Goal: Task Accomplishment & Management: Manage account settings

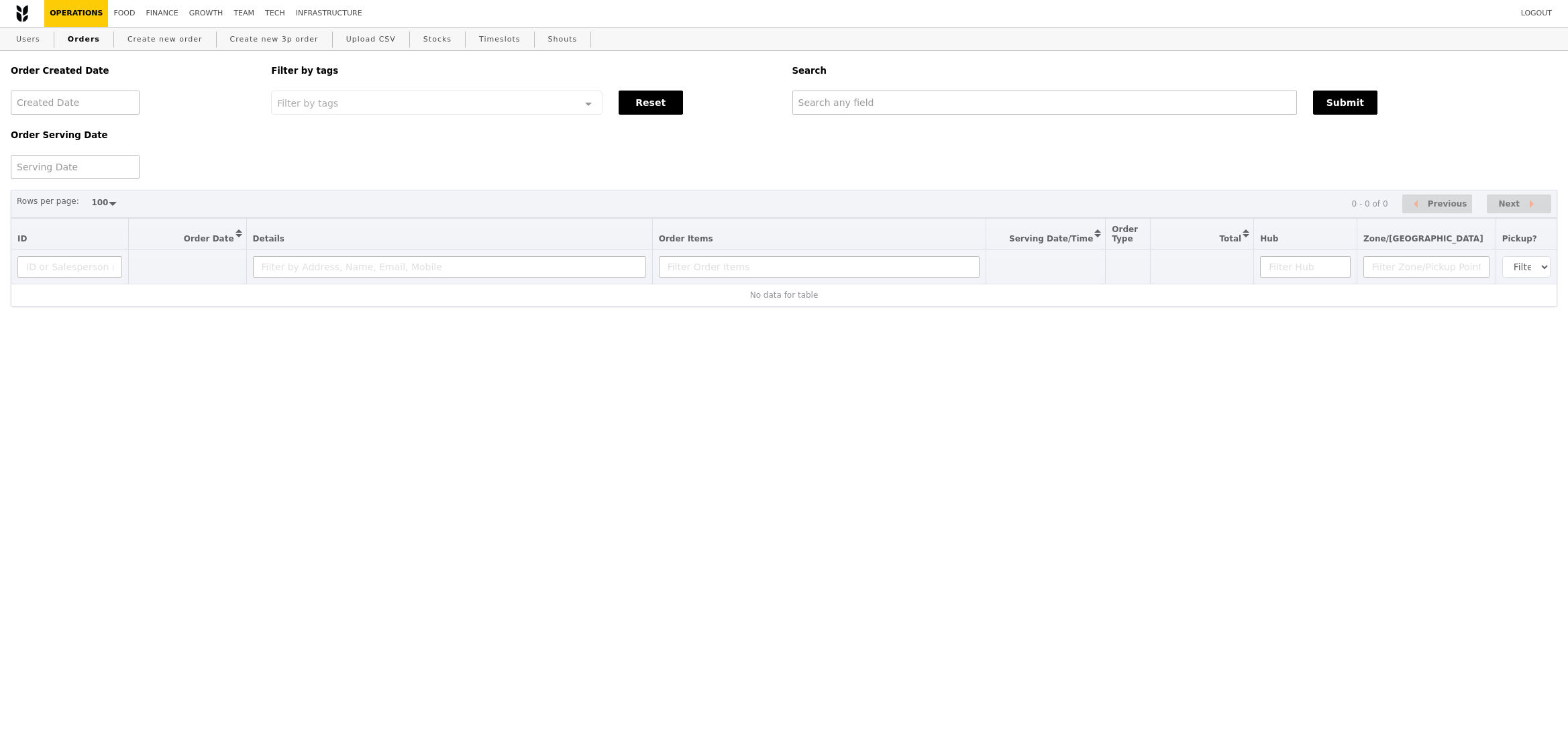
select select "100"
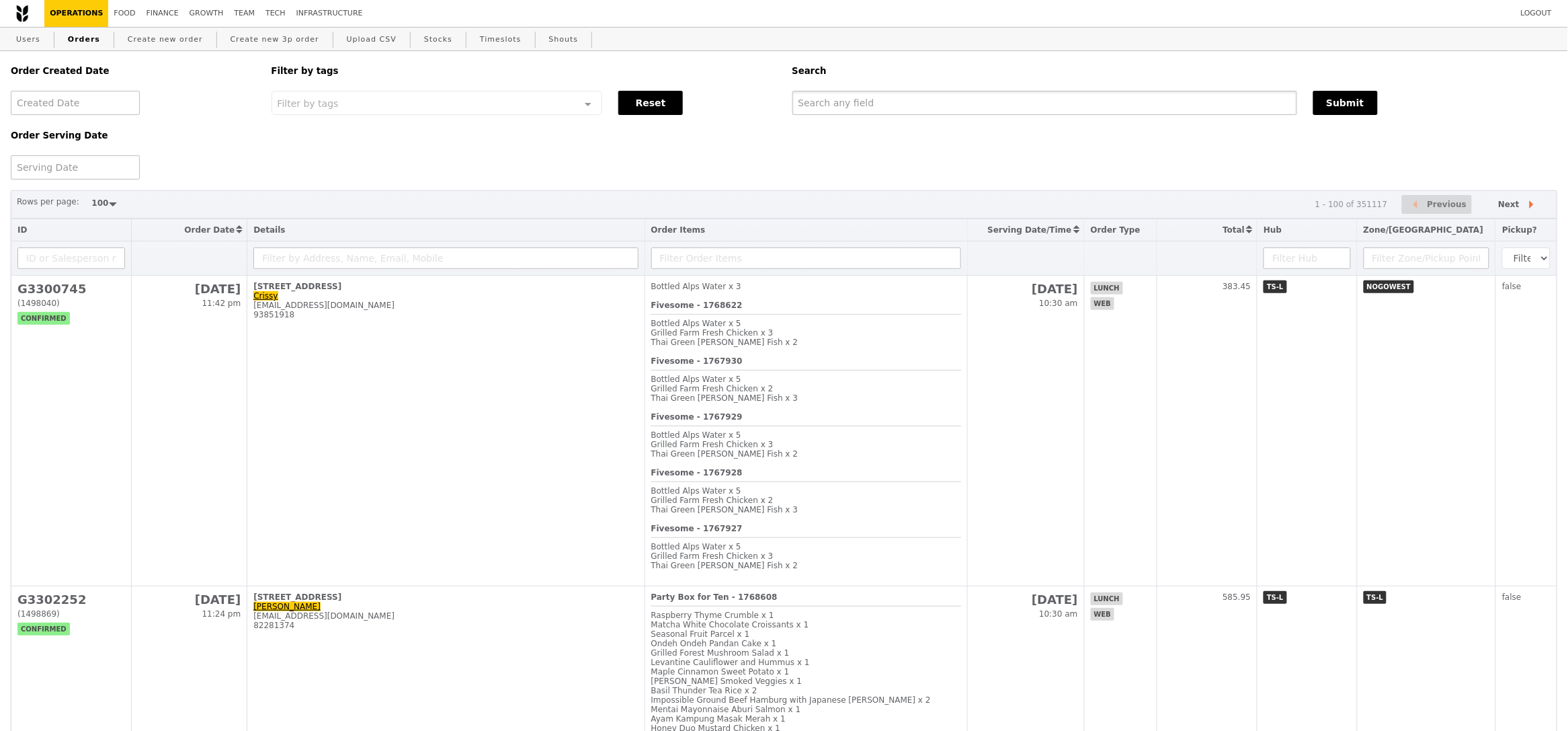
click at [882, 104] on input "text" at bounding box center [1044, 103] width 505 height 24
paste input "shirley_tng@a-star.edu.sg"
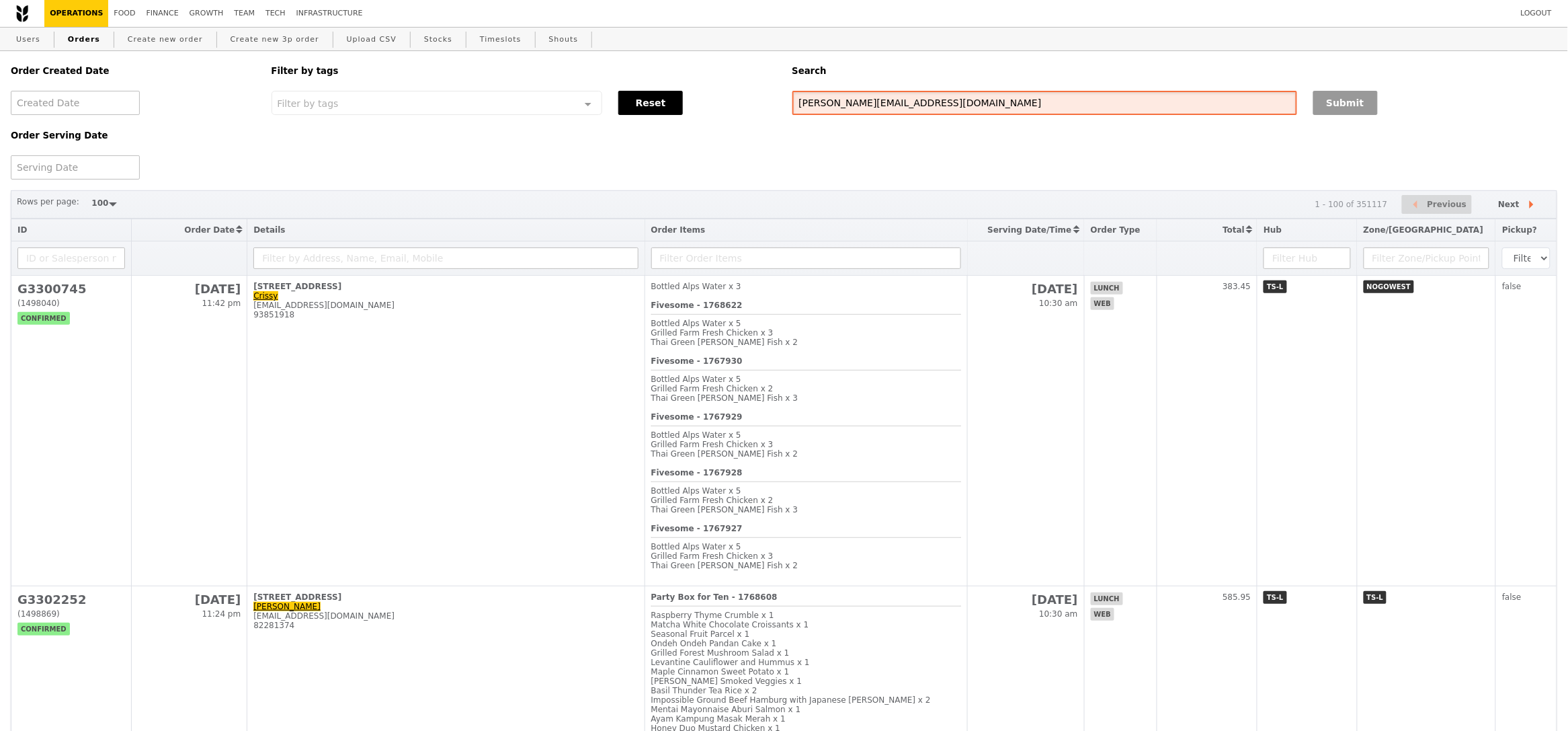
type input "shirley_tng@a-star.edu.sg"
click at [1361, 99] on button "Submit" at bounding box center [1345, 103] width 64 height 24
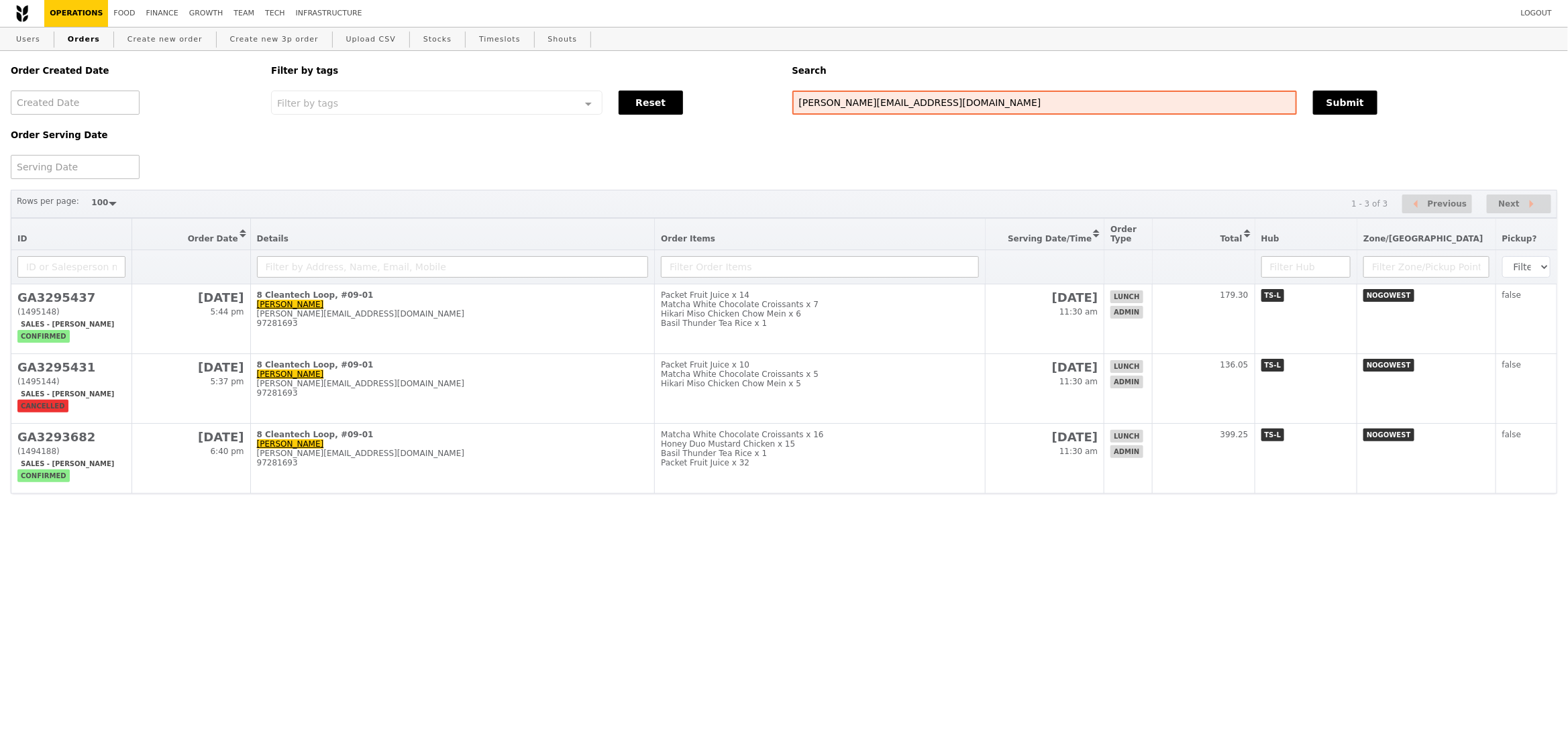
click at [1066, 271] on th at bounding box center [1045, 267] width 119 height 34
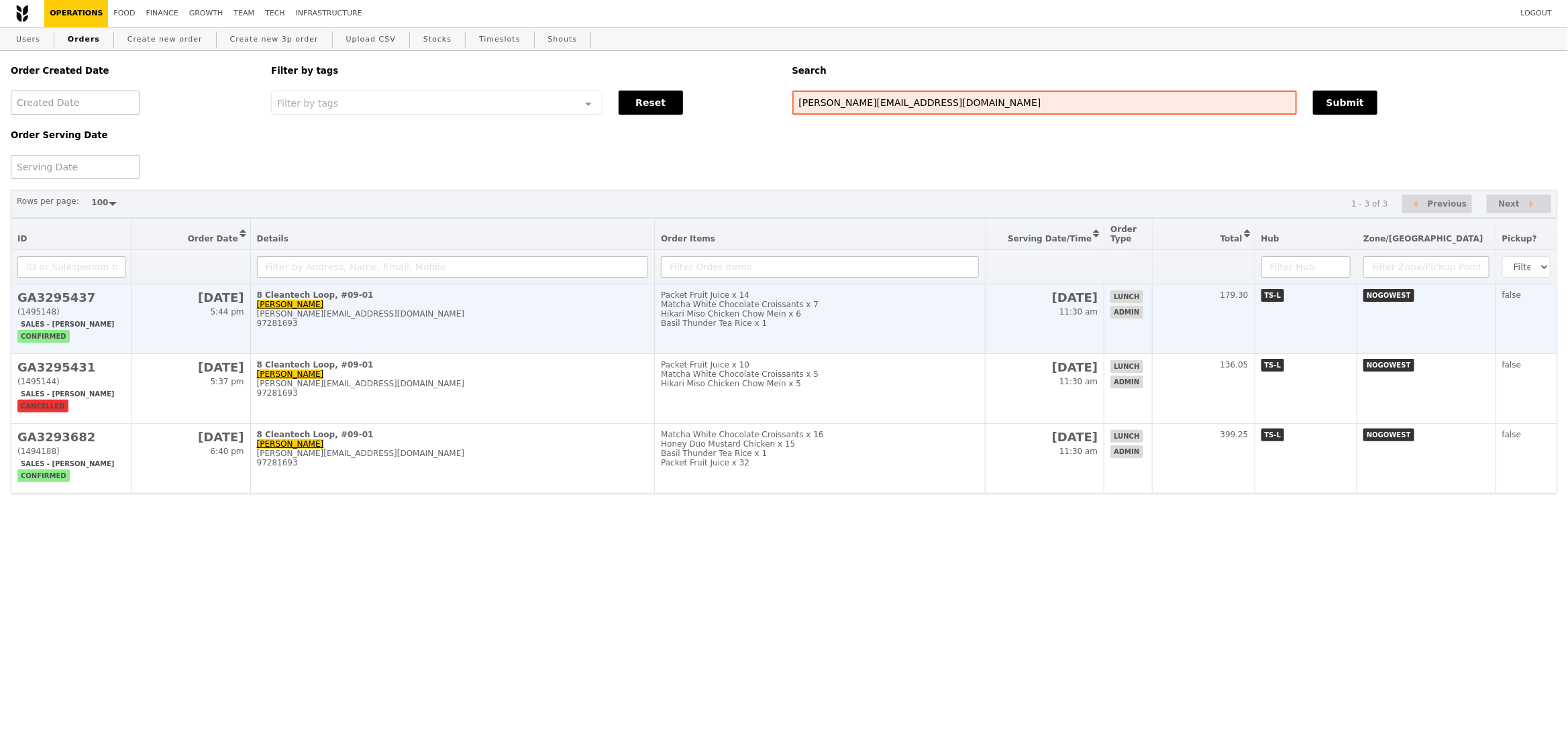
click at [1088, 324] on td "15 Oct 11:30 am" at bounding box center [1045, 320] width 119 height 70
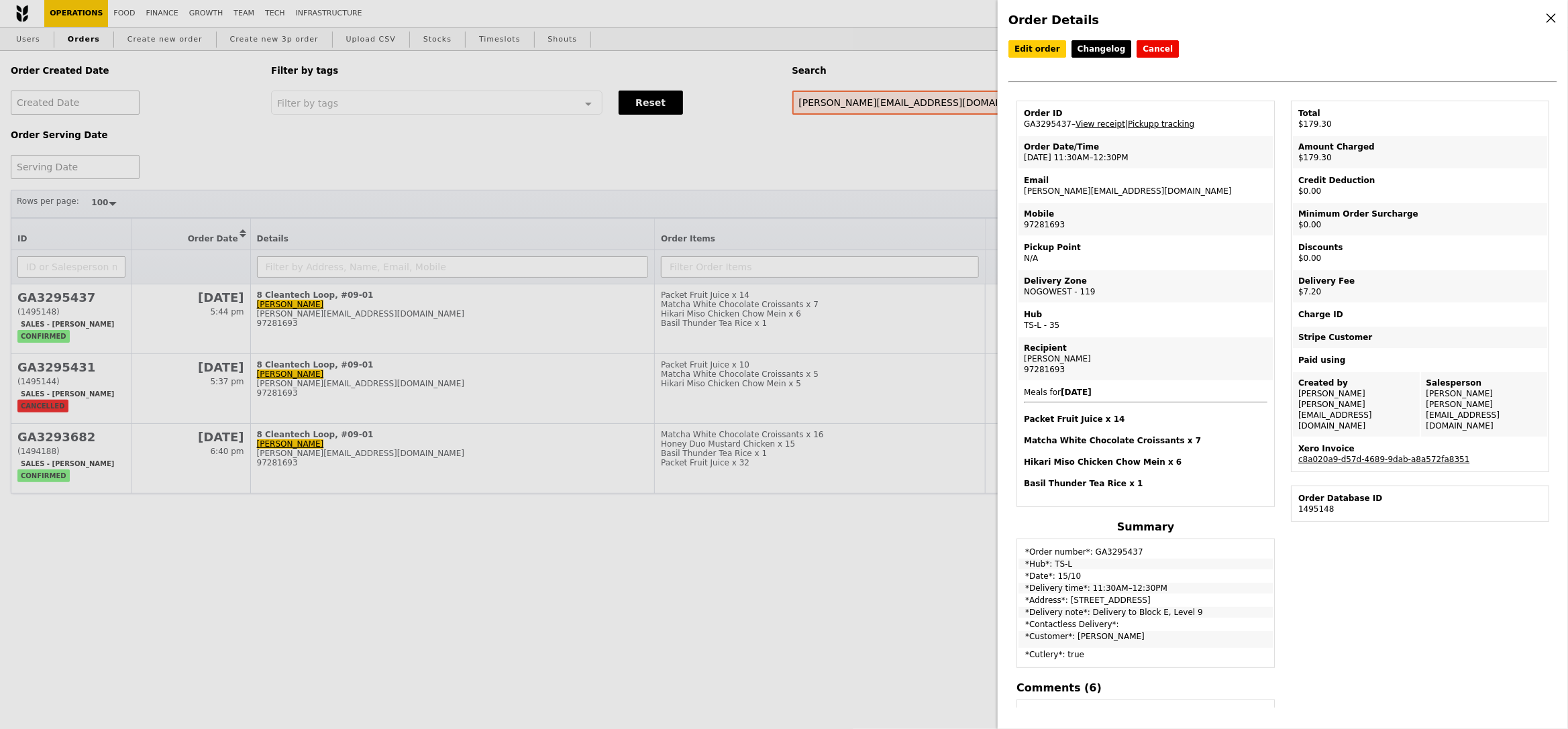
click at [895, 343] on div "Order Details Edit order Changelog Cancel Order ID GA3295437 – View receipt | P…" at bounding box center [784, 364] width 1568 height 729
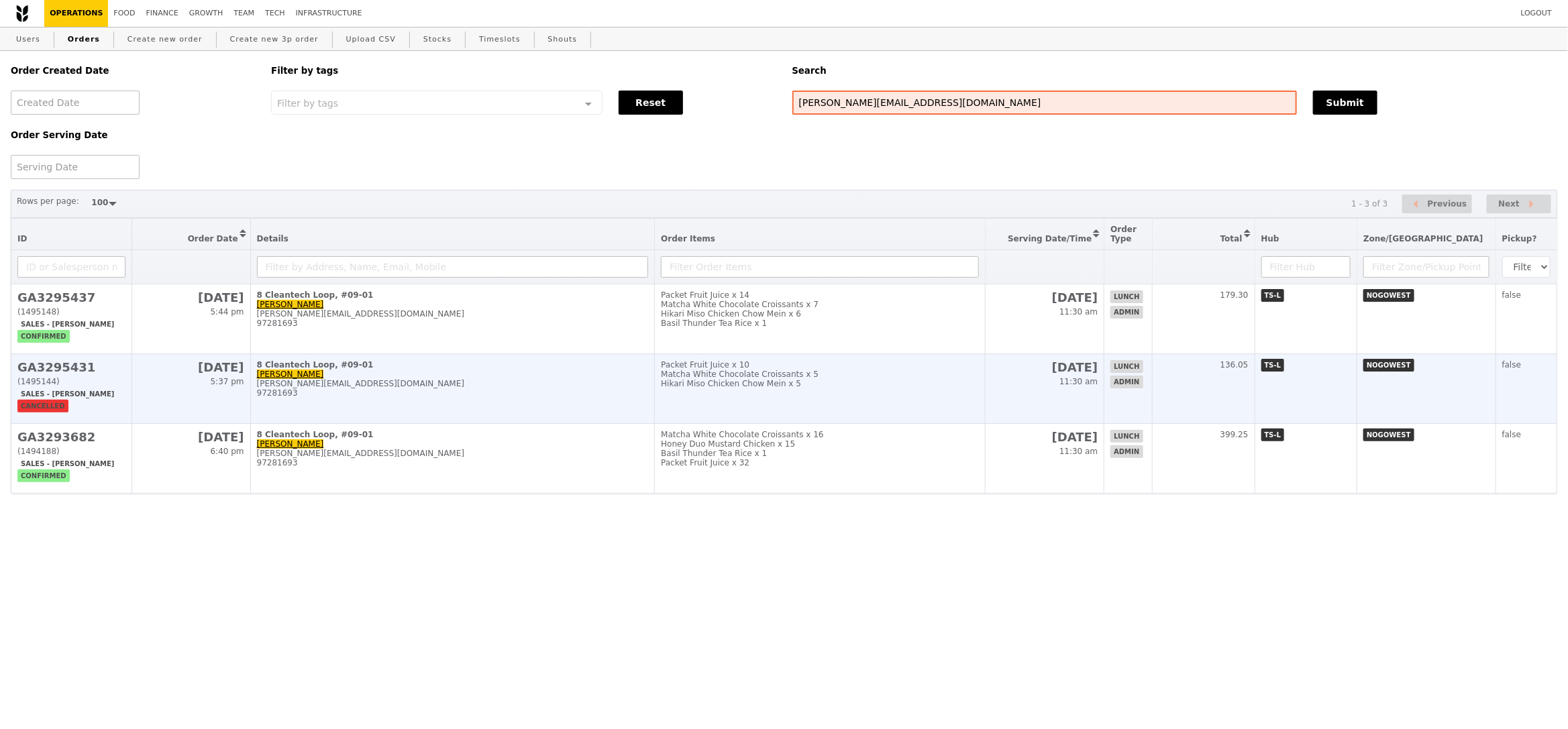
click at [1070, 363] on h2 "17 Oct" at bounding box center [1045, 367] width 106 height 14
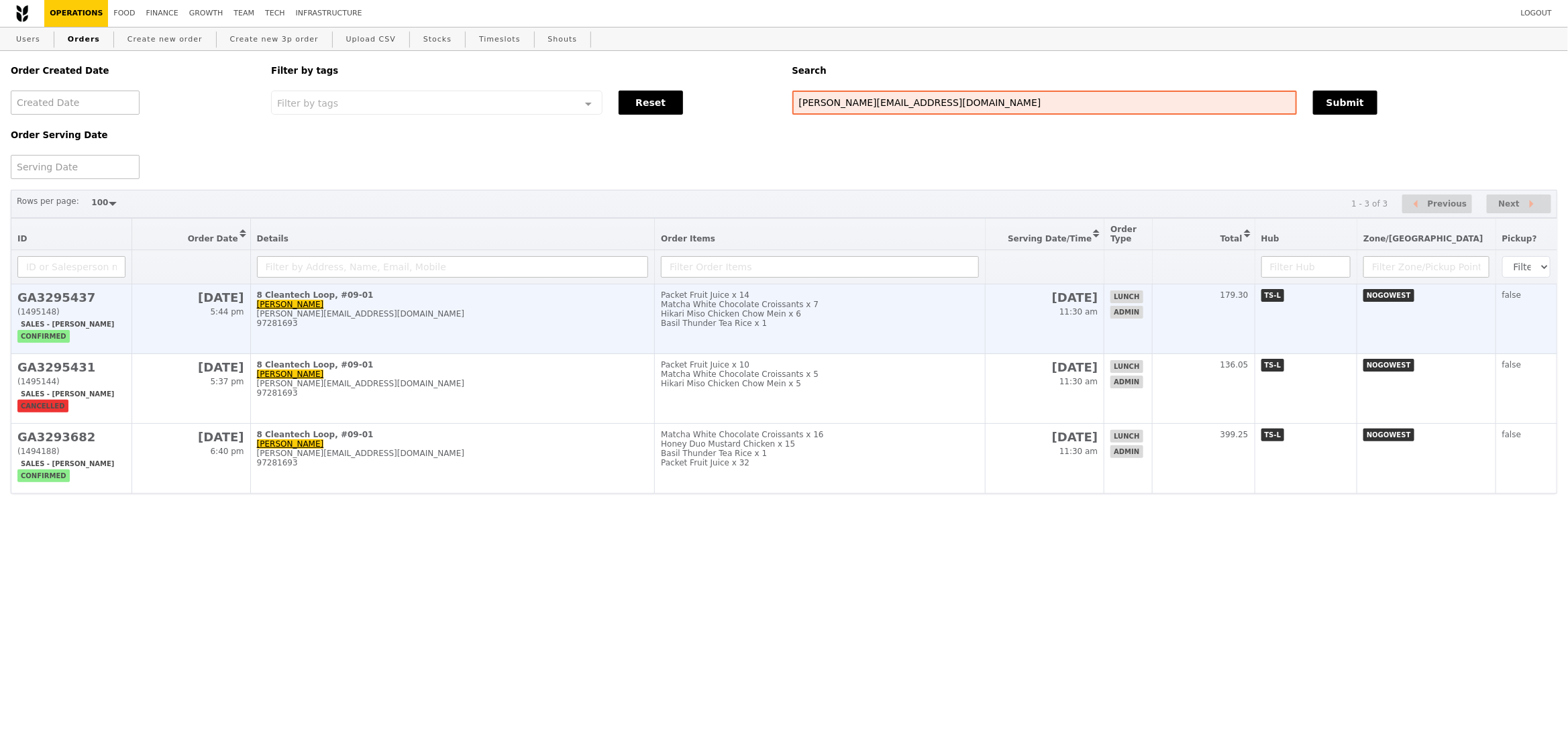
click at [1098, 494] on div "Order Details Edit order Changelog Cancel Order ID GA3295437 – View receipt | P…" at bounding box center [784, 494] width 1546 height 0
click at [1100, 319] on td "15 Oct 11:30 am" at bounding box center [1045, 320] width 119 height 70
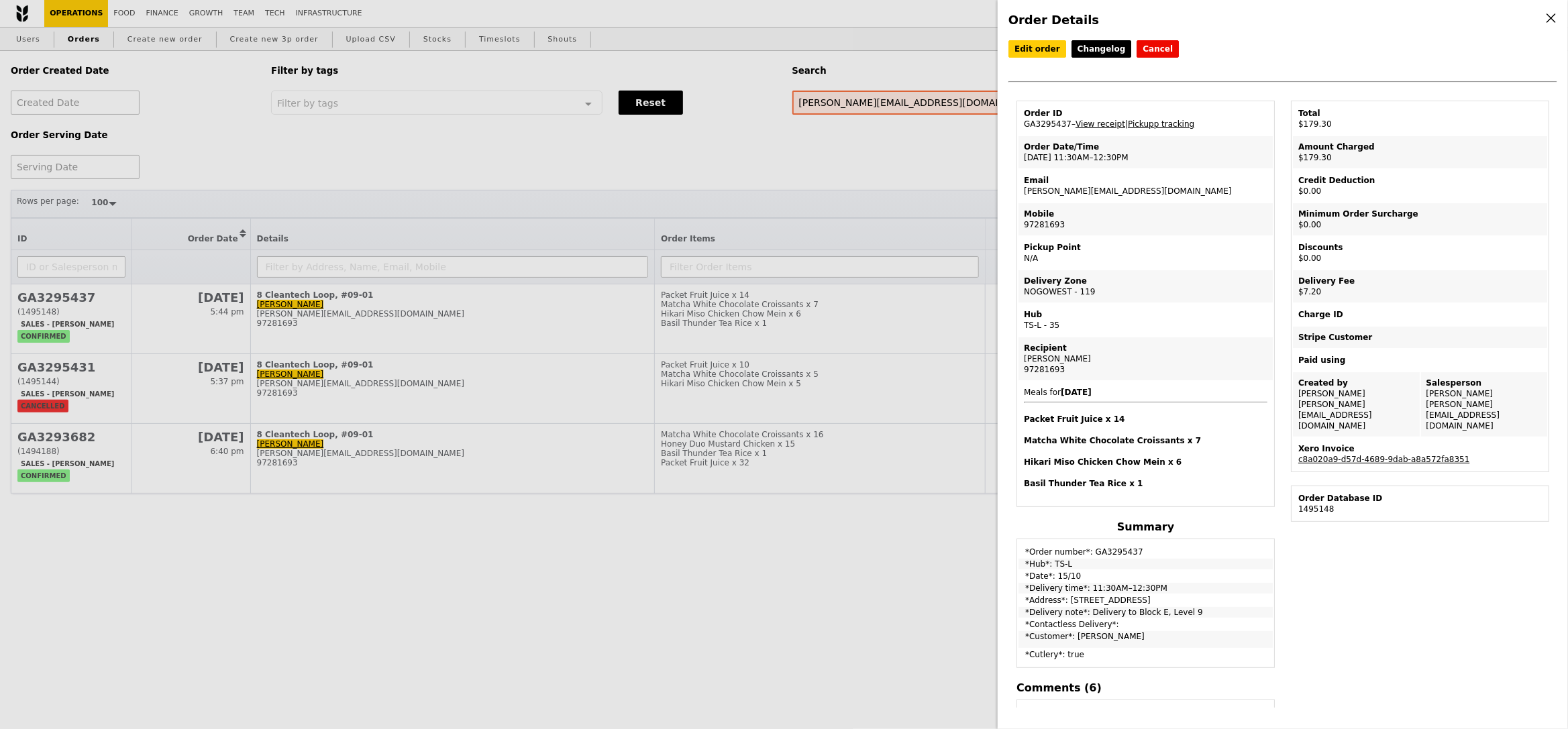
click at [936, 527] on div "Order Details Edit order Changelog Cancel Order ID GA3295437 – View receipt | P…" at bounding box center [784, 364] width 1568 height 729
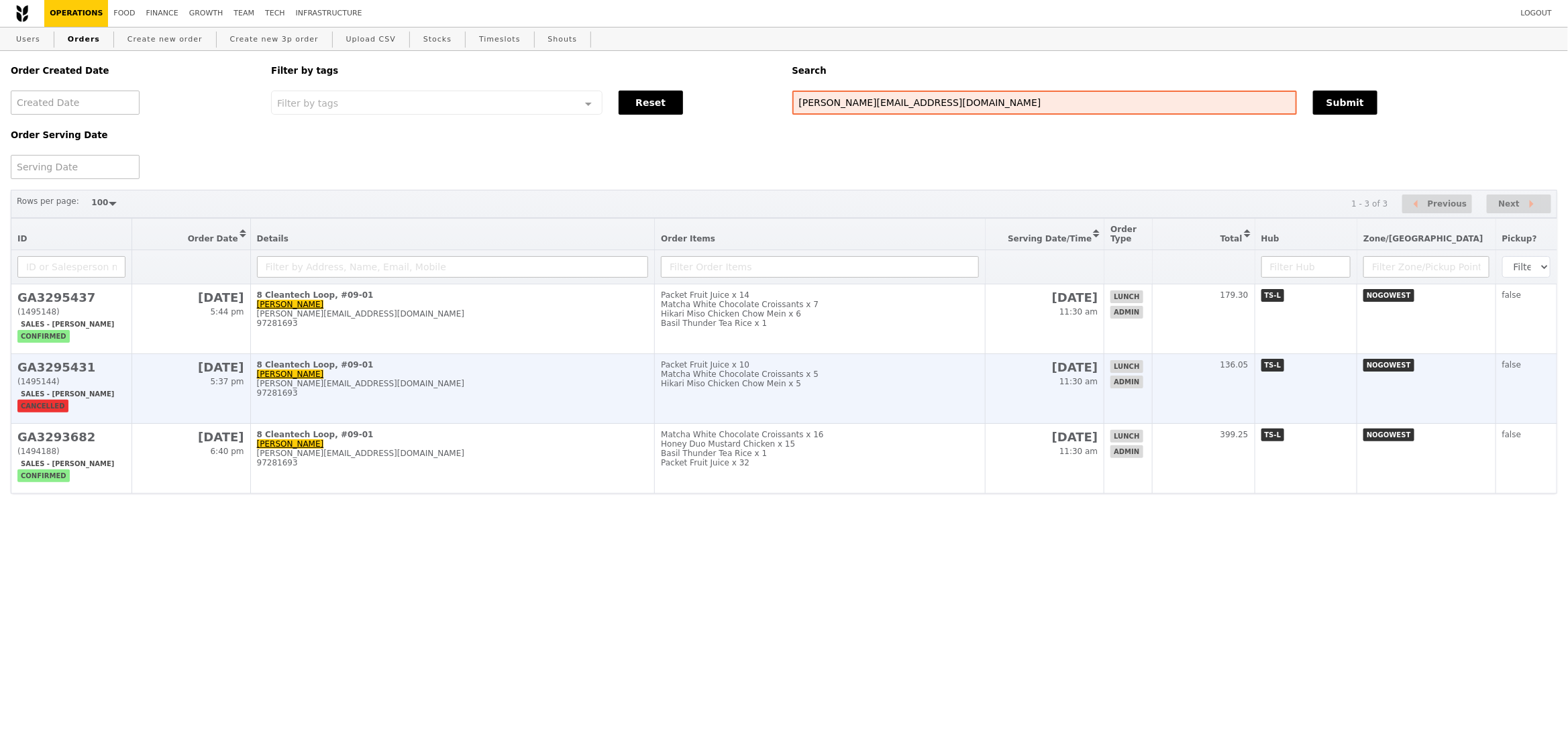
click at [1012, 367] on td "17 Oct 11:30 am" at bounding box center [1045, 389] width 119 height 70
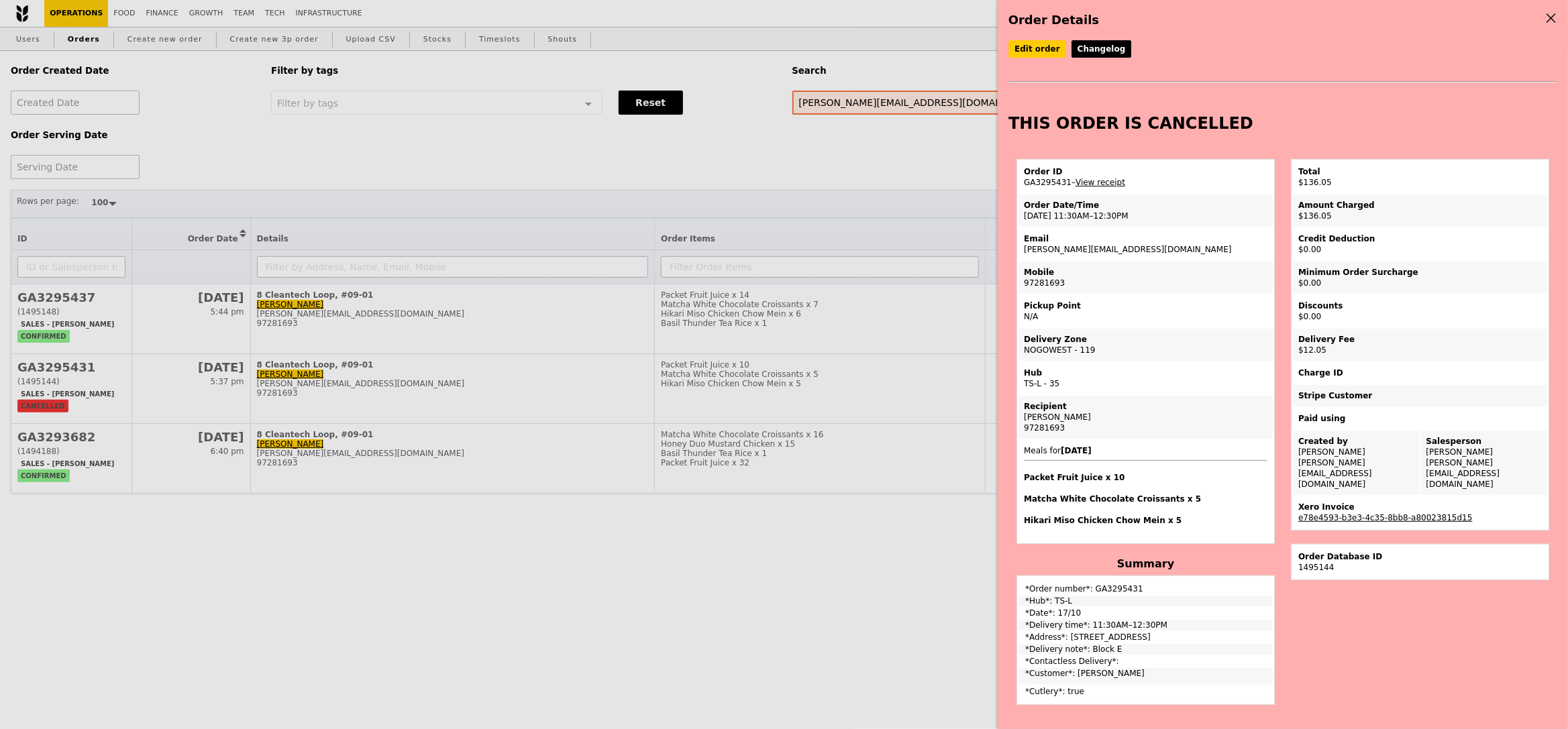
click at [883, 488] on div "Order Details Edit order Changelog THIS ORDER IS CANCELLED Order ID GA3295431 –…" at bounding box center [784, 364] width 1568 height 729
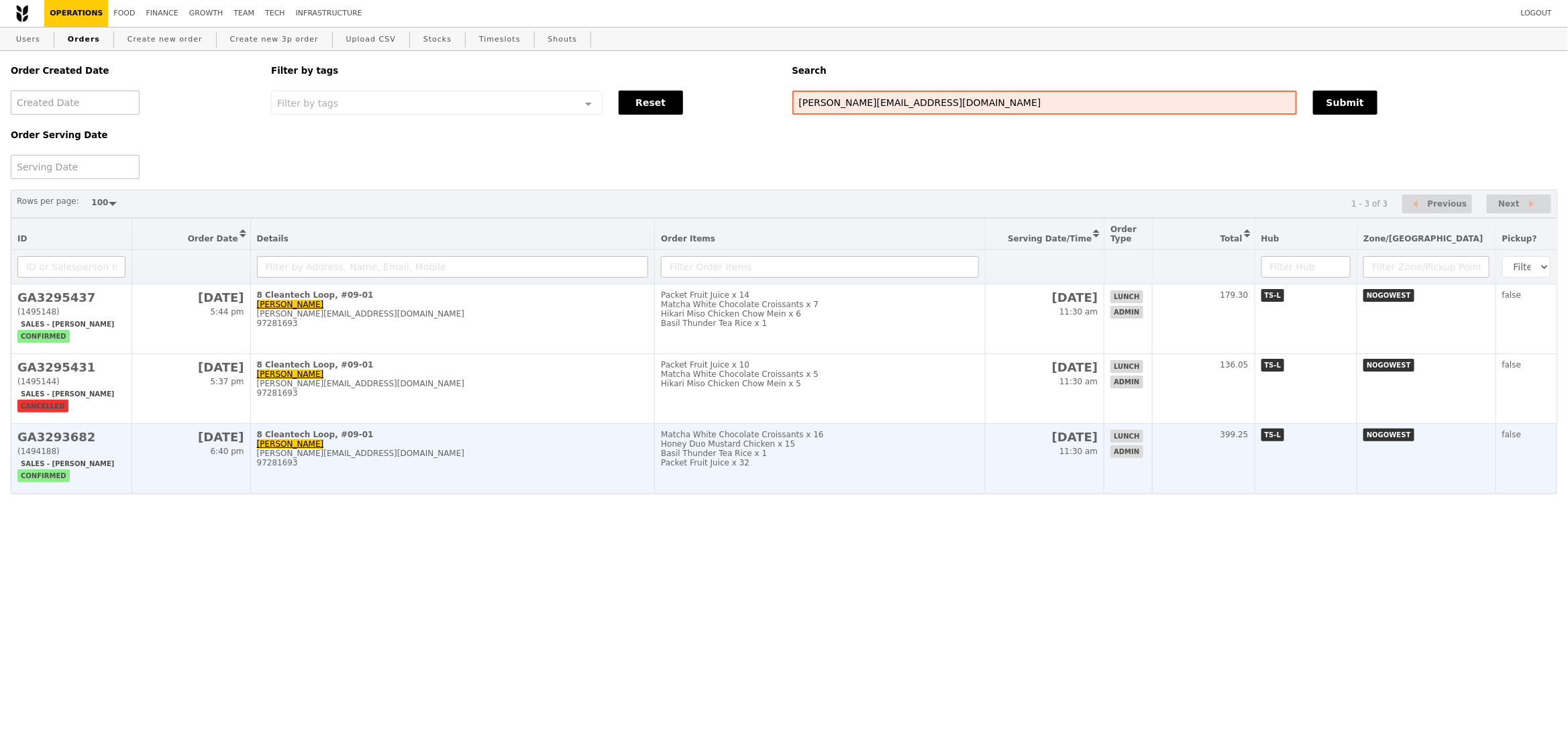
click at [953, 456] on div "Basil Thunder Tea Rice x 1" at bounding box center [820, 453] width 318 height 9
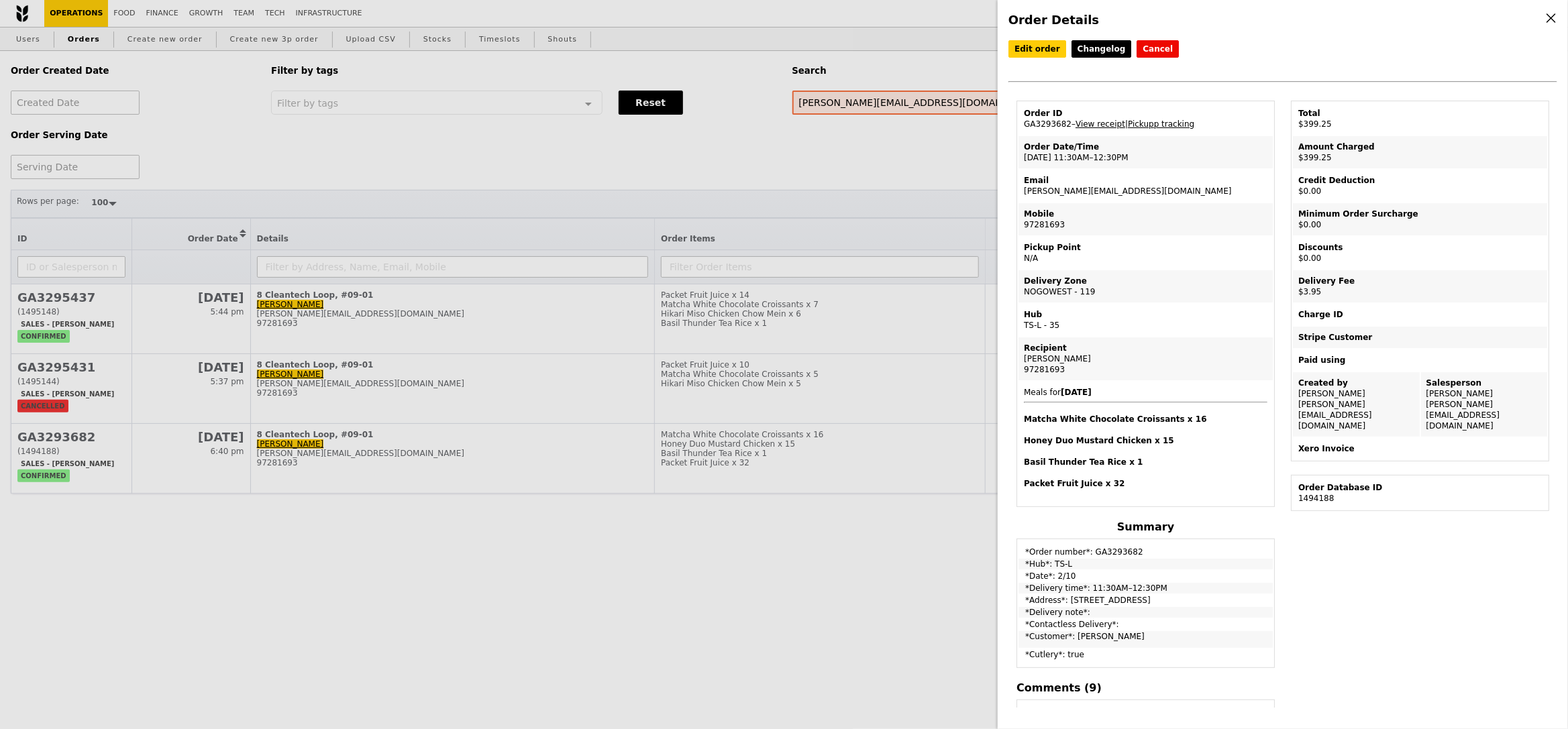
click at [893, 546] on div "Order Details Edit order Changelog Cancel Order ID GA3293682 – View receipt | P…" at bounding box center [784, 364] width 1568 height 729
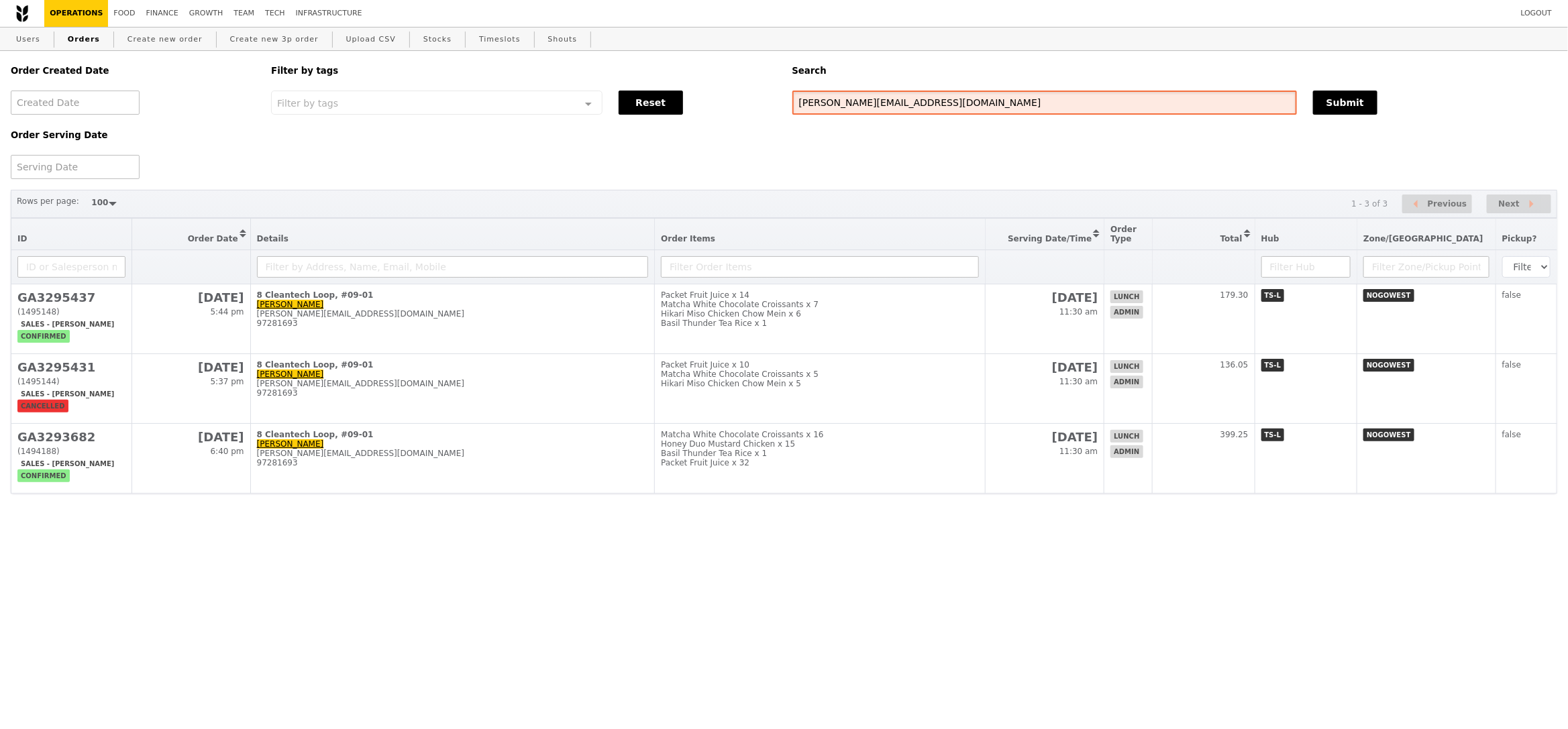
click at [934, 106] on input "shirley_tng@a-star.edu.sg" at bounding box center [1044, 103] width 505 height 24
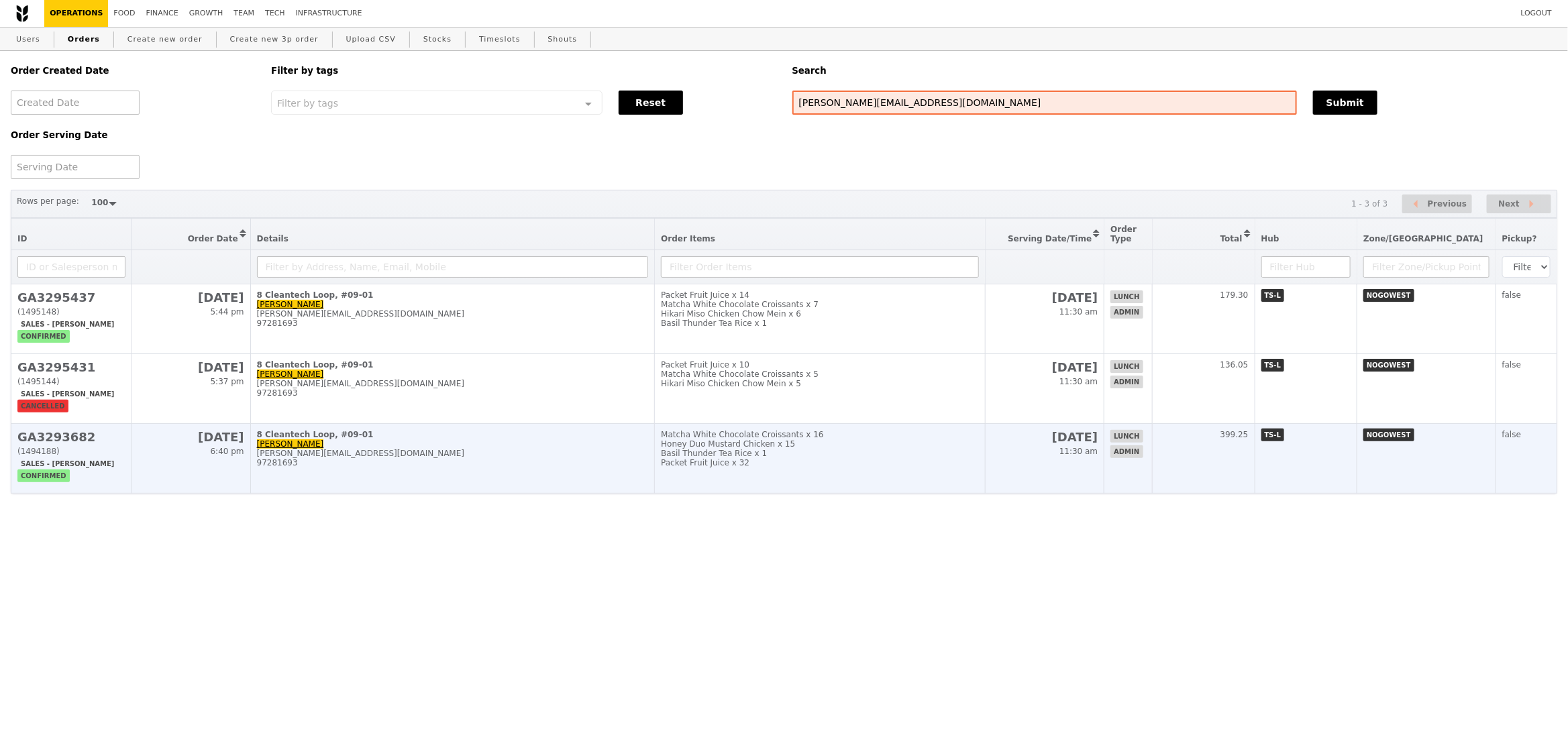
click at [977, 437] on div "Matcha White Chocolate Croissants x 16" at bounding box center [820, 434] width 318 height 9
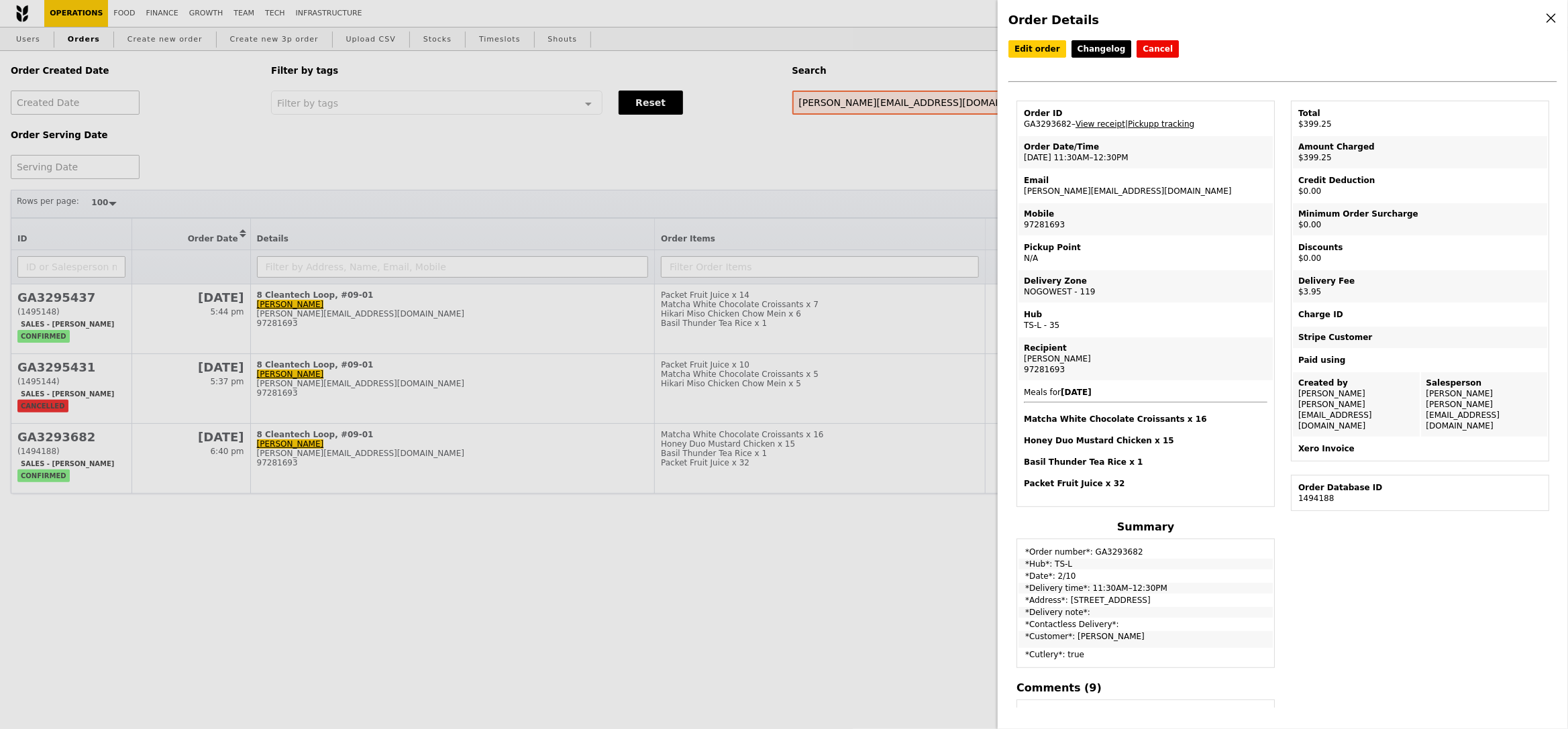
click at [906, 514] on div "Order Details Edit order Changelog Cancel Order ID GA3293682 – View receipt | P…" at bounding box center [784, 364] width 1568 height 729
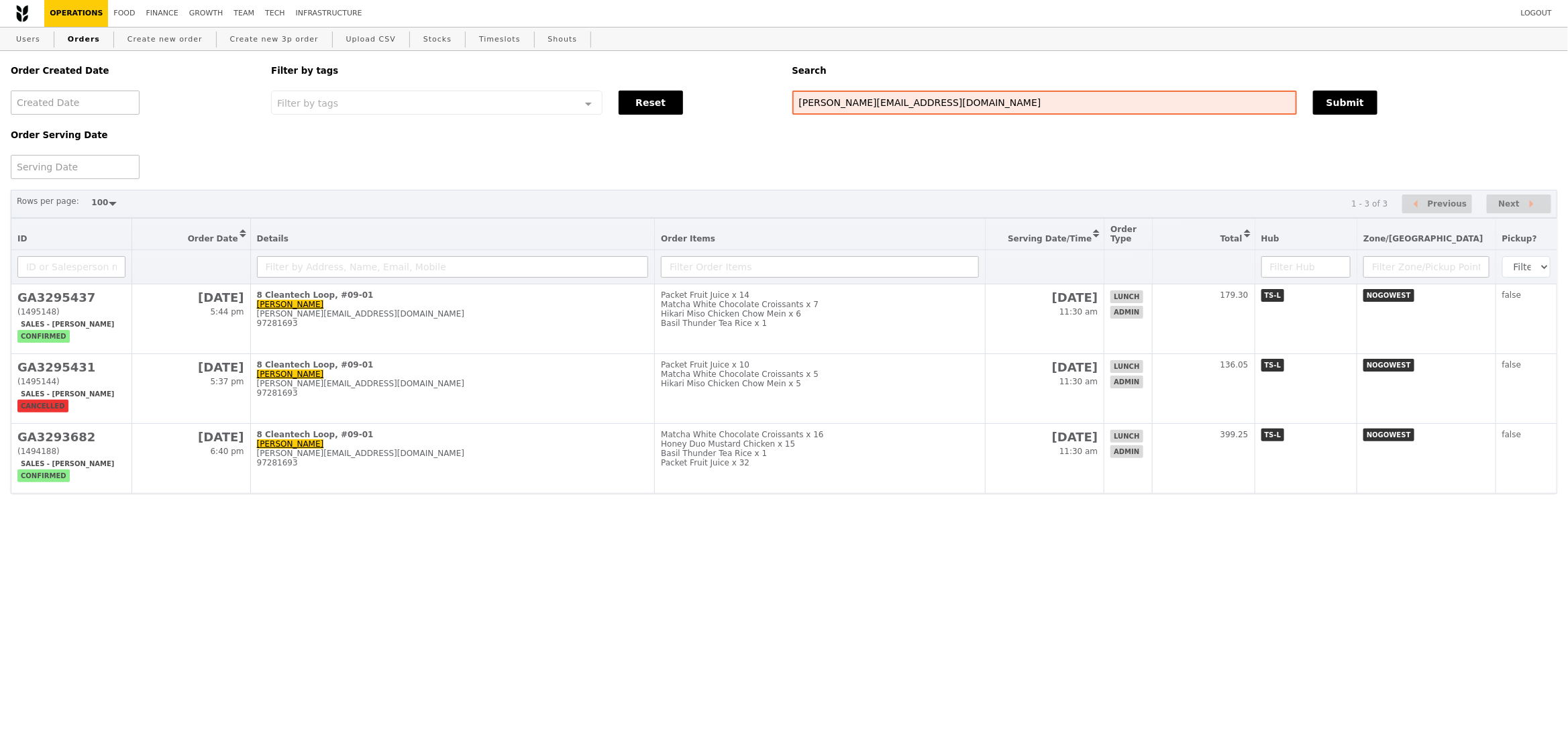
drag, startPoint x: 919, startPoint y: 555, endPoint x: 927, endPoint y: 535, distance: 21.5
click at [919, 547] on html "Logout Operations Food Finance Growth Team Tech Infrastructure Users Orders Cre…" at bounding box center [784, 273] width 1568 height 547
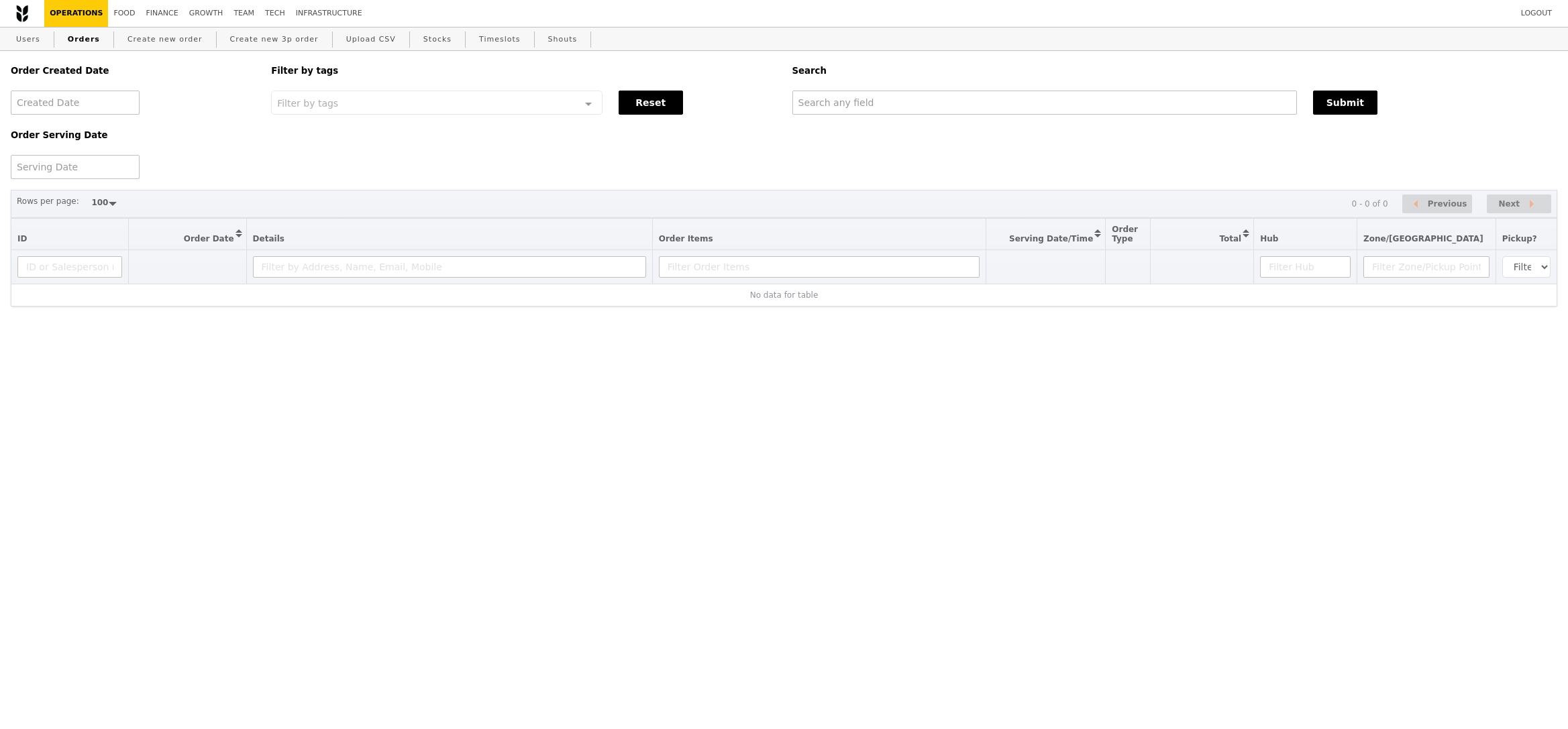
select select "100"
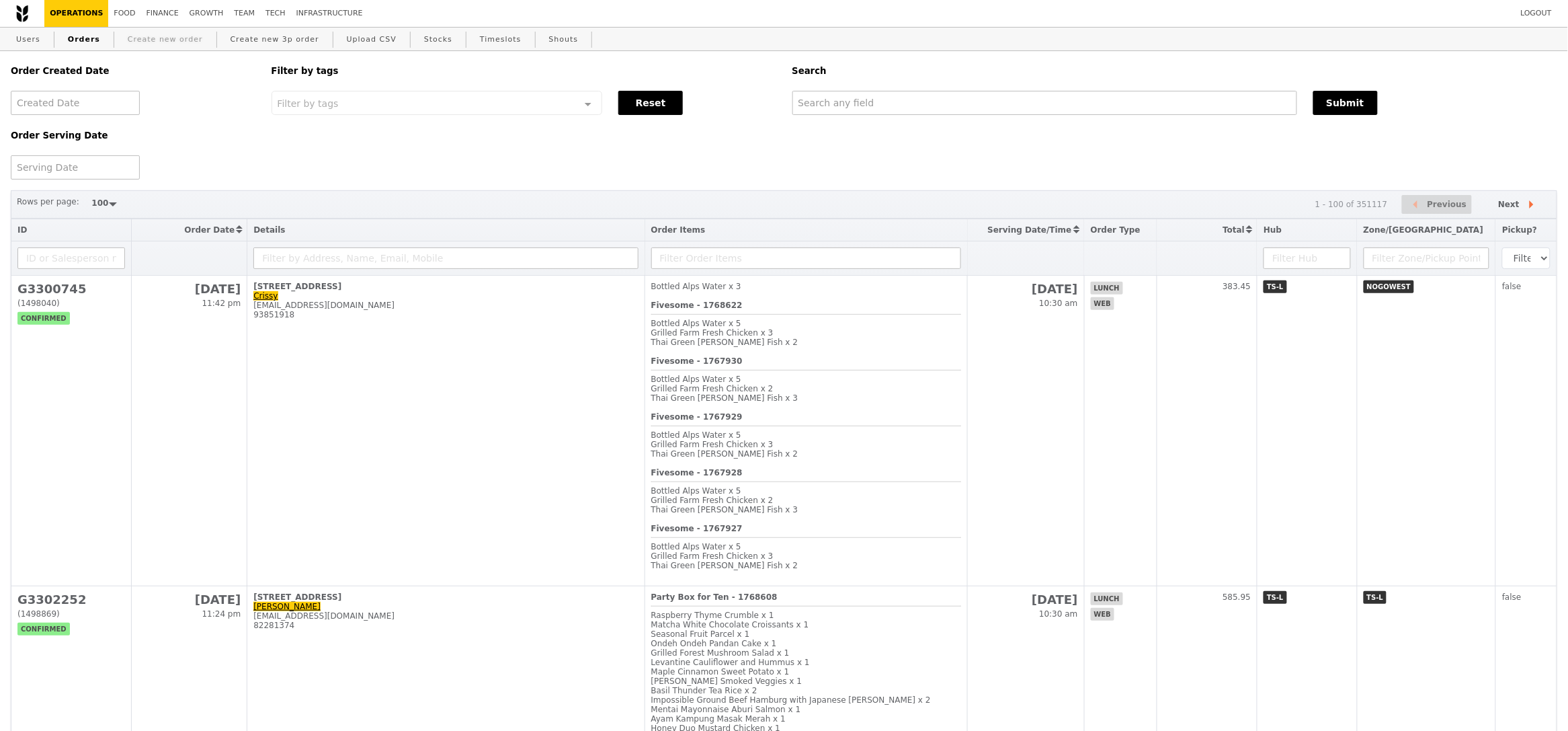
click at [178, 33] on link "Create new order" at bounding box center [165, 39] width 86 height 24
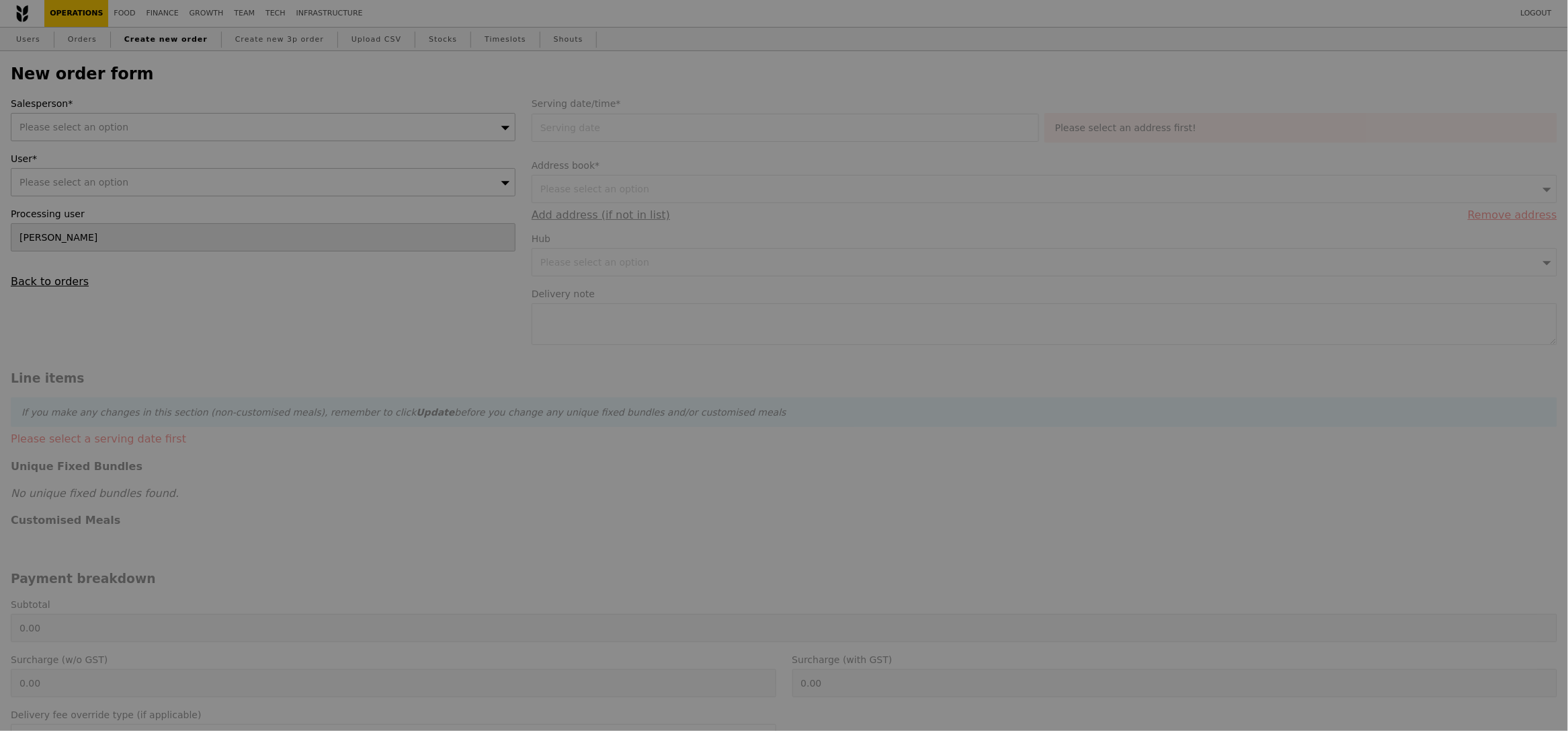
type input "Confirm"
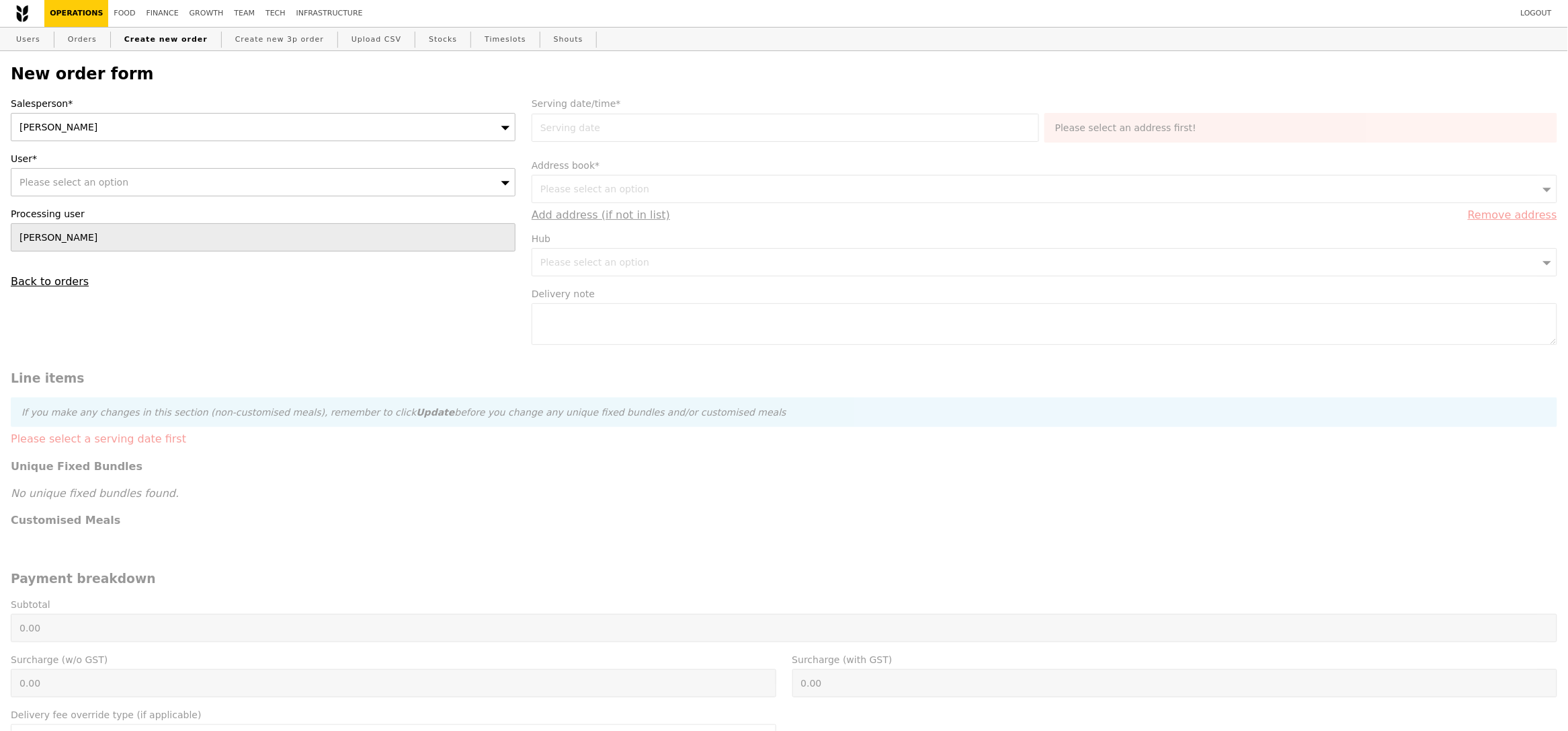
click at [190, 129] on div "Sandy" at bounding box center [263, 127] width 505 height 28
type input "ted"
click at [149, 169] on div "Please select an option" at bounding box center [263, 182] width 505 height 28
type input "shirley_tng@a-star.edu.sg"
type input "Confirm"
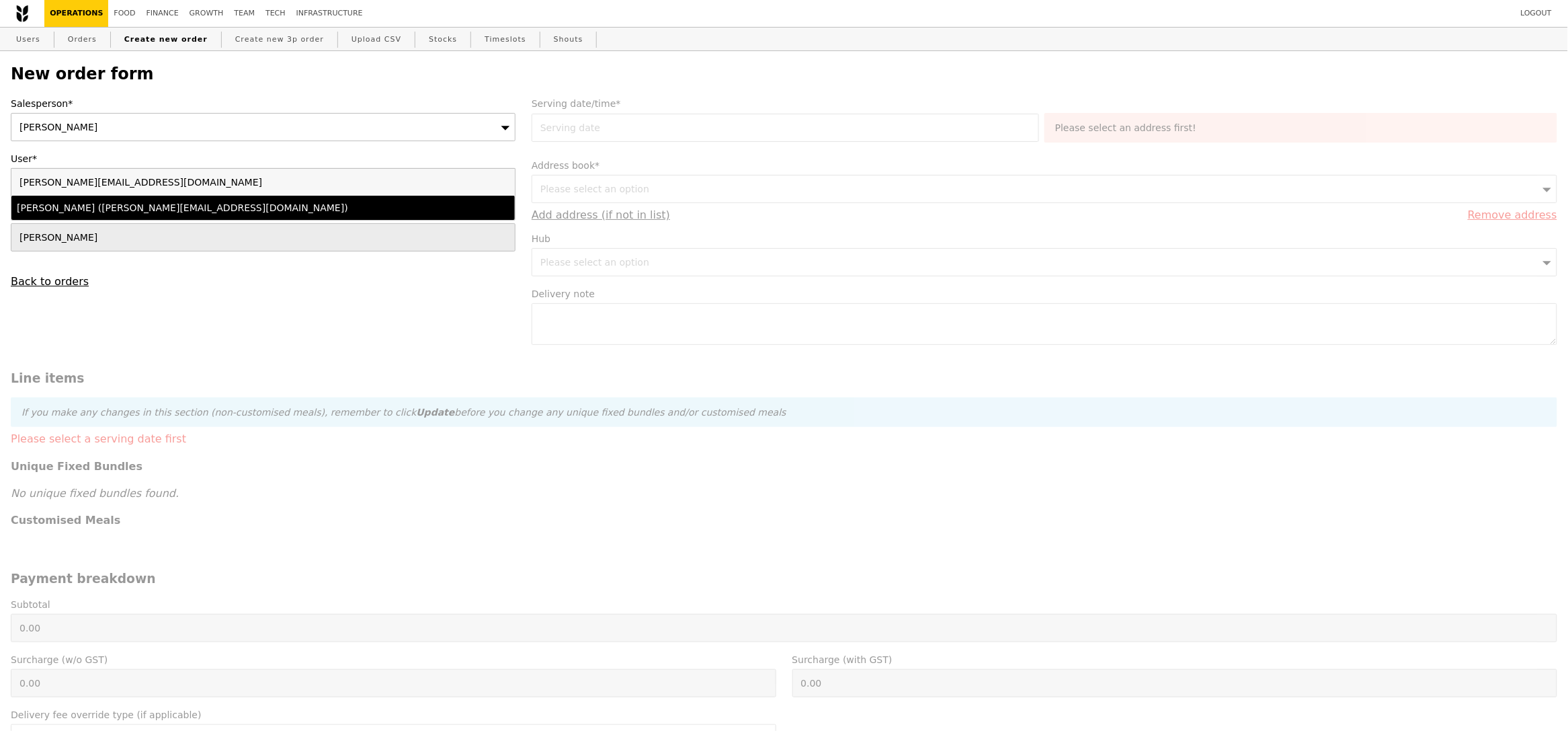
type input "shirley_tng@a-star.edu.sg"
click at [148, 219] on li "Shirley Tng (shirley_tng@a-star.edu.sg)" at bounding box center [263, 208] width 503 height 24
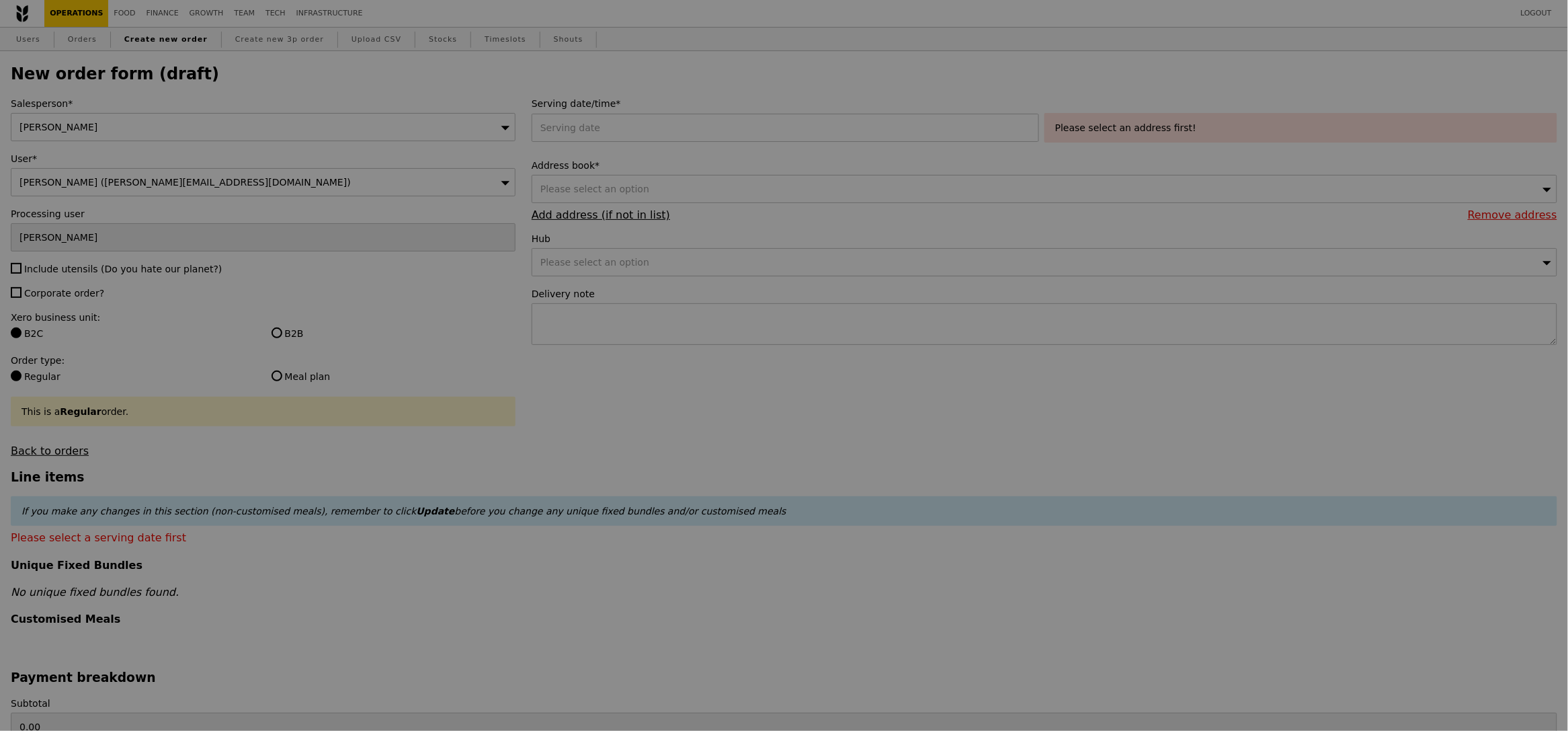
type input "Confirm"
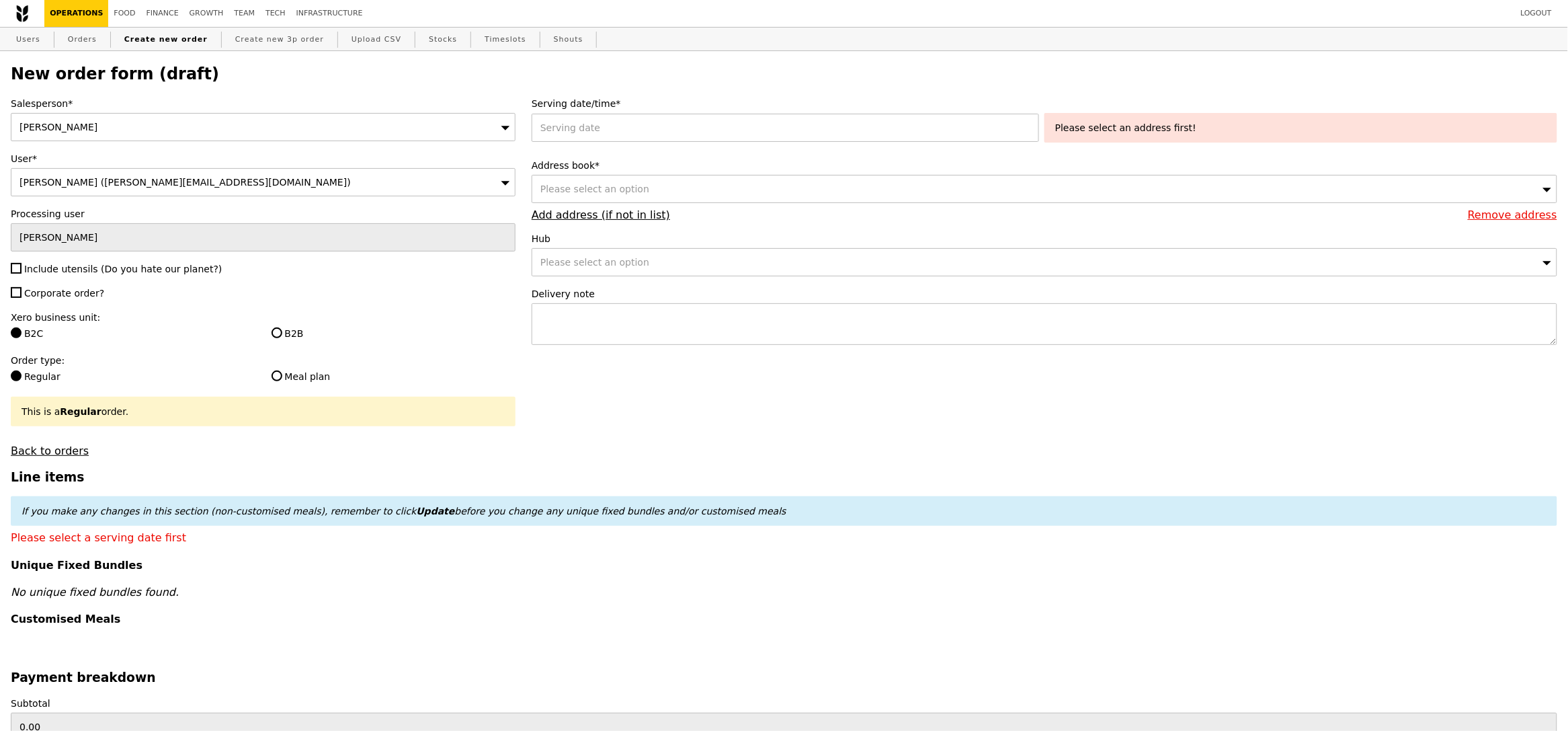
click at [64, 274] on span "Include utensils (Do you hate our planet?)" at bounding box center [123, 269] width 198 height 10
click at [22, 274] on input "Include utensils (Do you hate our planet?)" at bounding box center [15, 268] width 10 height 10
checkbox input "true"
type input "Confirm"
click at [62, 298] on span "Corporate order?" at bounding box center [64, 292] width 80 height 10
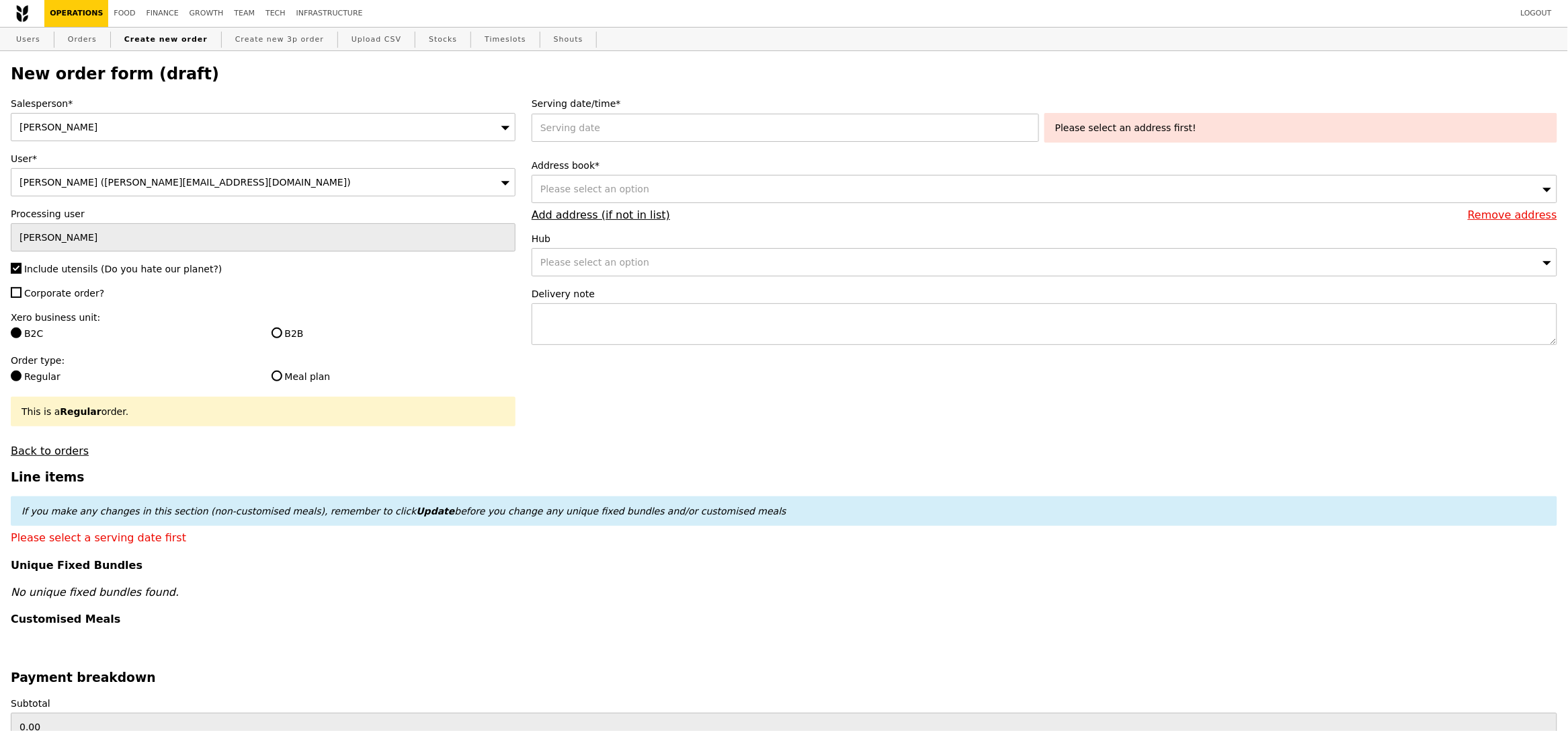
click at [22, 298] on input "Corporate order?" at bounding box center [15, 292] width 10 height 10
checkbox input "true"
click at [300, 329] on label "B2B" at bounding box center [393, 333] width 244 height 13
click at [282, 329] on input "B2B" at bounding box center [276, 332] width 10 height 10
radio input "true"
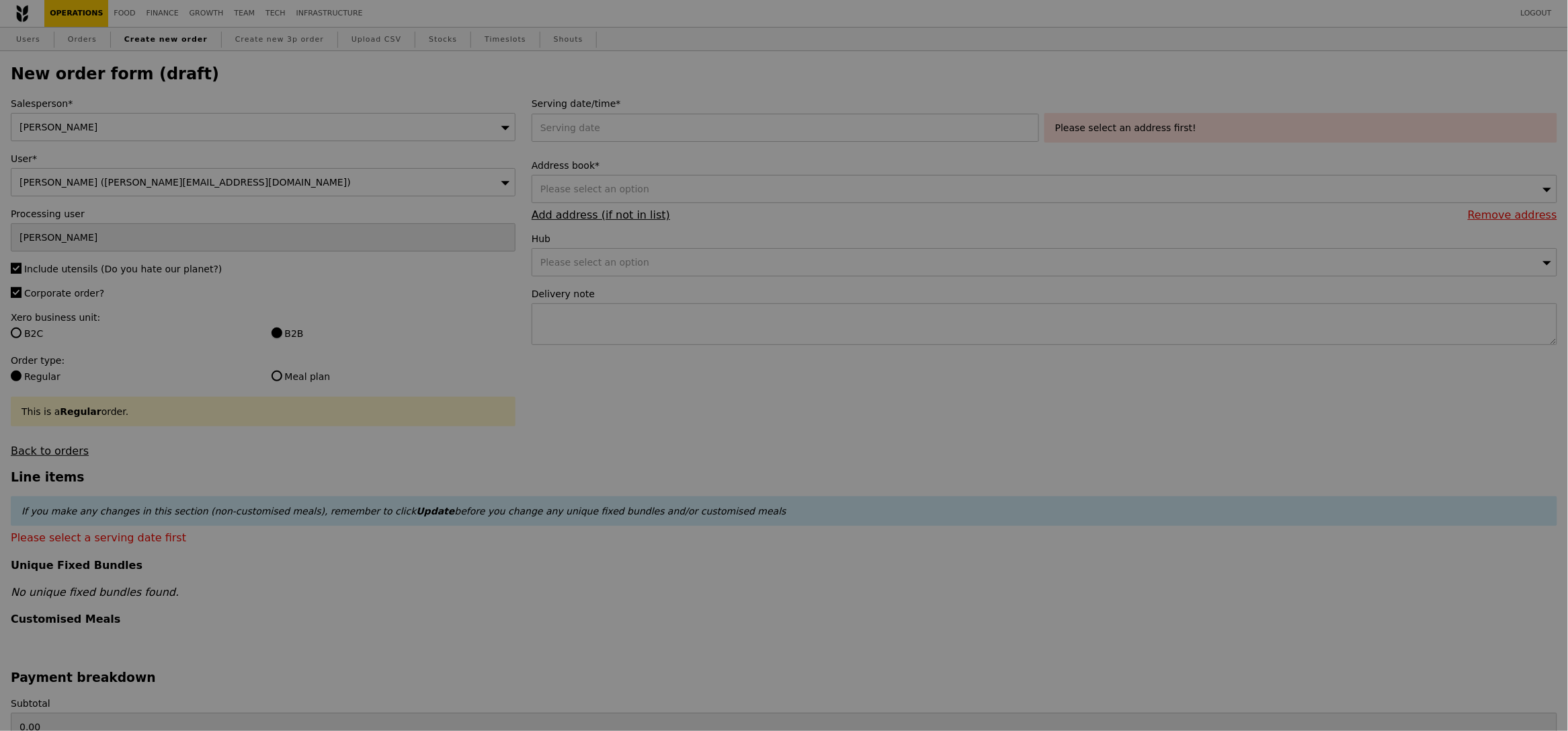
type input "Confirm"
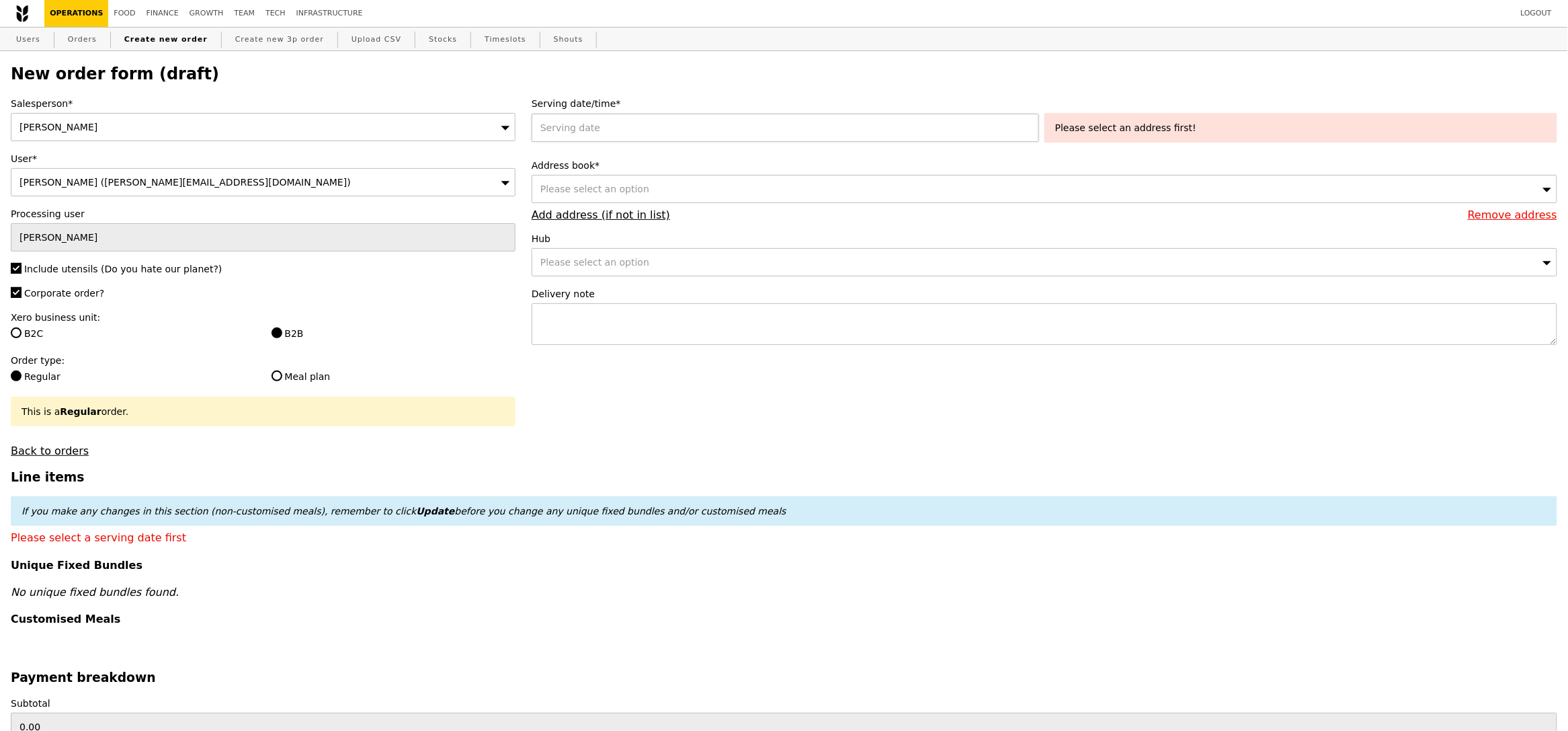
click at [593, 125] on div at bounding box center [787, 127] width 512 height 28
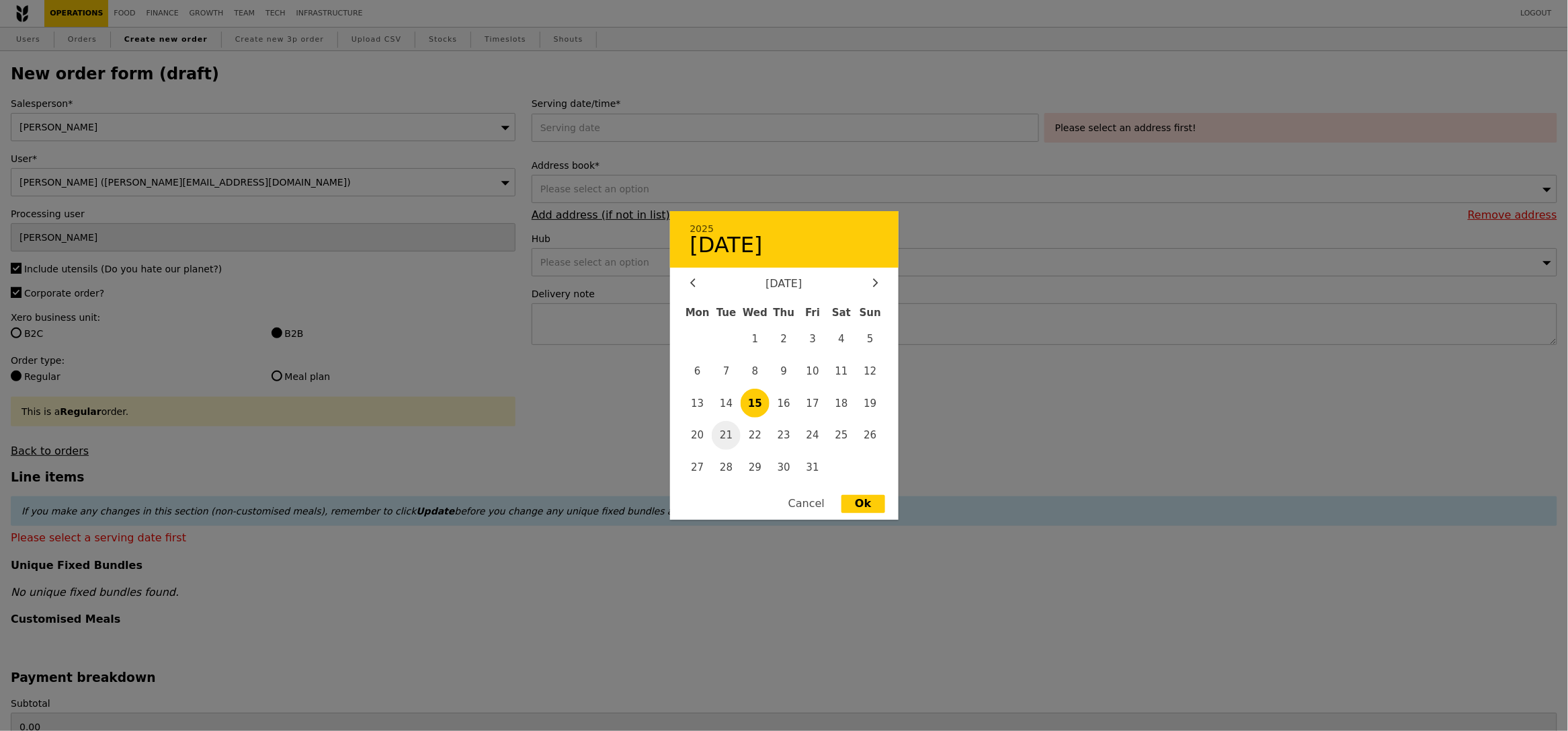
click at [735, 440] on span "21" at bounding box center [726, 435] width 29 height 29
type input "21 Oct 2025"
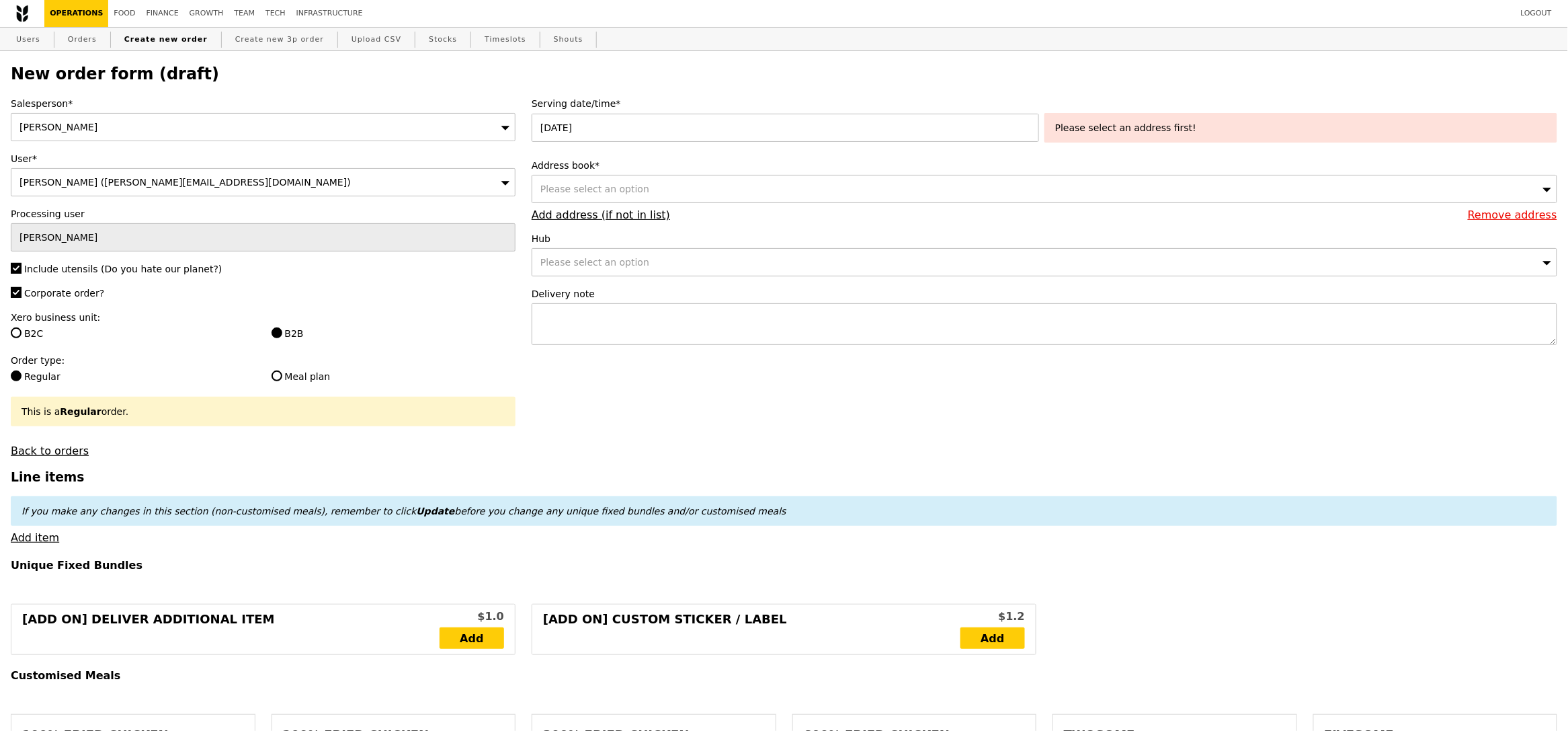
click at [647, 191] on div "Please select an option" at bounding box center [1044, 189] width 1026 height 28
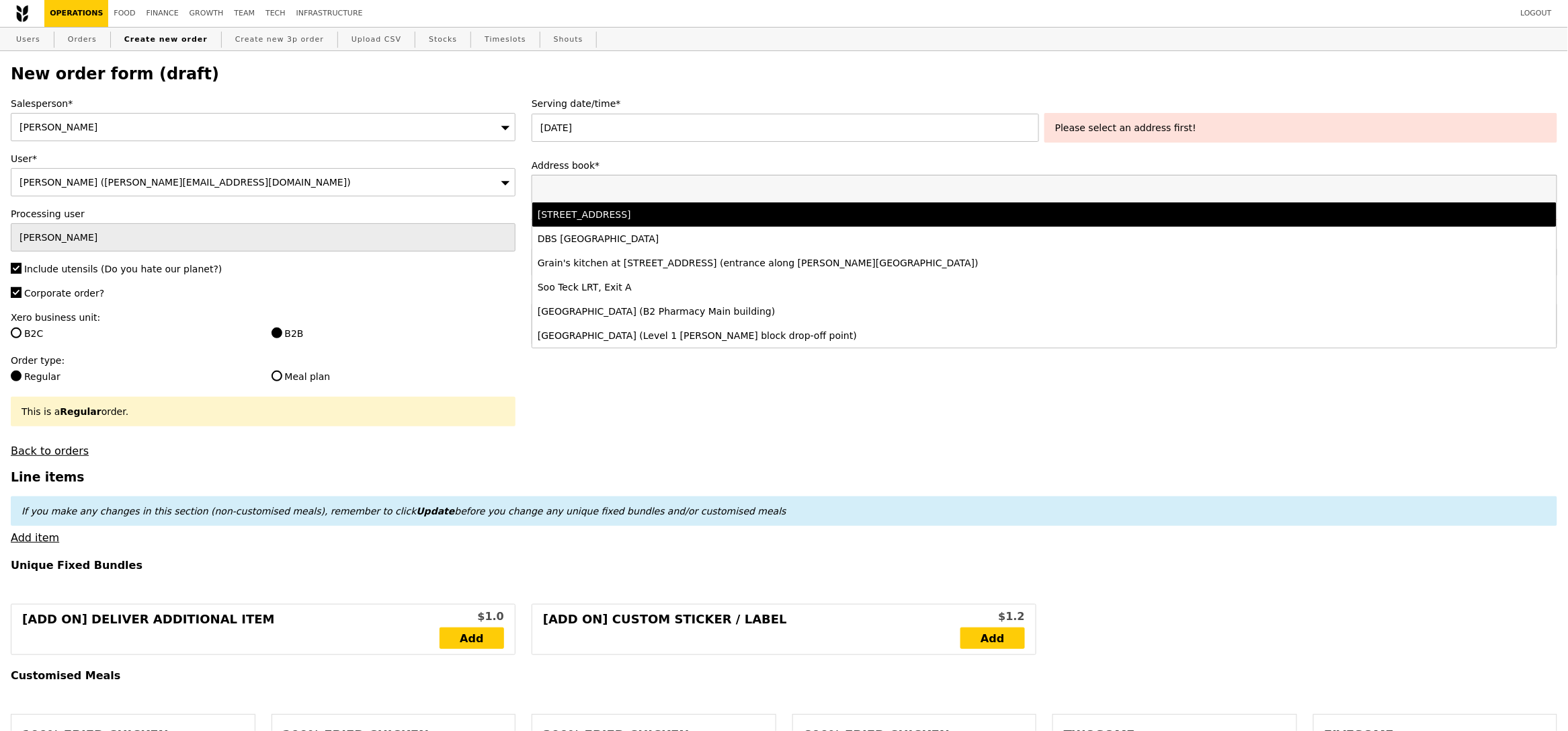
click at [642, 213] on div "8 Cleantech Loop, #09-01, Singapore 637145" at bounding box center [917, 214] width 760 height 13
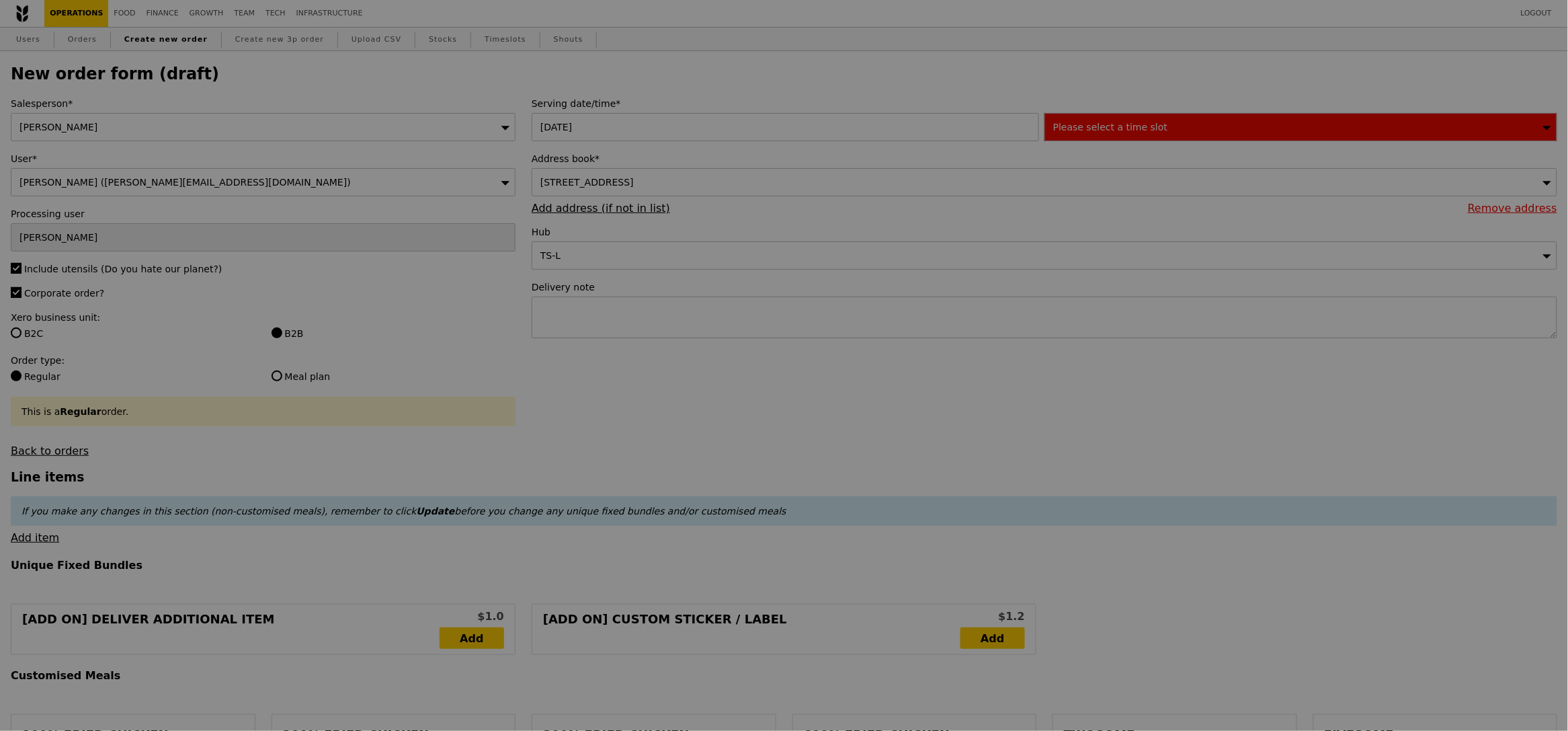
type input "Confirm"
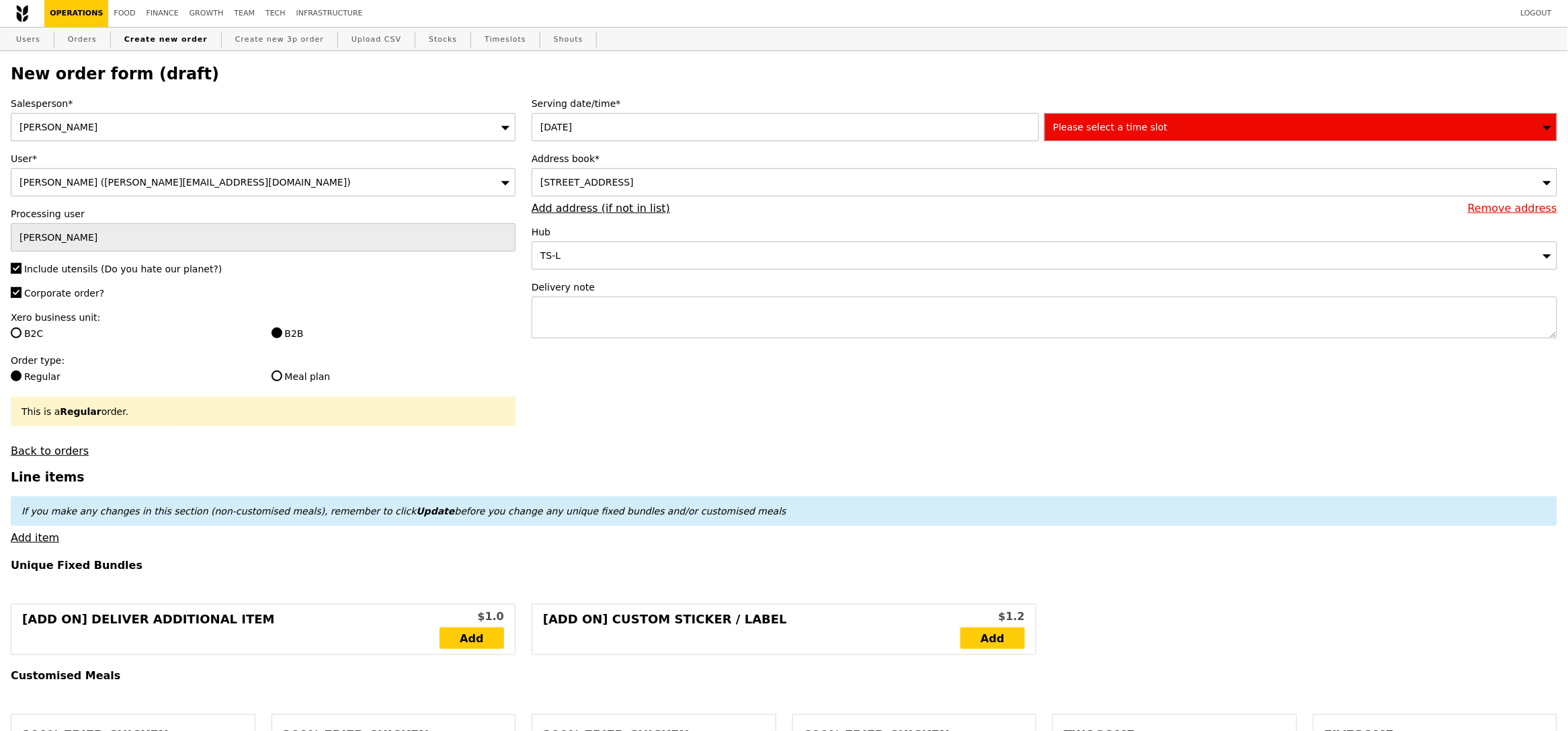
click at [1130, 124] on span "Please select a time slot" at bounding box center [1109, 127] width 114 height 10
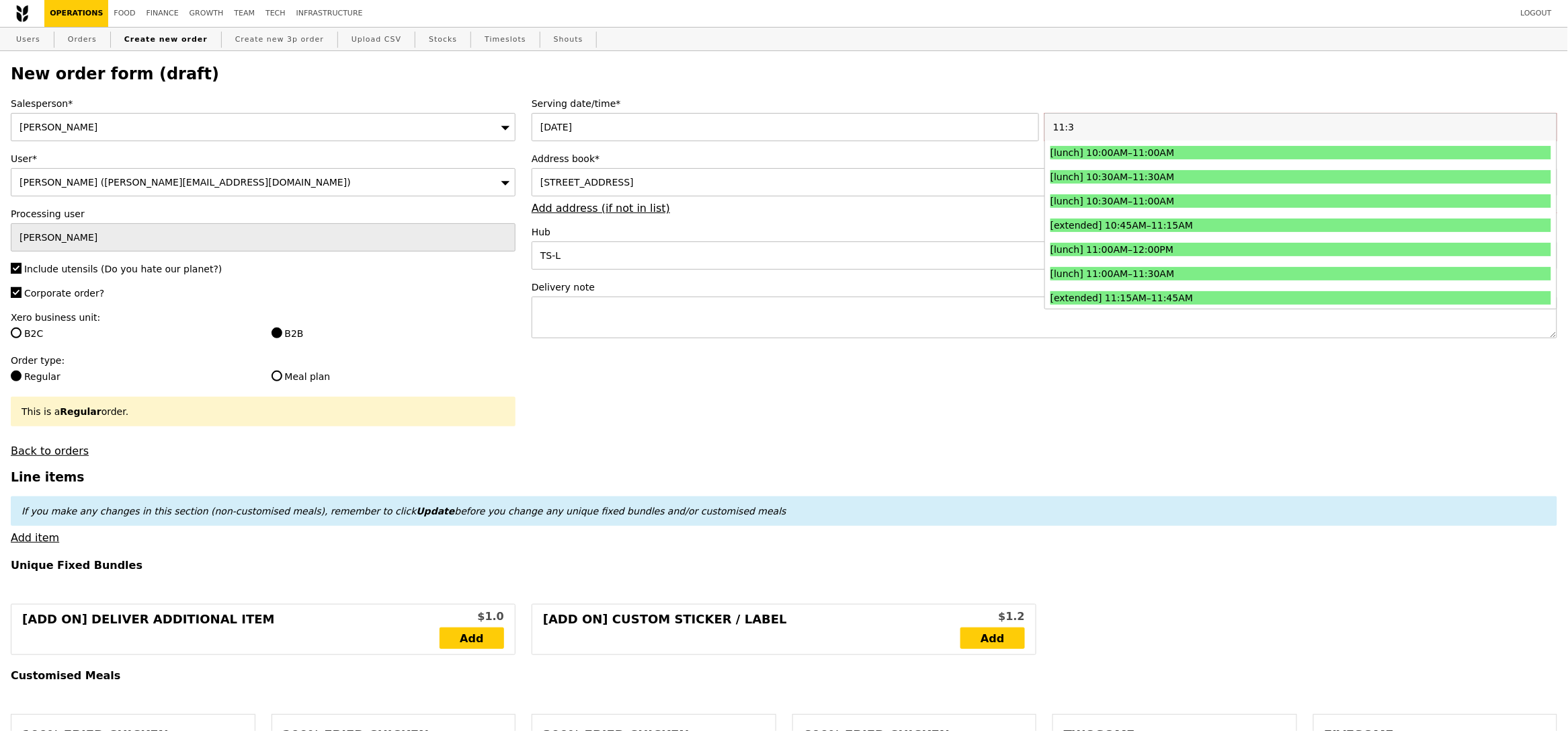
type input "11:30"
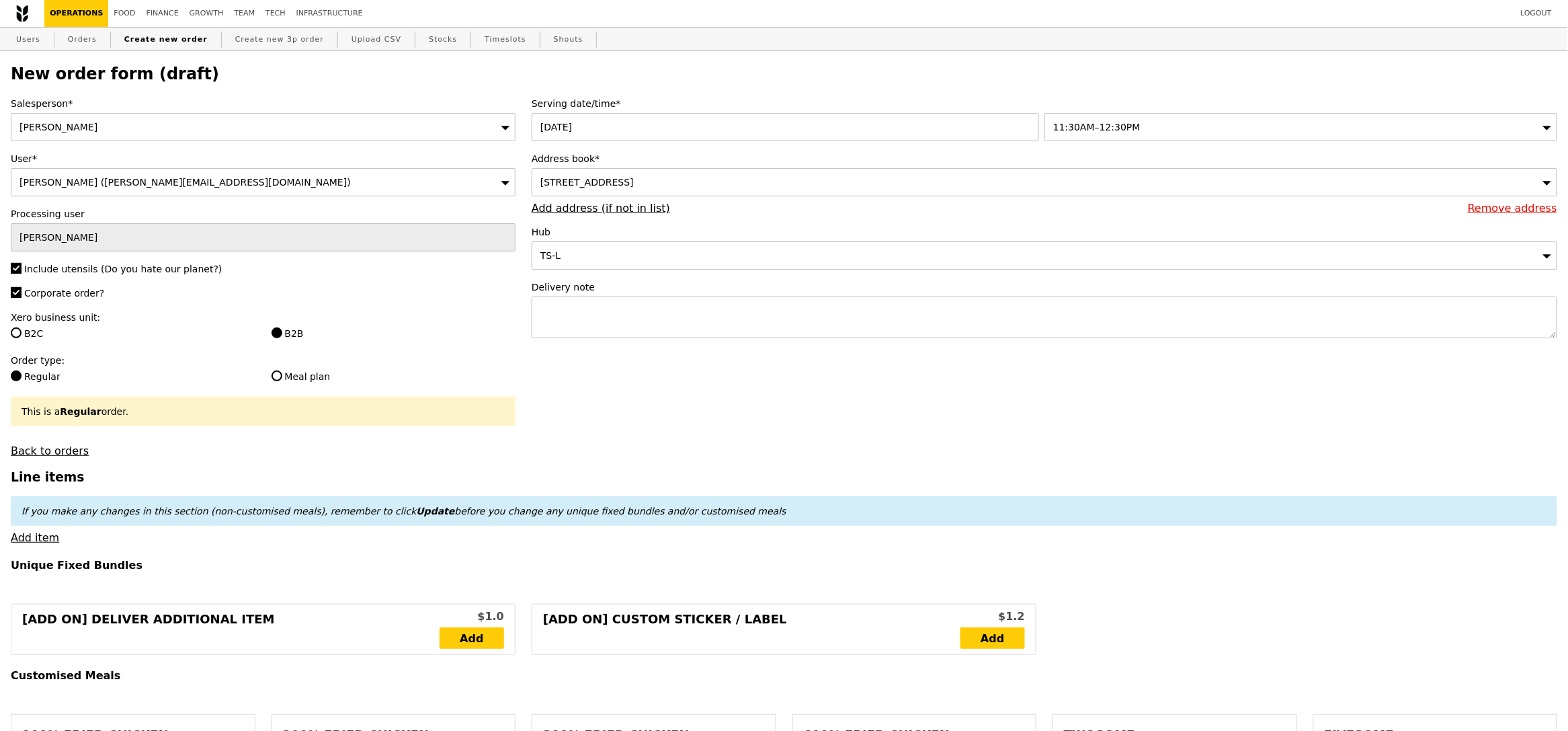
type input "Confirm"
click at [839, 297] on textarea at bounding box center [1044, 318] width 1026 height 42
type textarea "Please call host upon arrival, thank you!"
type input "Confirm"
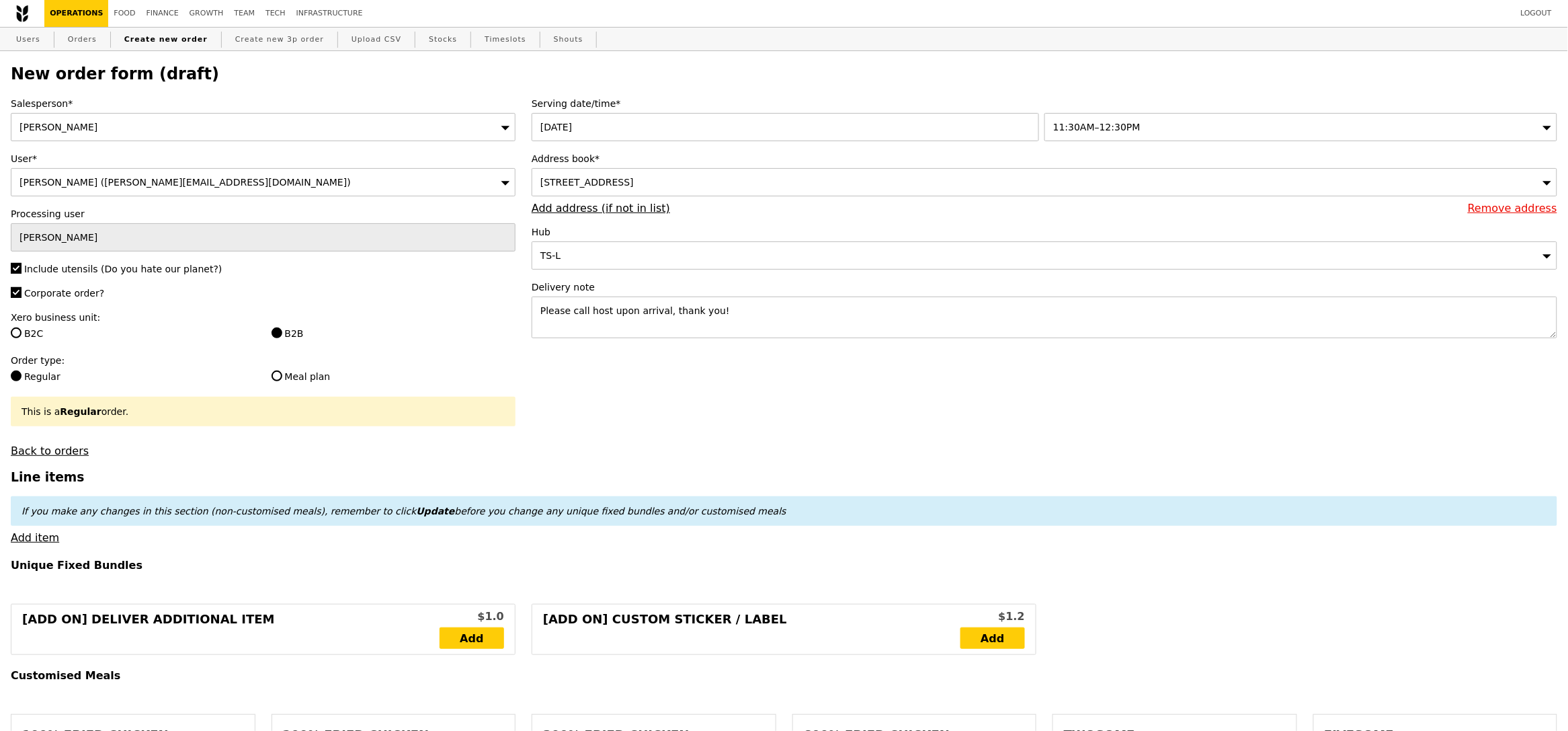
click at [121, 471] on h3 "Line items" at bounding box center [784, 477] width 1546 height 14
click at [43, 544] on link "Add item" at bounding box center [34, 537] width 48 height 13
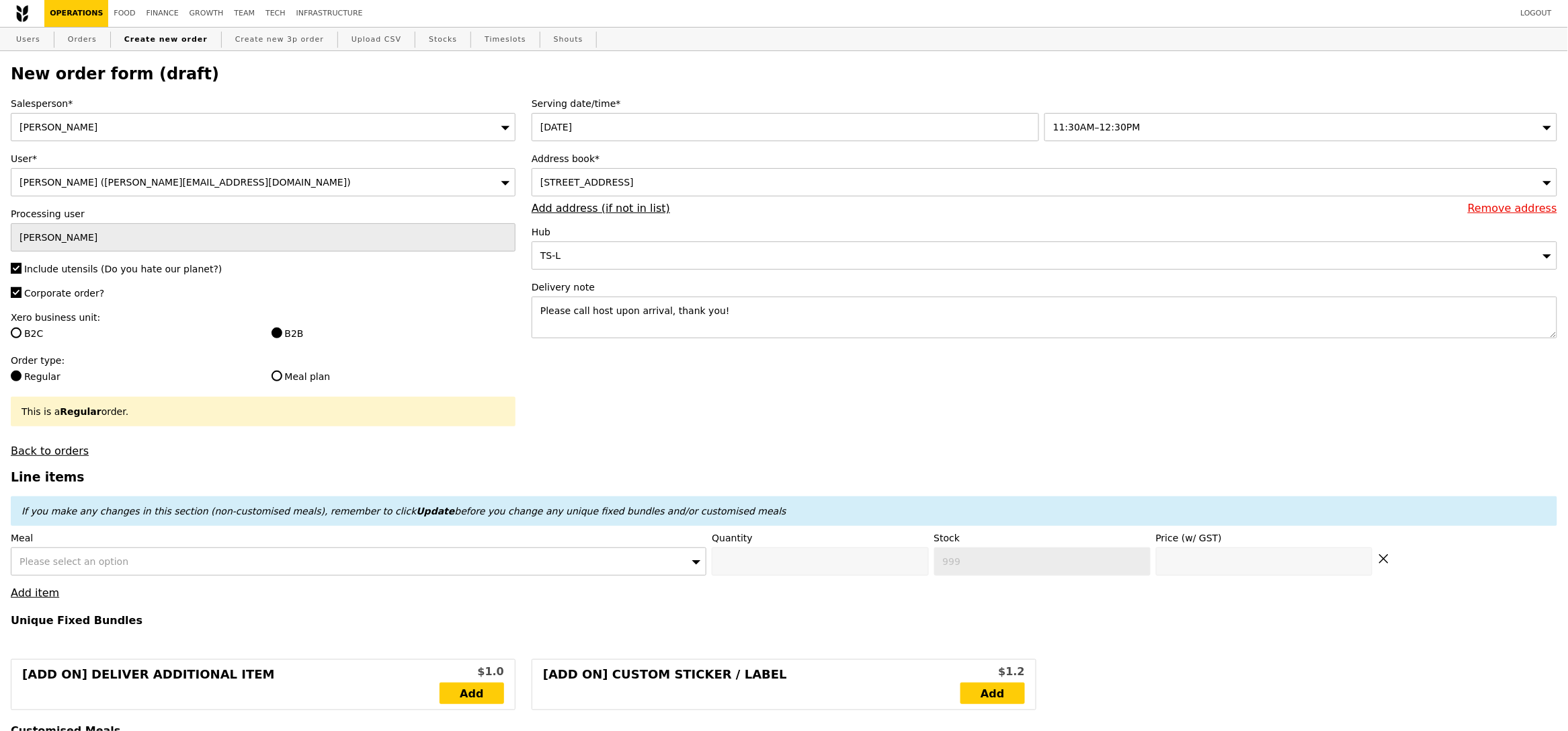
click at [45, 553] on div "Please select an option" at bounding box center [358, 561] width 696 height 28
type input "oven"
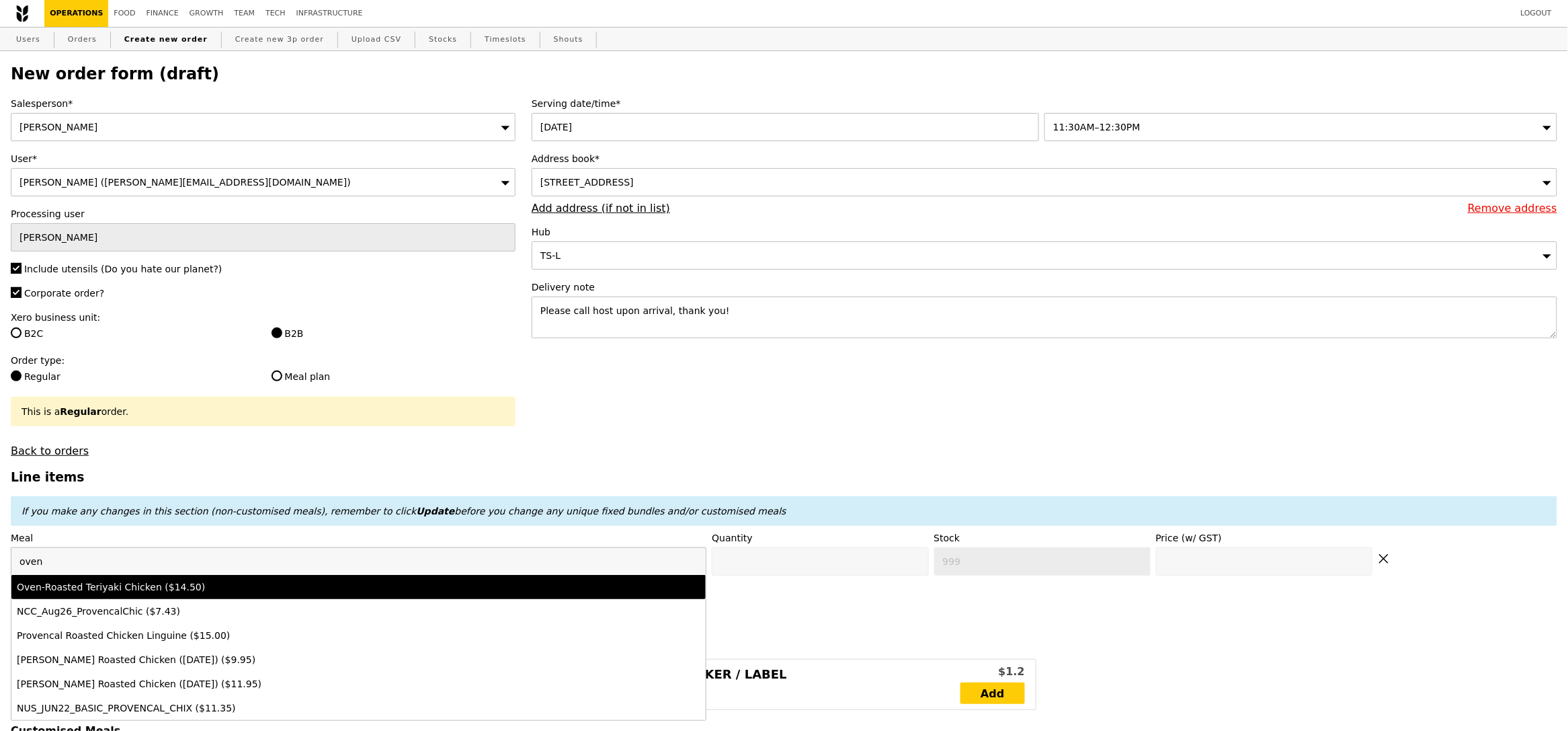
type input "Confirm anyway"
type input "0"
type input "495"
type input "14.5"
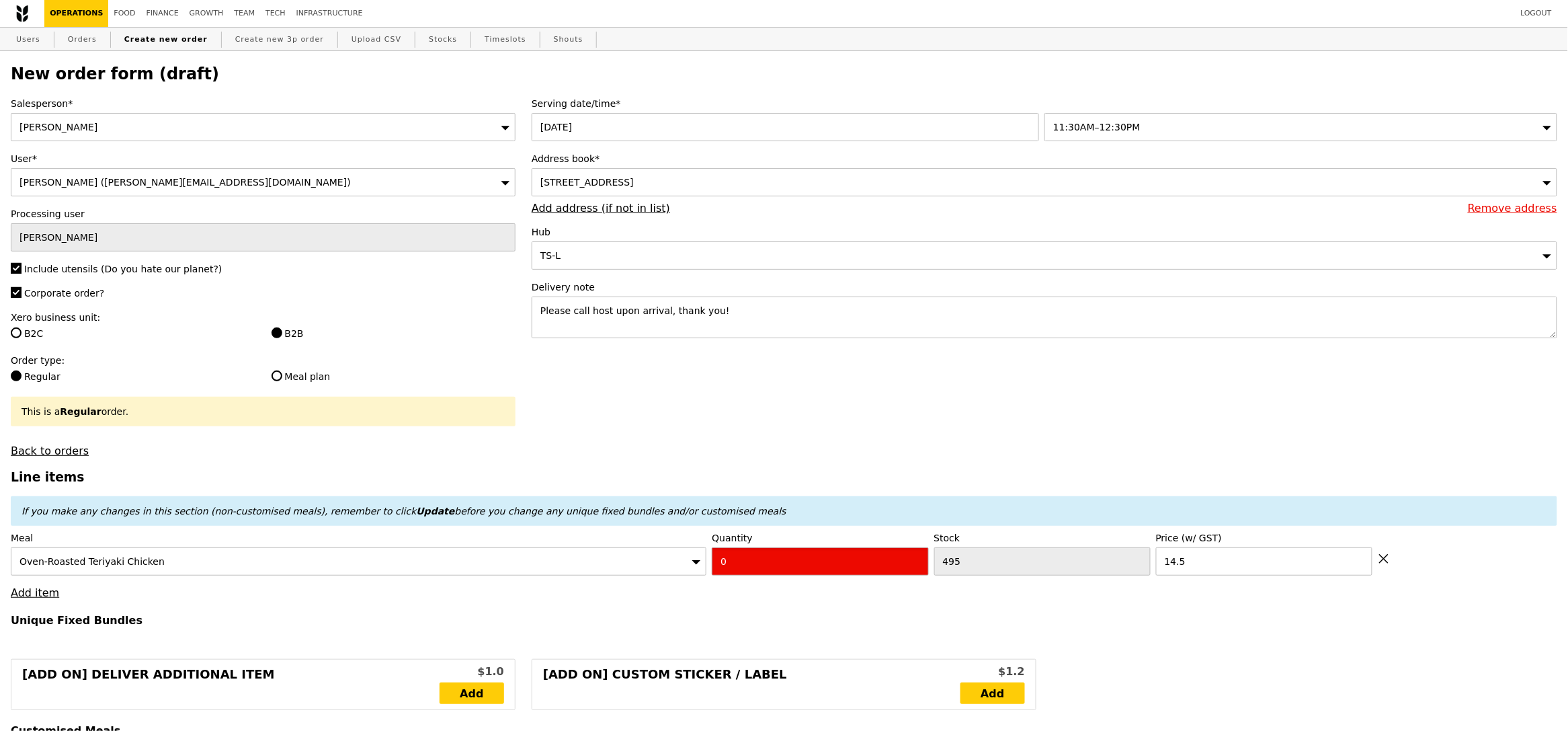
click at [758, 555] on input "0" at bounding box center [820, 561] width 217 height 28
type input "Confirm"
type input "7"
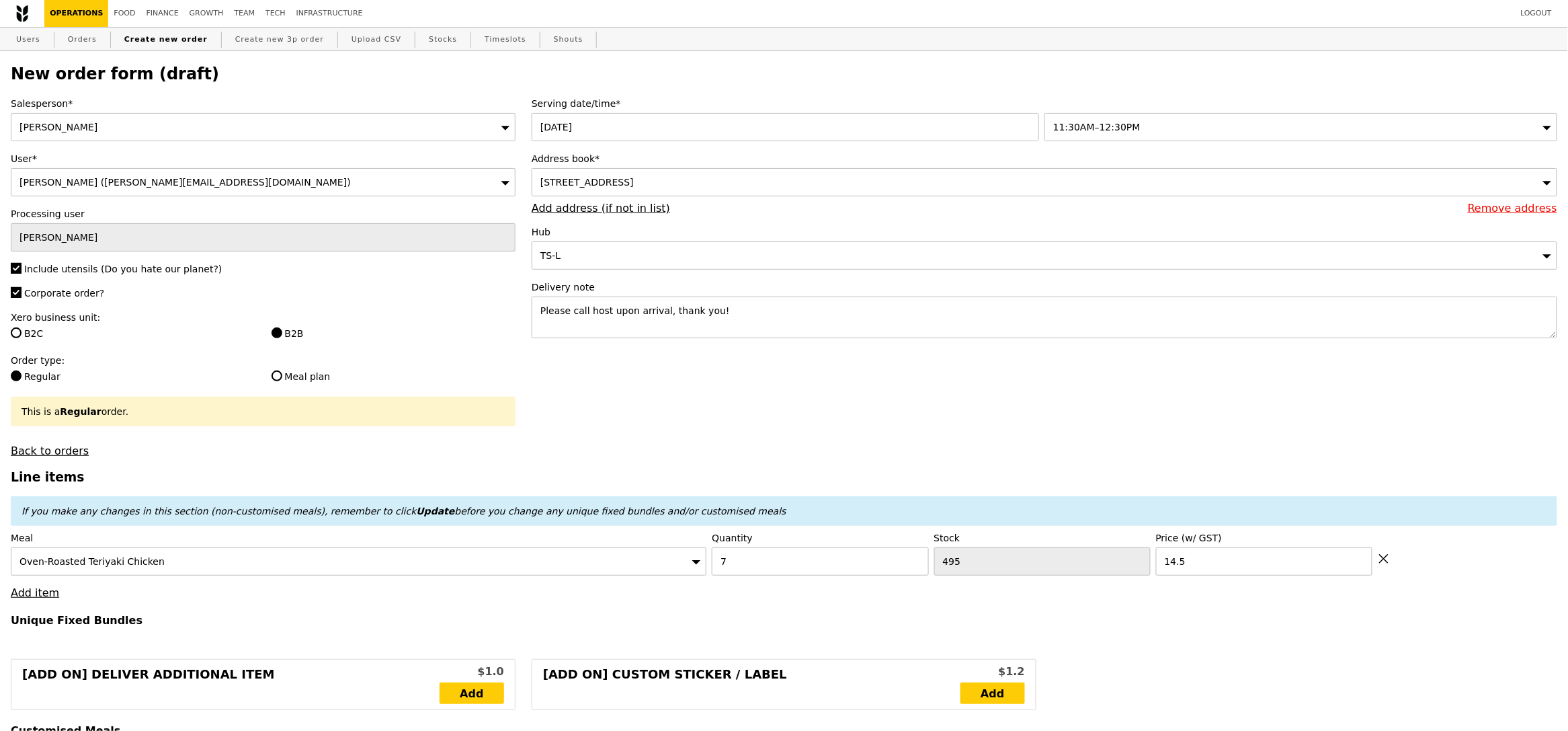
type input "Loading..."
type input "101.50"
type input "13.12"
type input "14.30"
type input "115.80"
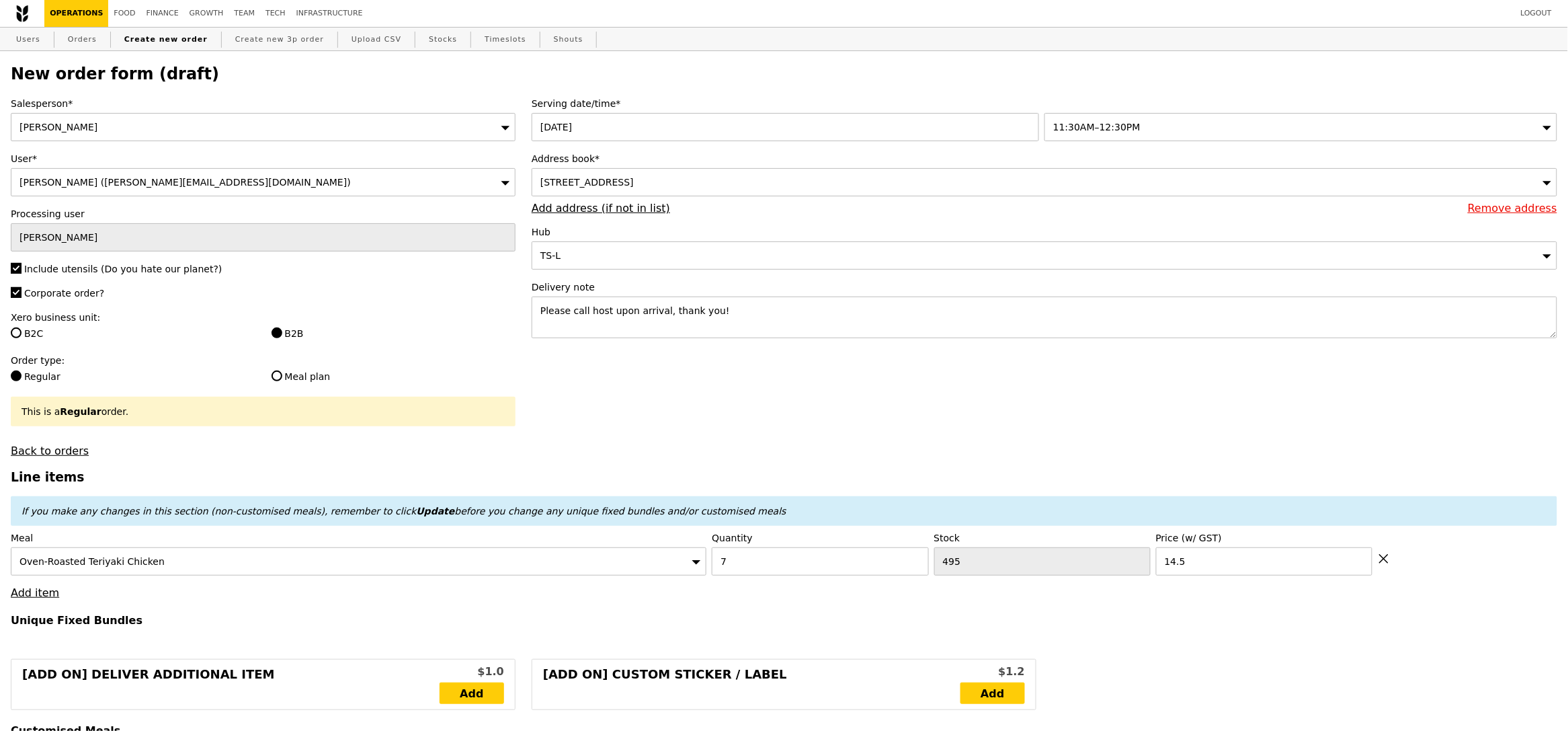
type input "Confirm"
click at [51, 597] on link "Add item" at bounding box center [34, 592] width 48 height 13
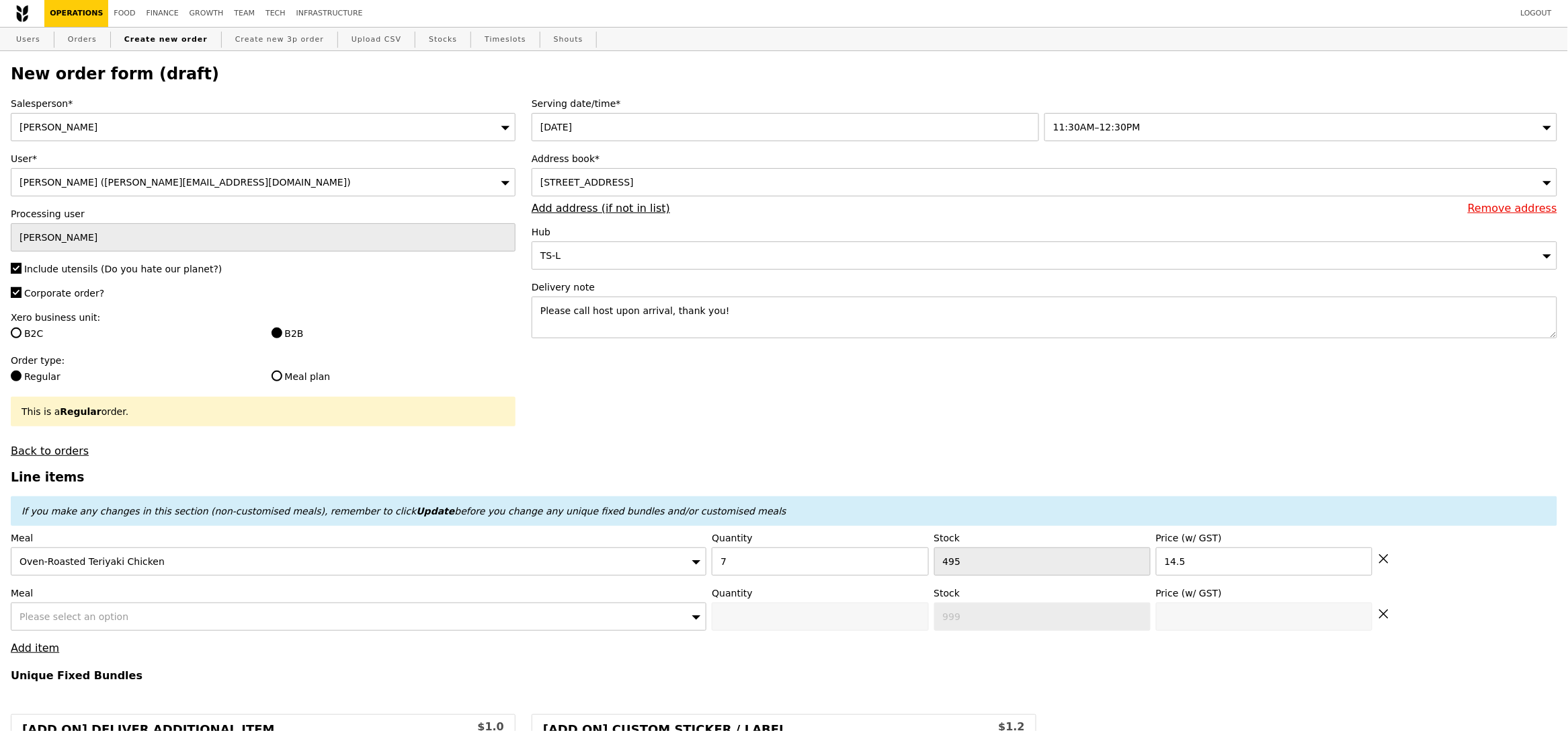
click at [74, 622] on span "Please select an option" at bounding box center [74, 616] width 109 height 10
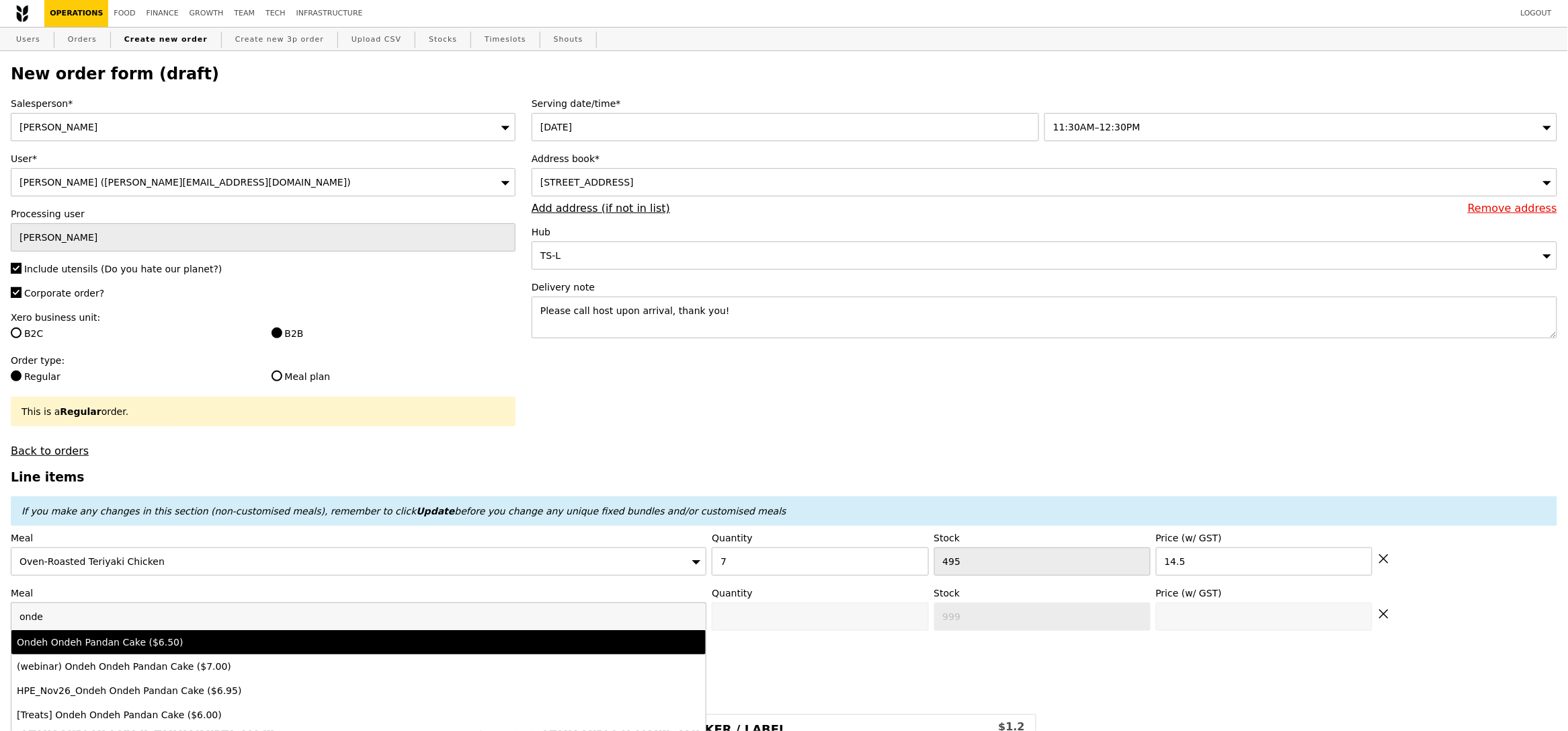
type input "onde"
click at [129, 647] on div "Ondeh Ondeh Pandan Cake ($6.50)" at bounding box center [273, 641] width 512 height 13
type input "Confirm anyway"
type input "0"
type input "500"
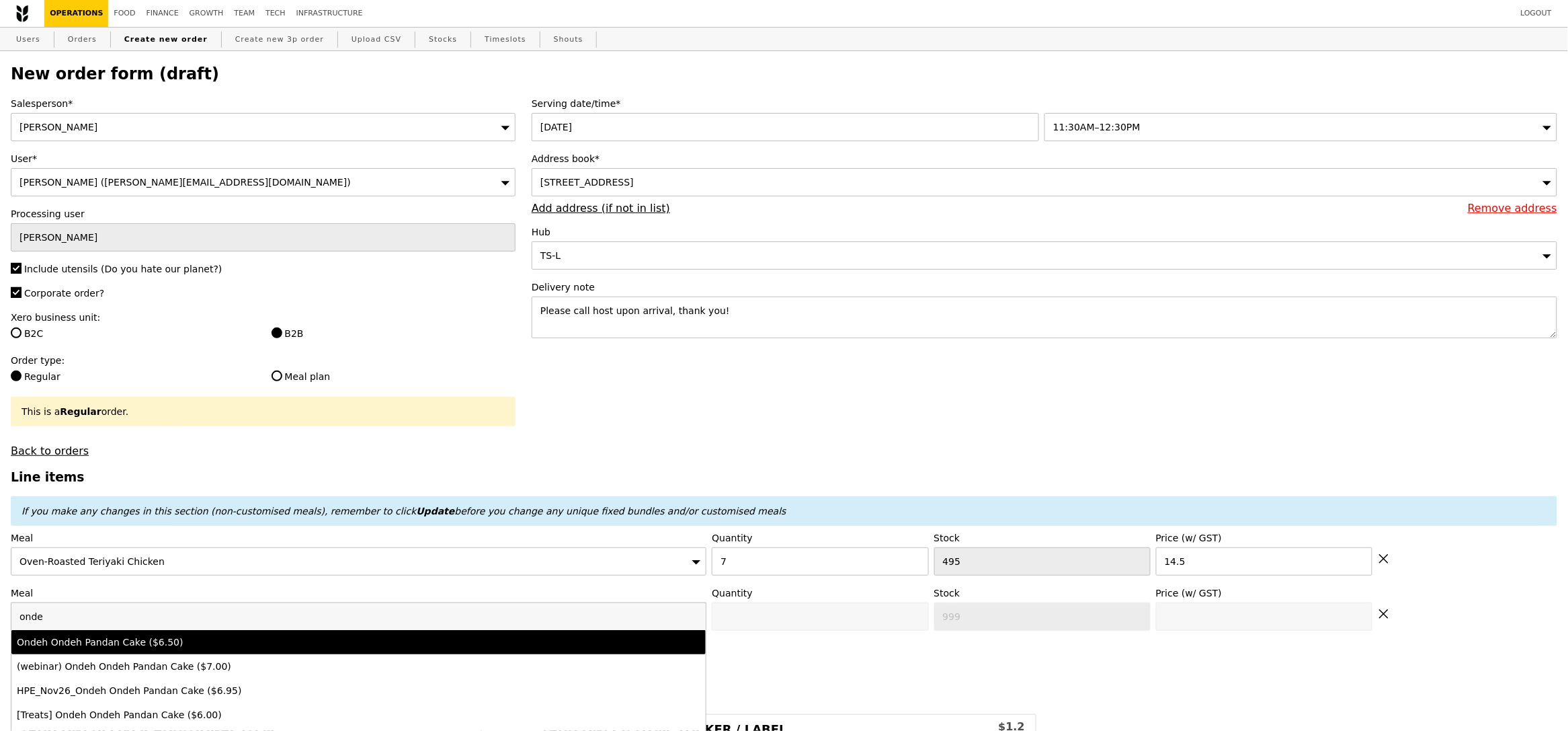
type input "6.5"
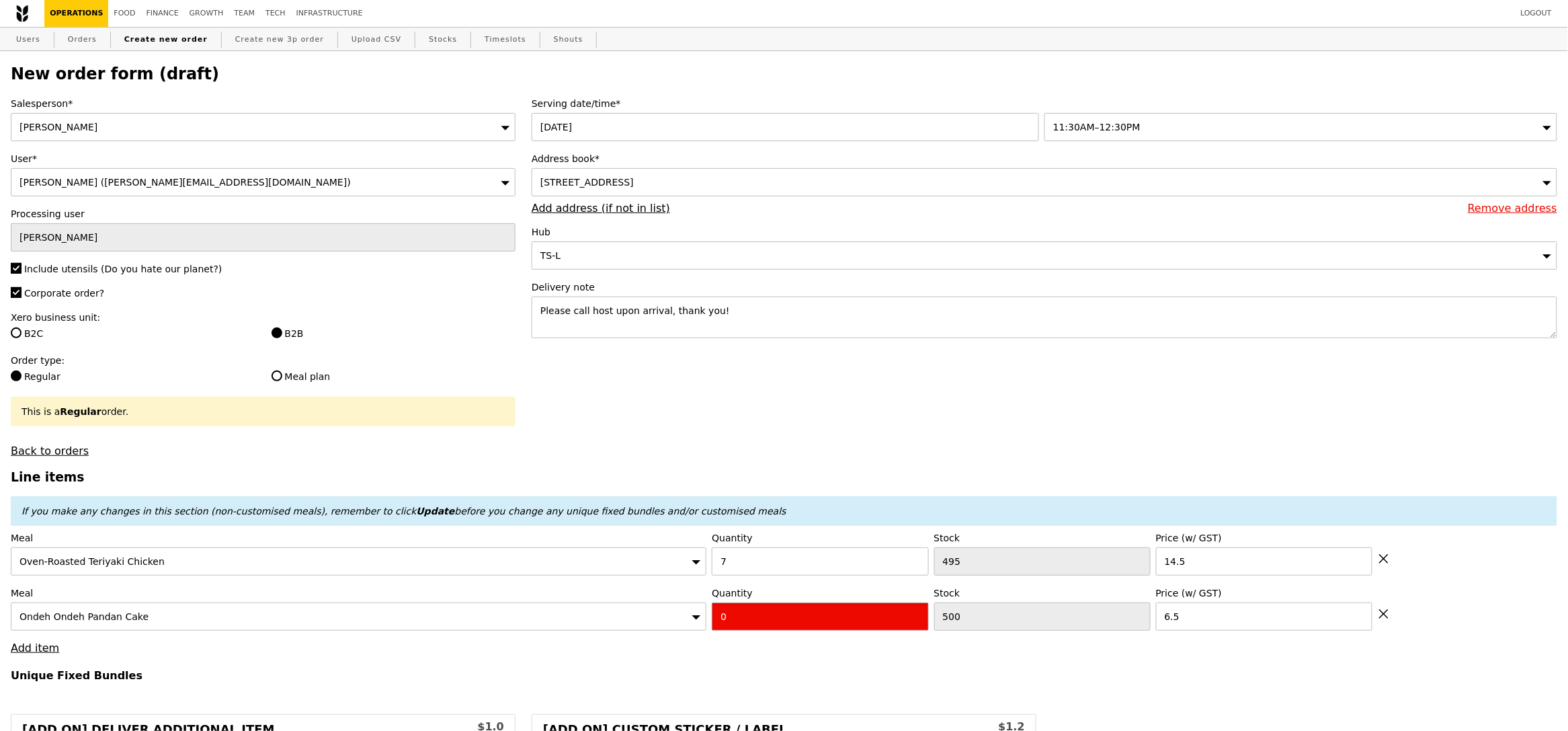
click at [759, 619] on input "0" at bounding box center [820, 616] width 217 height 28
type input "Confirm"
type input "7"
type input "Loading..."
type input "147.00"
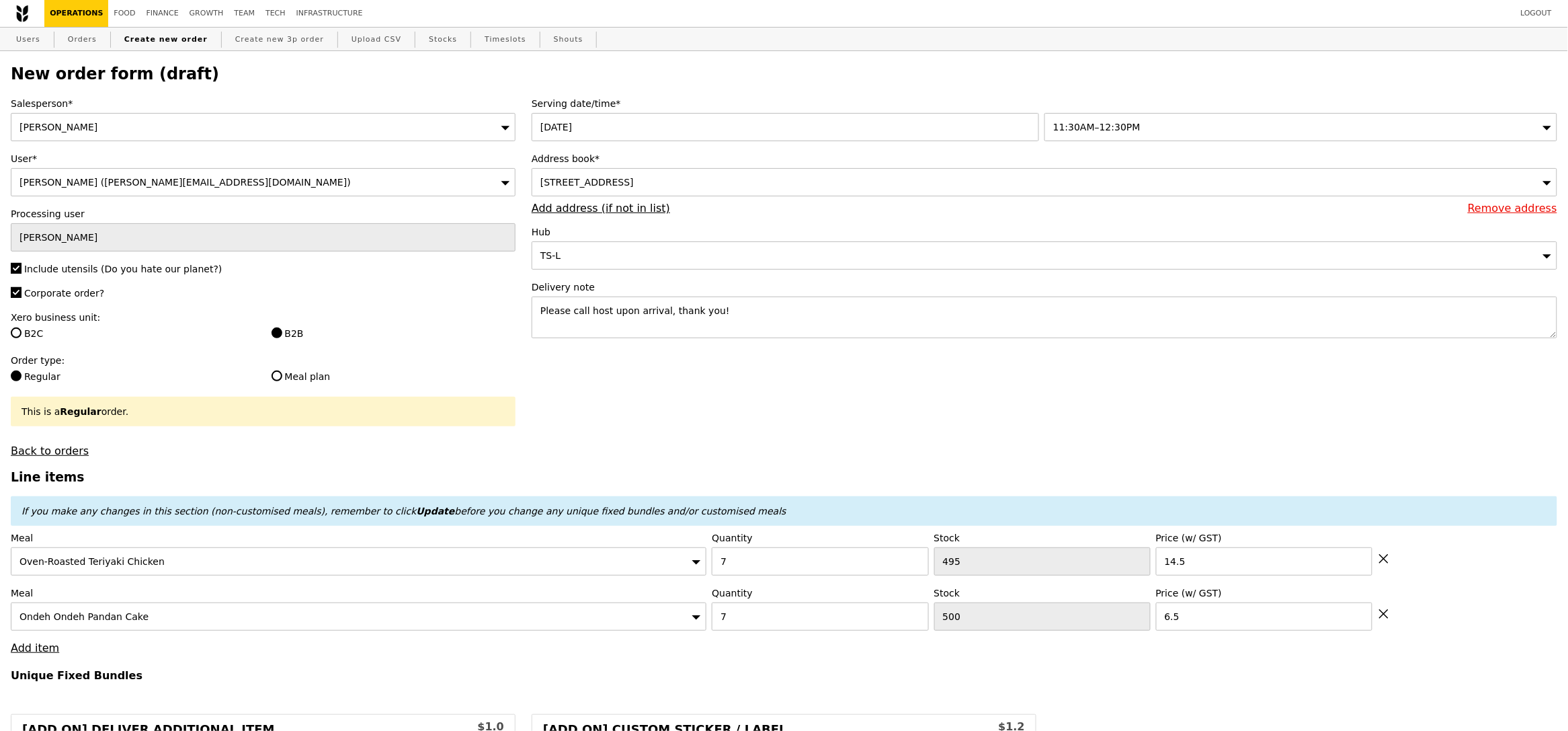
type input "8.94"
type input "9.75"
type input "156.75"
drag, startPoint x: 48, startPoint y: 647, endPoint x: 64, endPoint y: 641, distance: 17.1
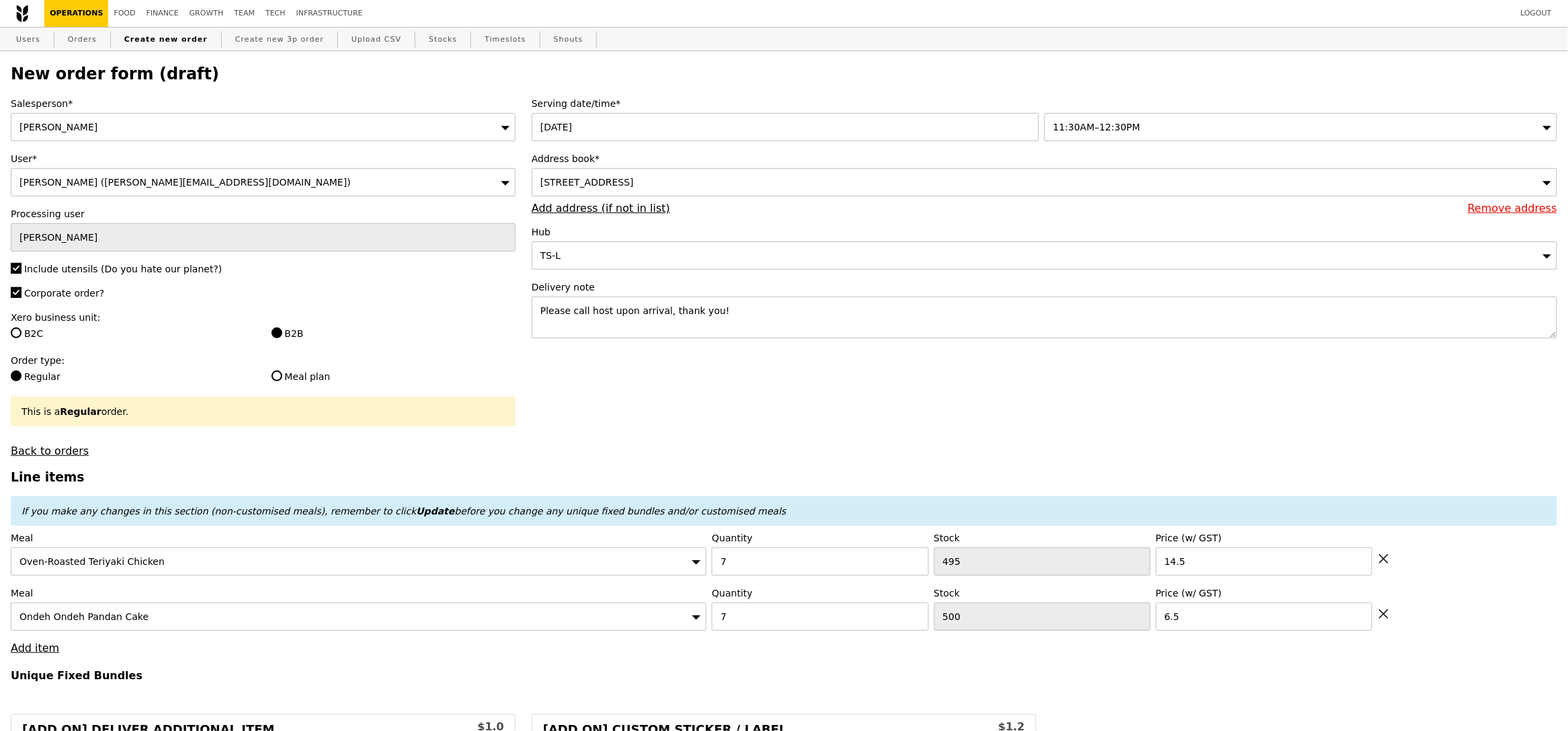
click at [48, 647] on link "Add item" at bounding box center [34, 648] width 48 height 13
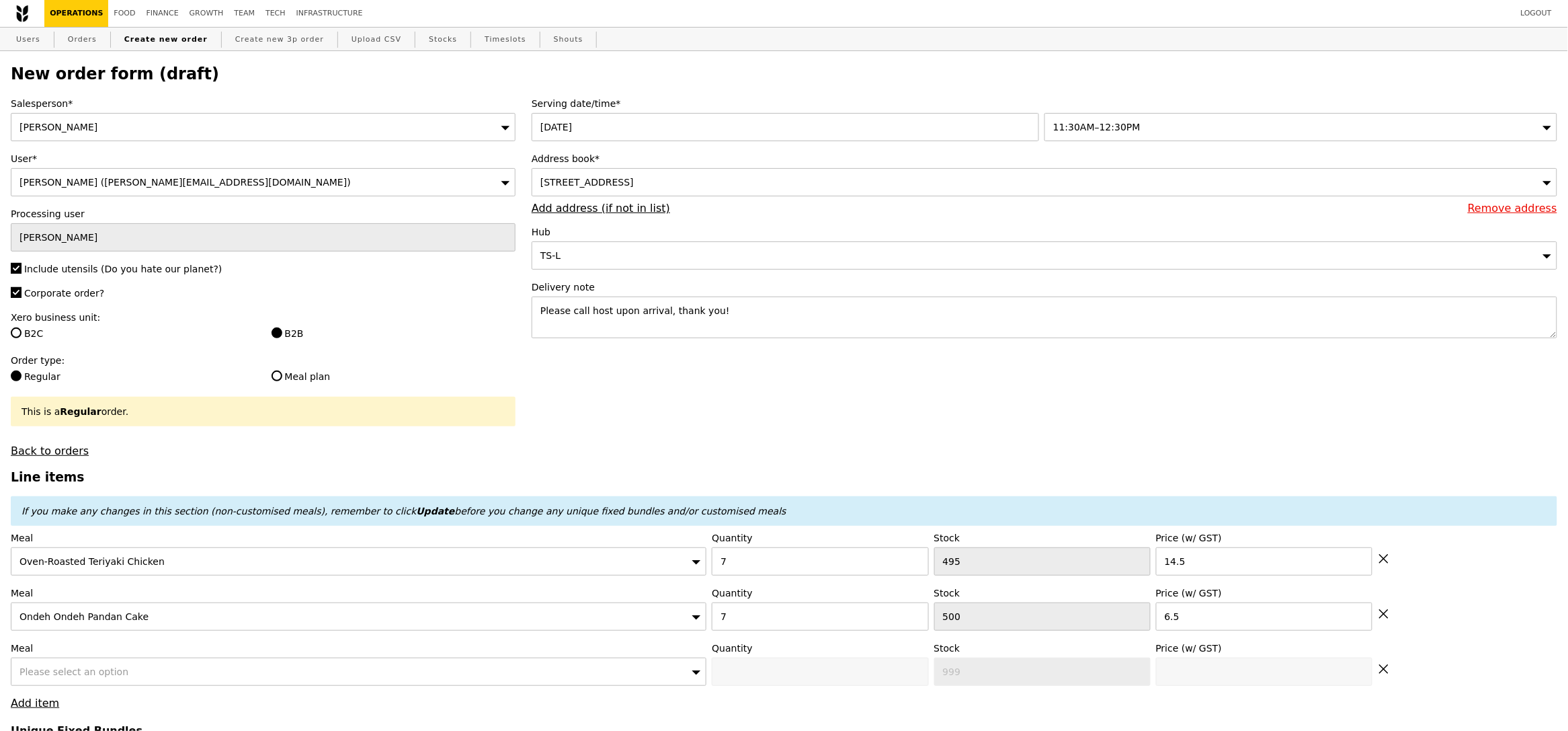
type input "Confirm"
click at [167, 668] on div "Please select an option" at bounding box center [358, 672] width 696 height 28
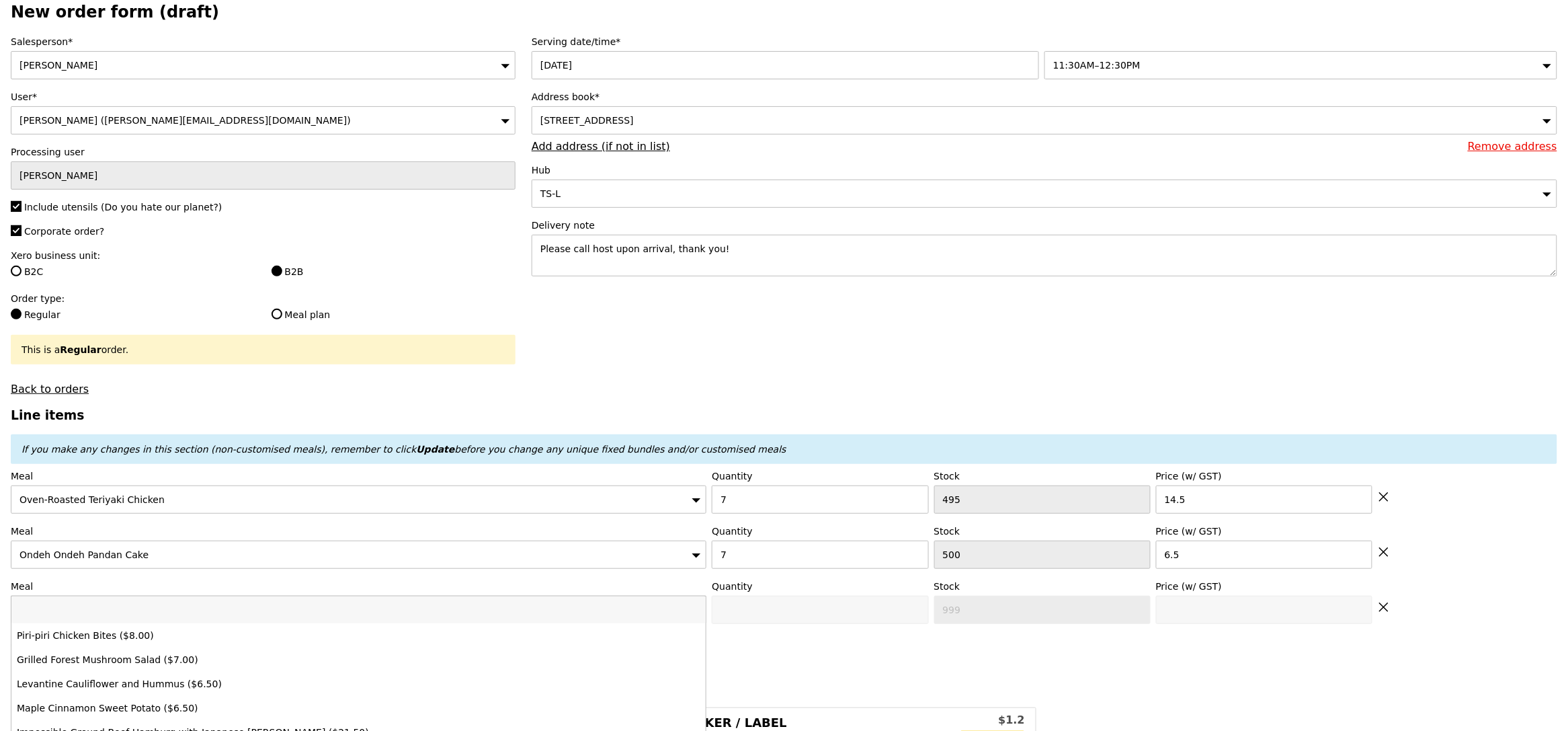
scroll to position [65, 0]
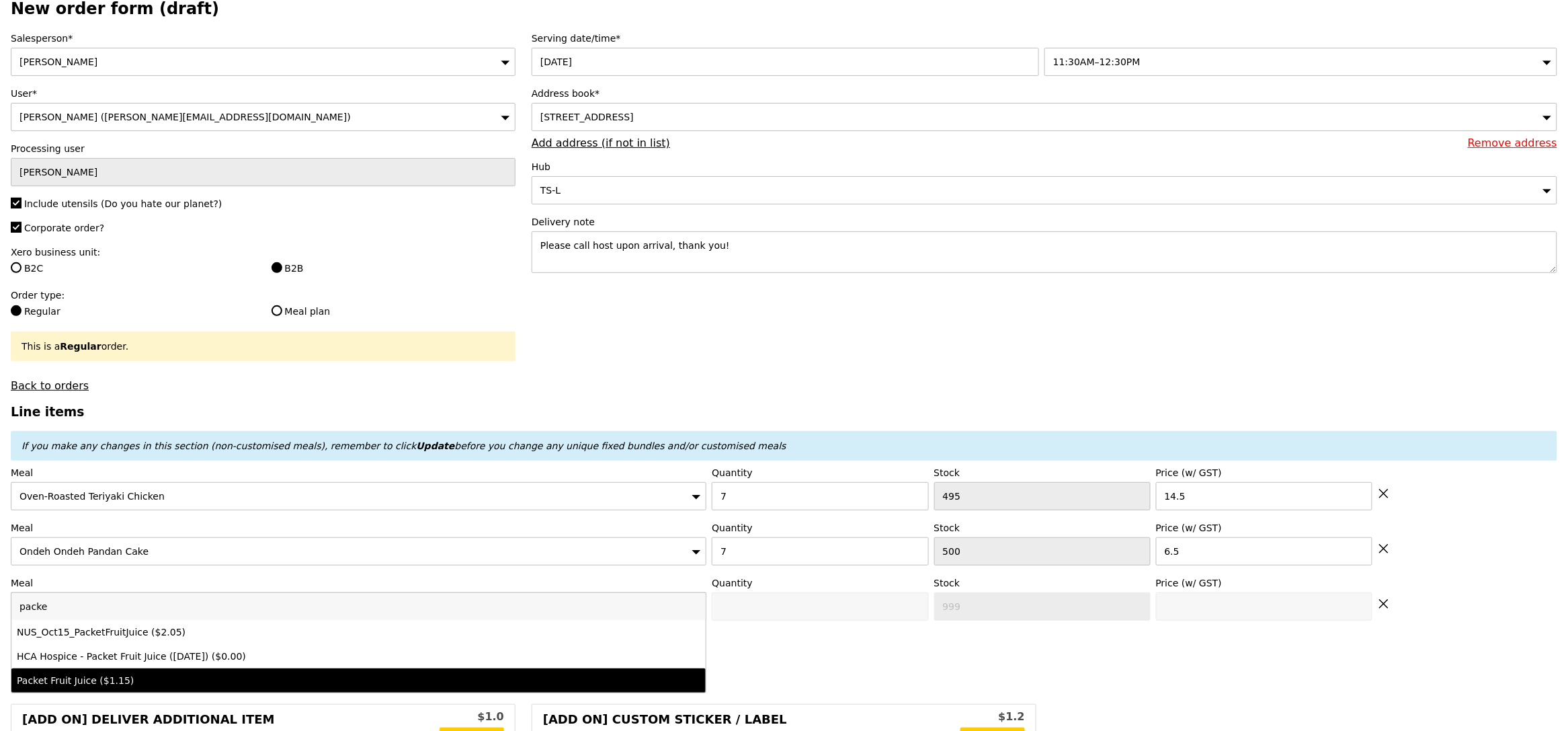
type input "packe"
click at [157, 685] on div "Packet Fruit Juice ($1.15)" at bounding box center [273, 680] width 512 height 13
type input "Confirm anyway"
type input "0"
type input "1.15"
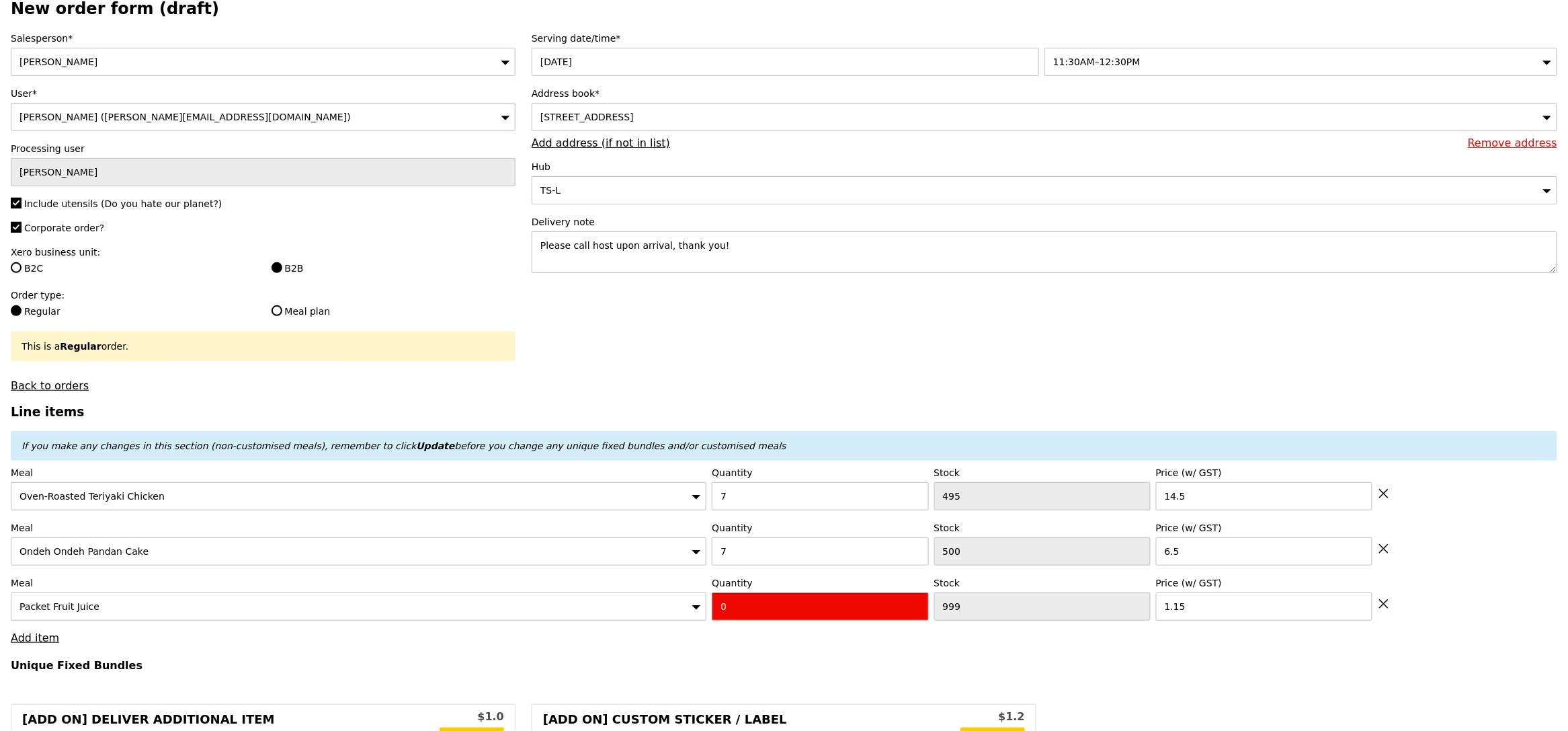
click at [736, 601] on input "0" at bounding box center [820, 606] width 217 height 28
type input "Confirm"
type input "14"
click at [759, 660] on h4 "Unique Fixed Bundles" at bounding box center [784, 665] width 1546 height 13
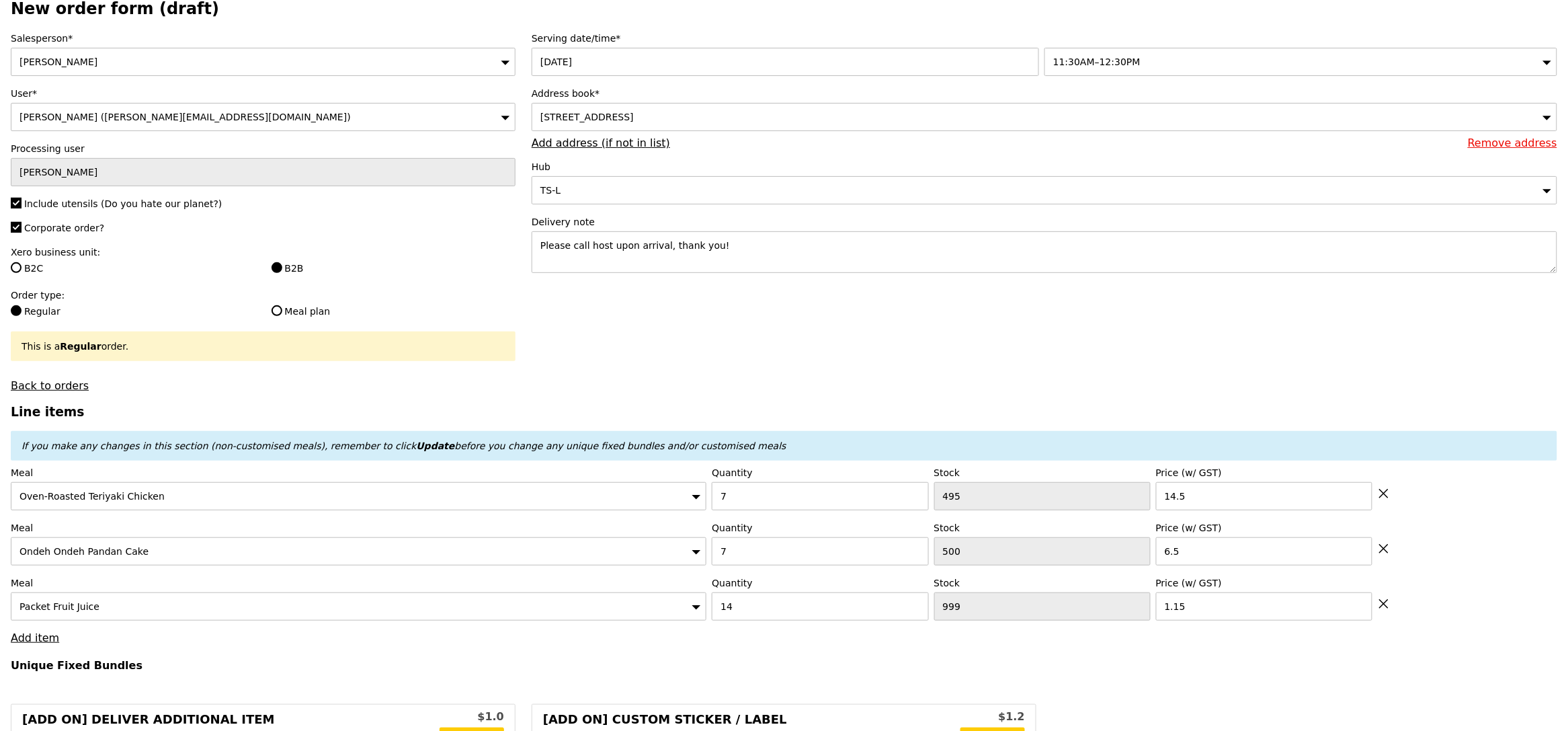
type input "Loading..."
type input "163.10"
type input "7.43"
type input "8.10"
type input "171.20"
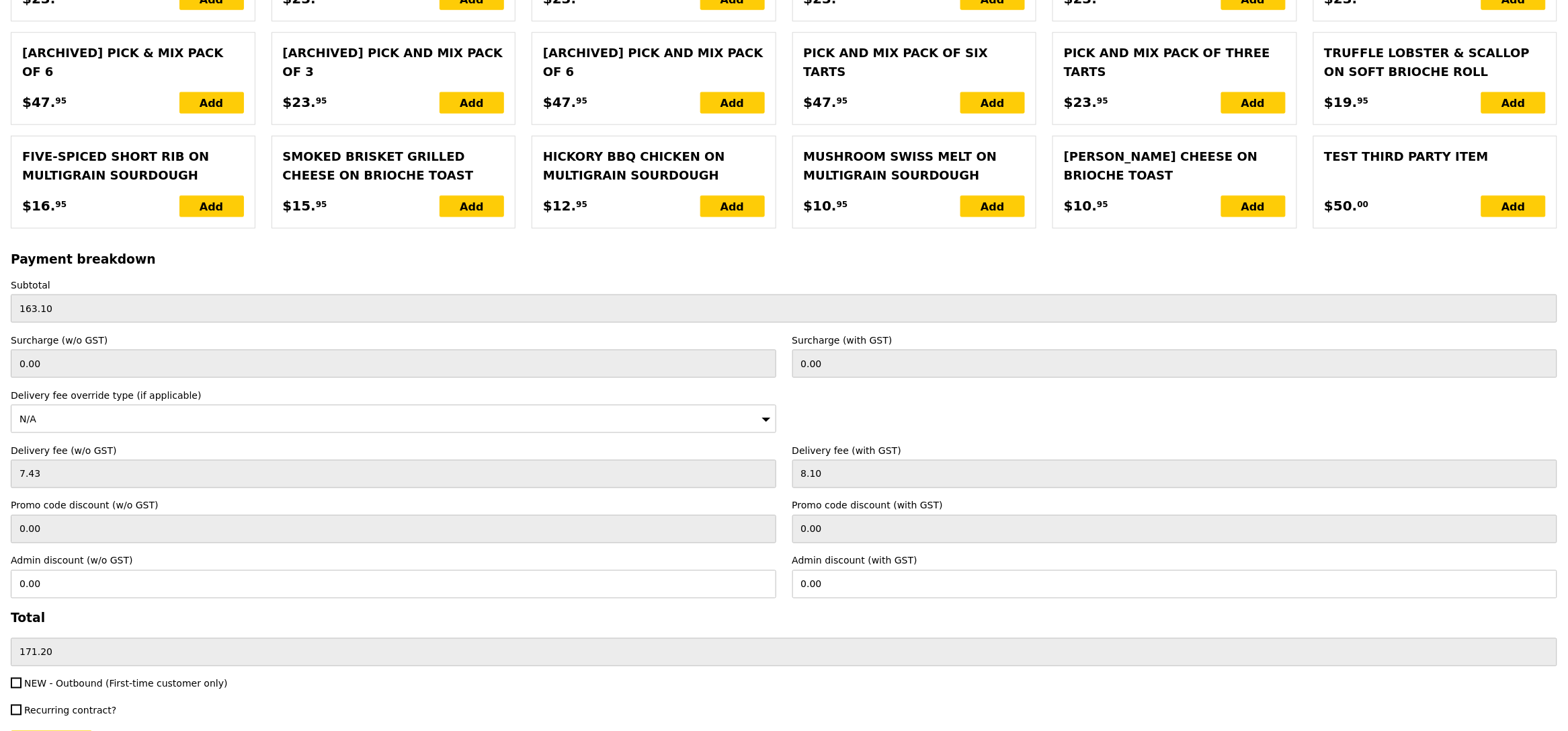
scroll to position [2777, 0]
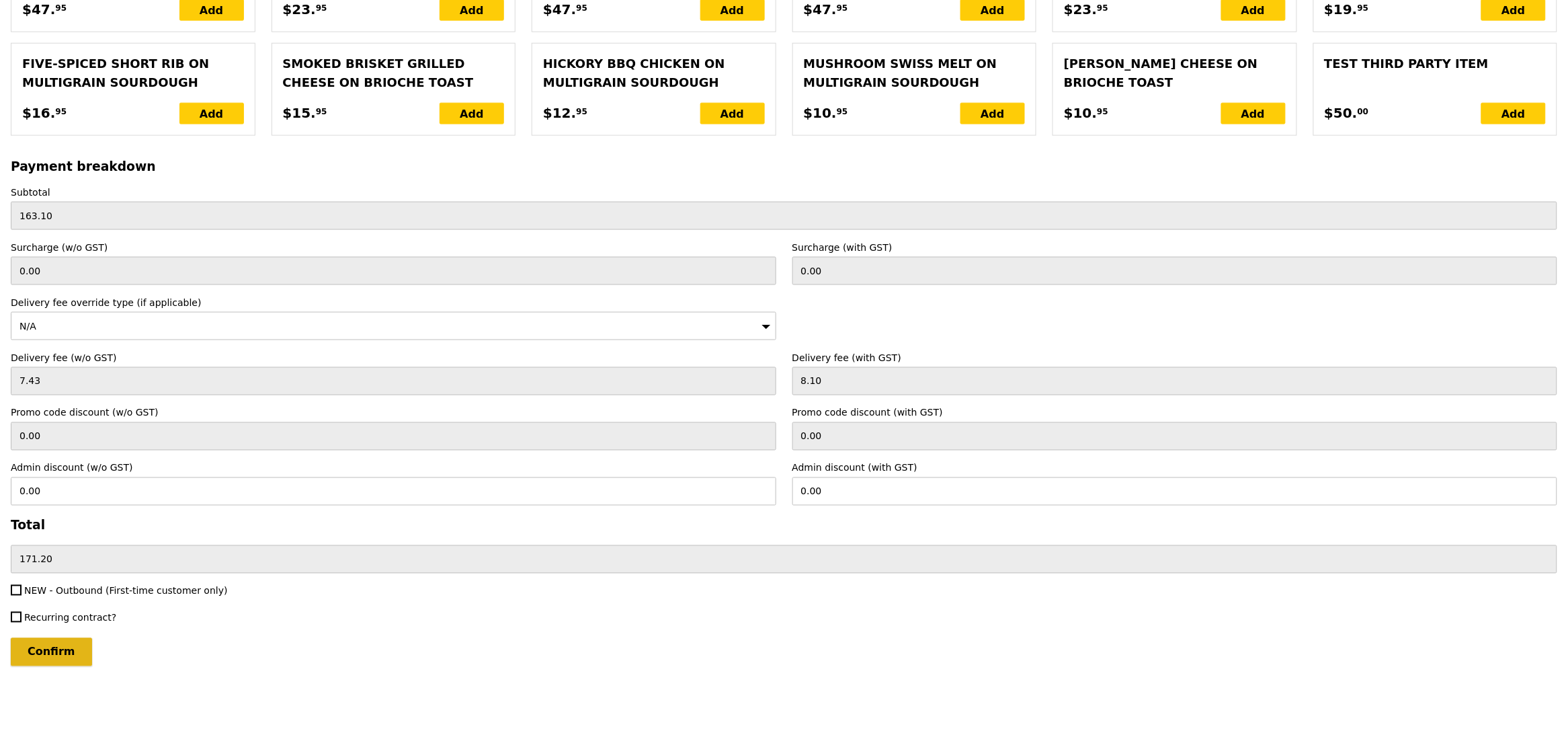
click at [71, 651] on input "Confirm" at bounding box center [51, 652] width 81 height 28
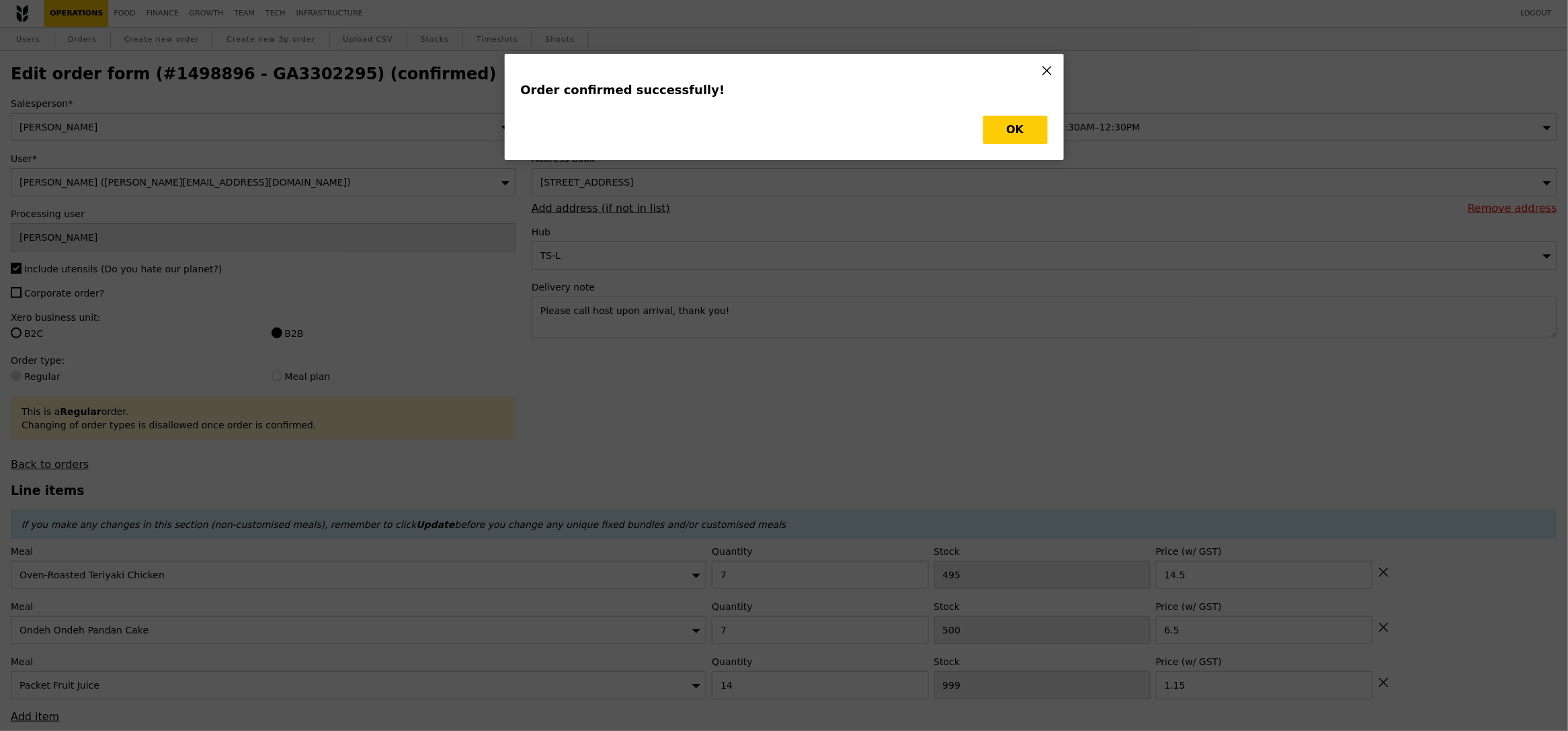
type input "Loading..."
checkbox input "false"
type input "14"
type input "1013"
type input "1.15"
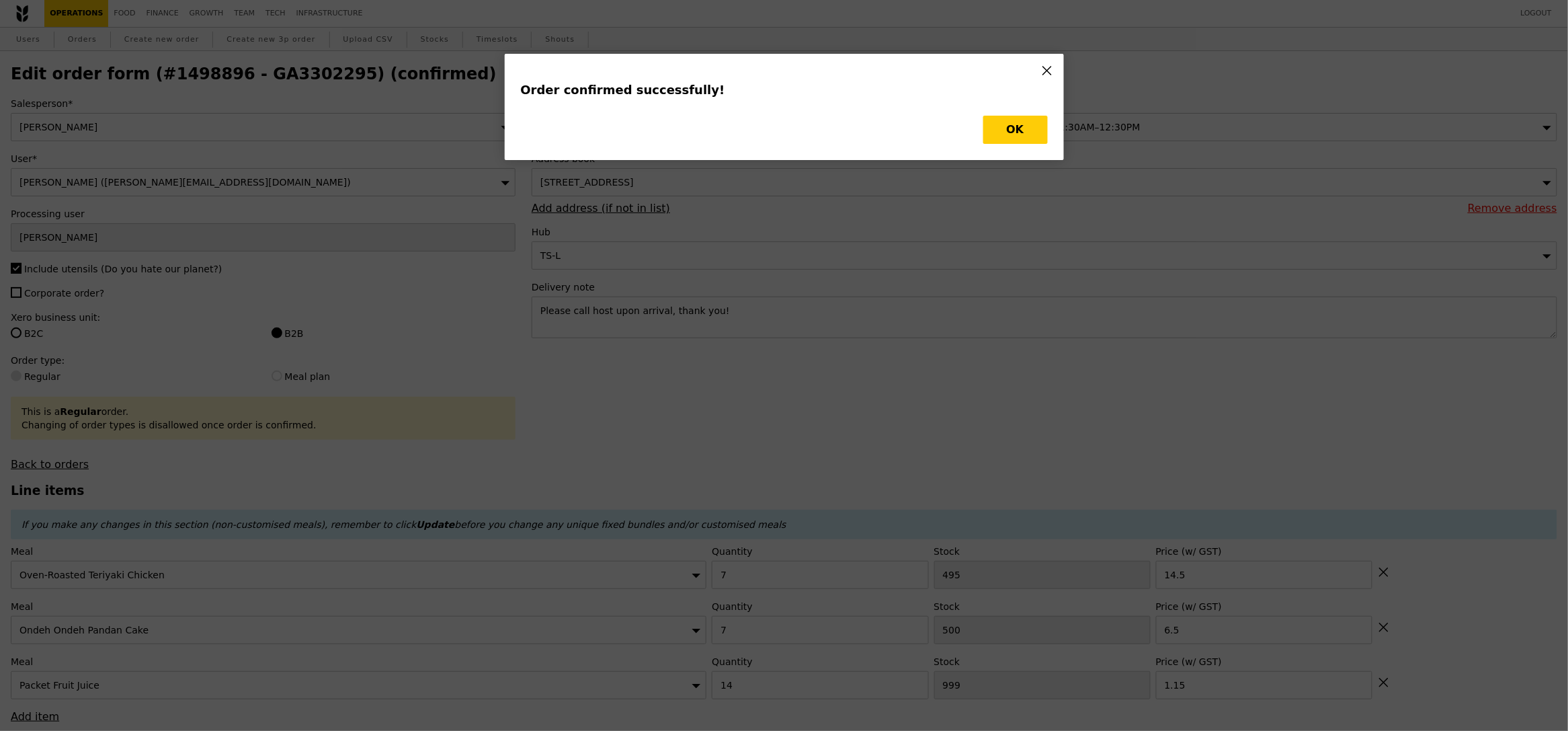
type input "6.50"
type input "7"
type input "495"
type input "14.50"
click at [1025, 131] on button "OK" at bounding box center [1015, 129] width 64 height 28
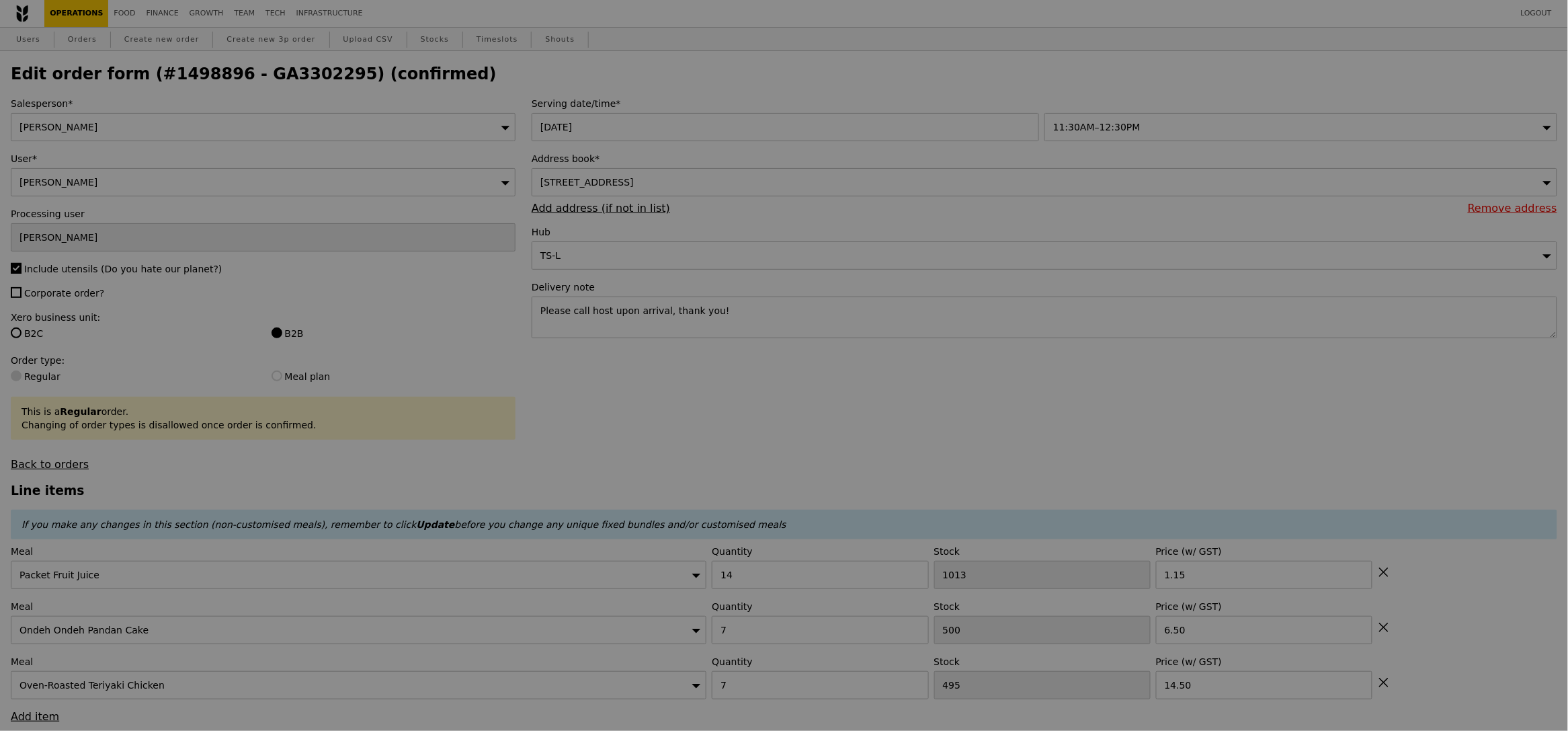
type input "493"
type input "488"
type input "Update"
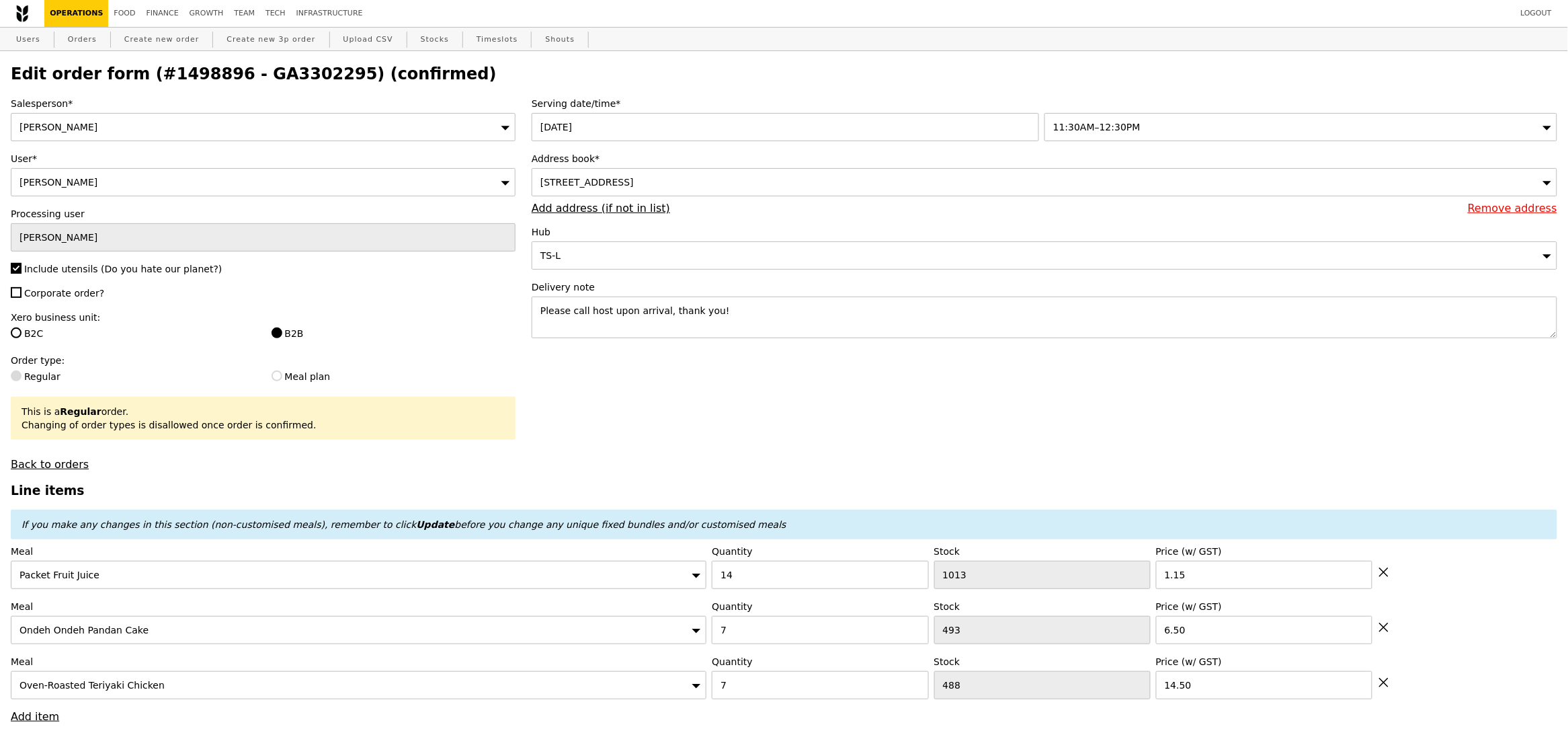
click at [272, 65] on h2 "Edit order form (#1498896 - GA3302295) (confirmed)" at bounding box center [784, 73] width 1546 height 19
copy h2 "GA3302295"
click at [89, 43] on link "Orders" at bounding box center [82, 39] width 40 height 24
select select "100"
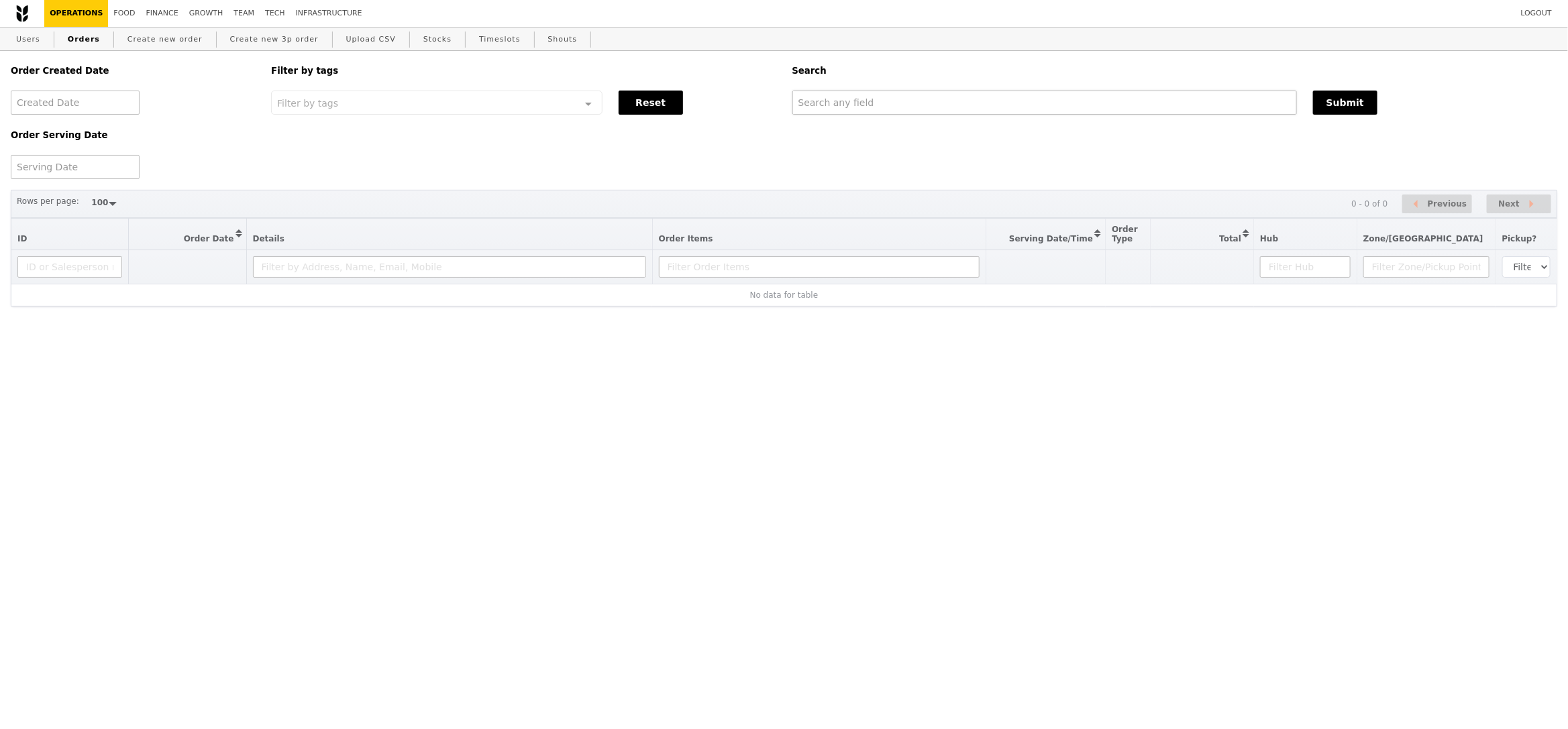
drag, startPoint x: 1092, startPoint y: 143, endPoint x: 1063, endPoint y: 112, distance: 42.4
click at [1092, 142] on div "Order Created Date Order Serving Date Filter by tags Filter by tags Meal_Plan W…" at bounding box center [784, 115] width 1562 height 128
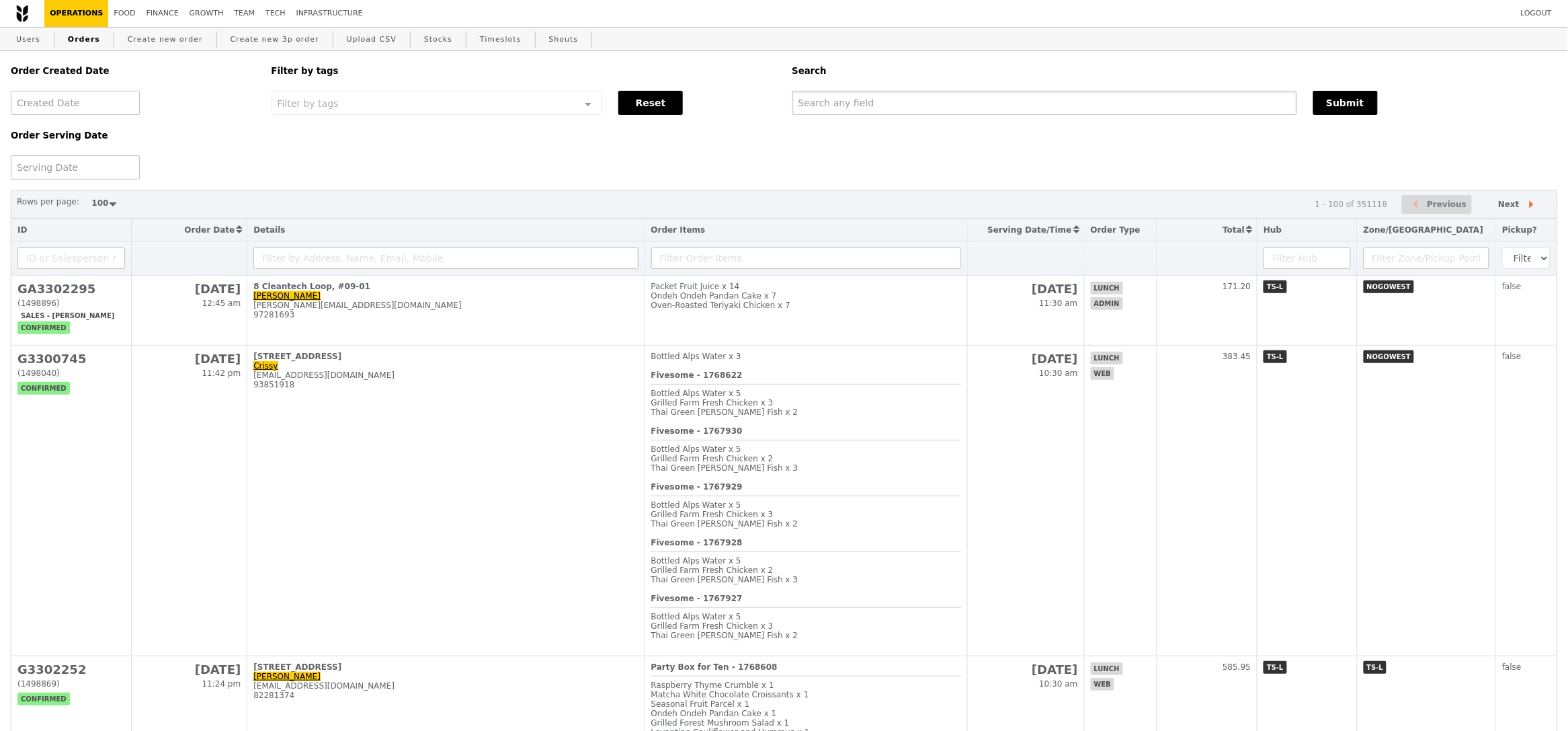
click at [1065, 113] on input "text" at bounding box center [1044, 103] width 505 height 24
paste input "GA3302295"
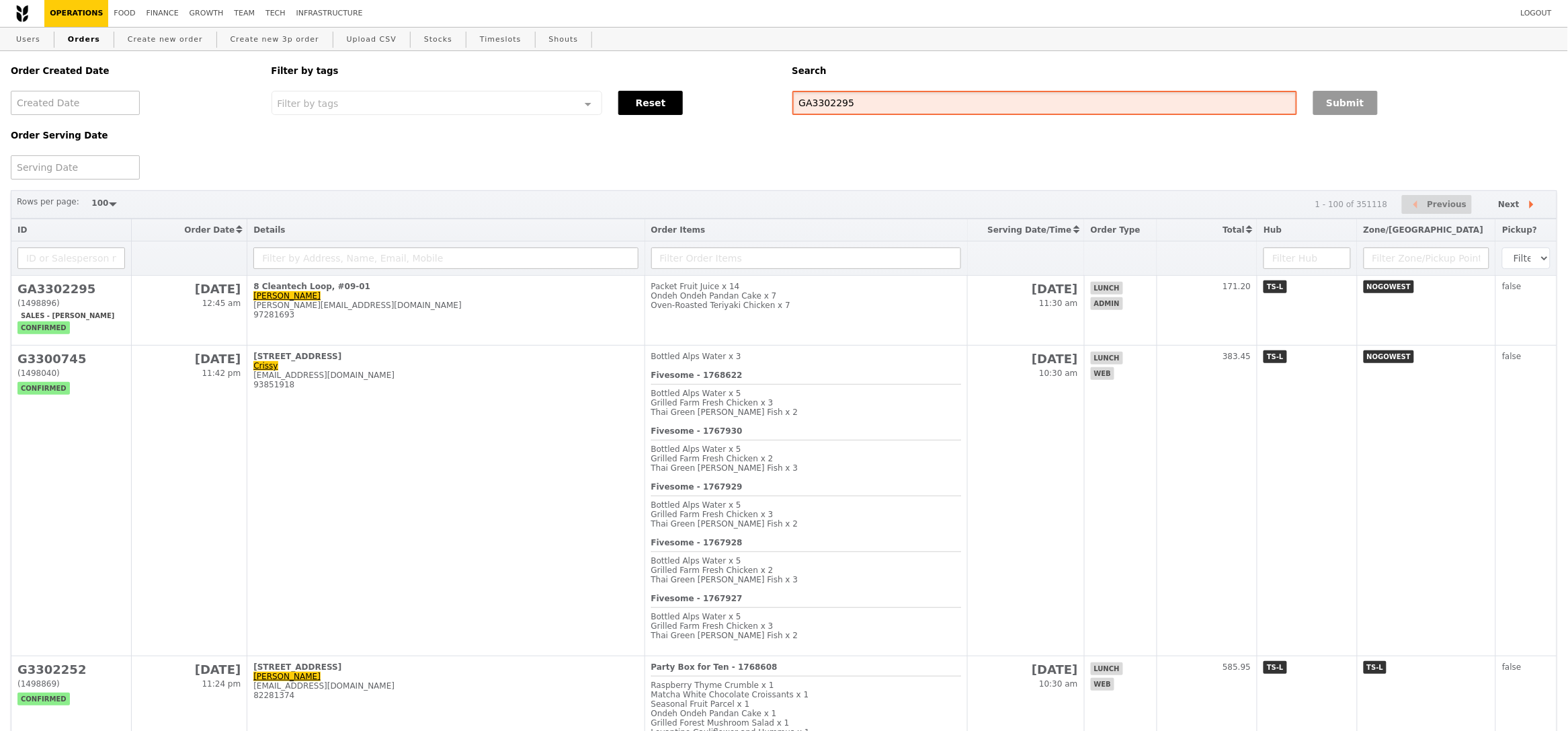
type input "GA3302295"
click at [1359, 110] on button "Submit" at bounding box center [1345, 103] width 64 height 24
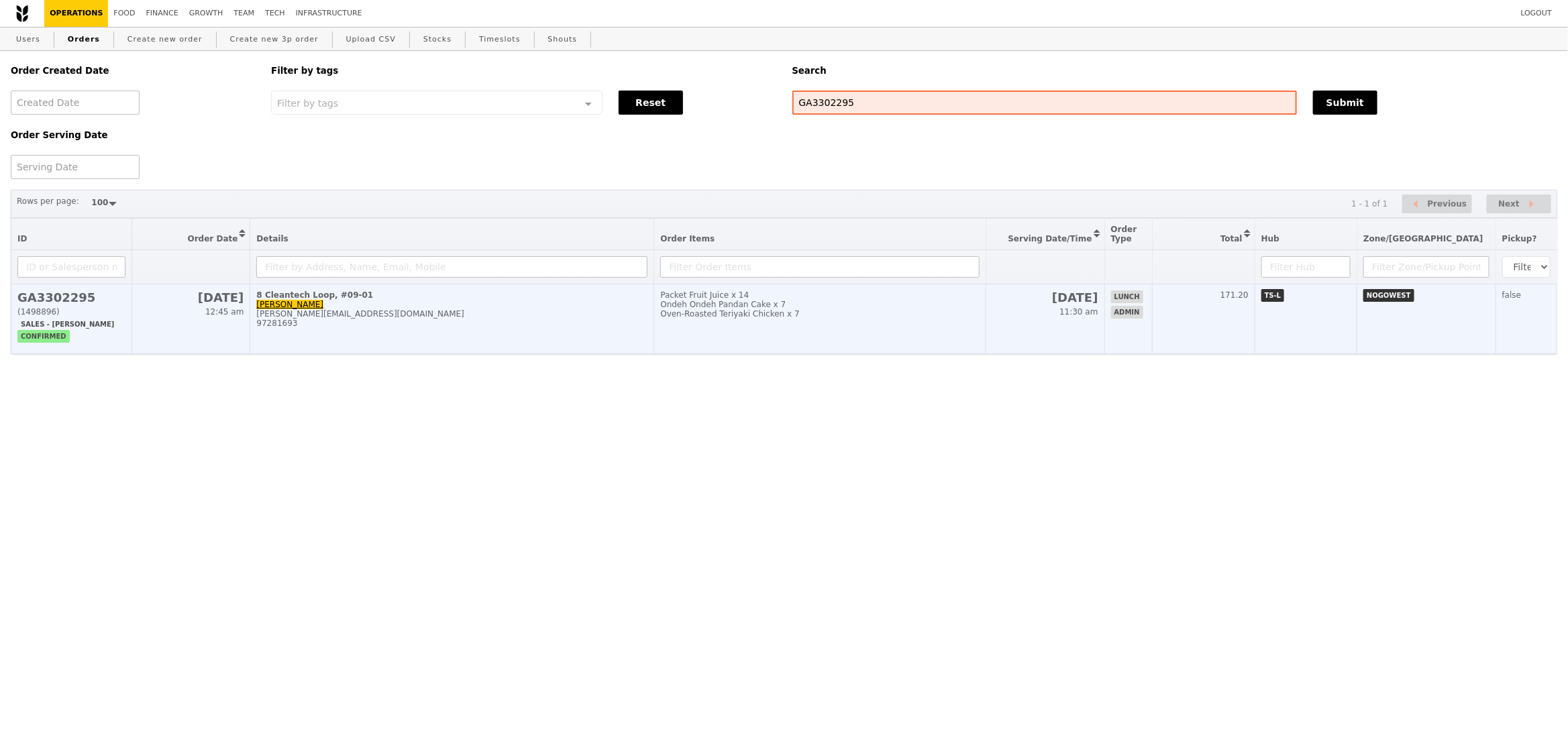
click at [985, 327] on td "Packet Fruit Juice x 14 Ondeh Ondeh Pandan Cake x 7 Oven‑Roasted Teriyaki Chick…" at bounding box center [819, 320] width 331 height 70
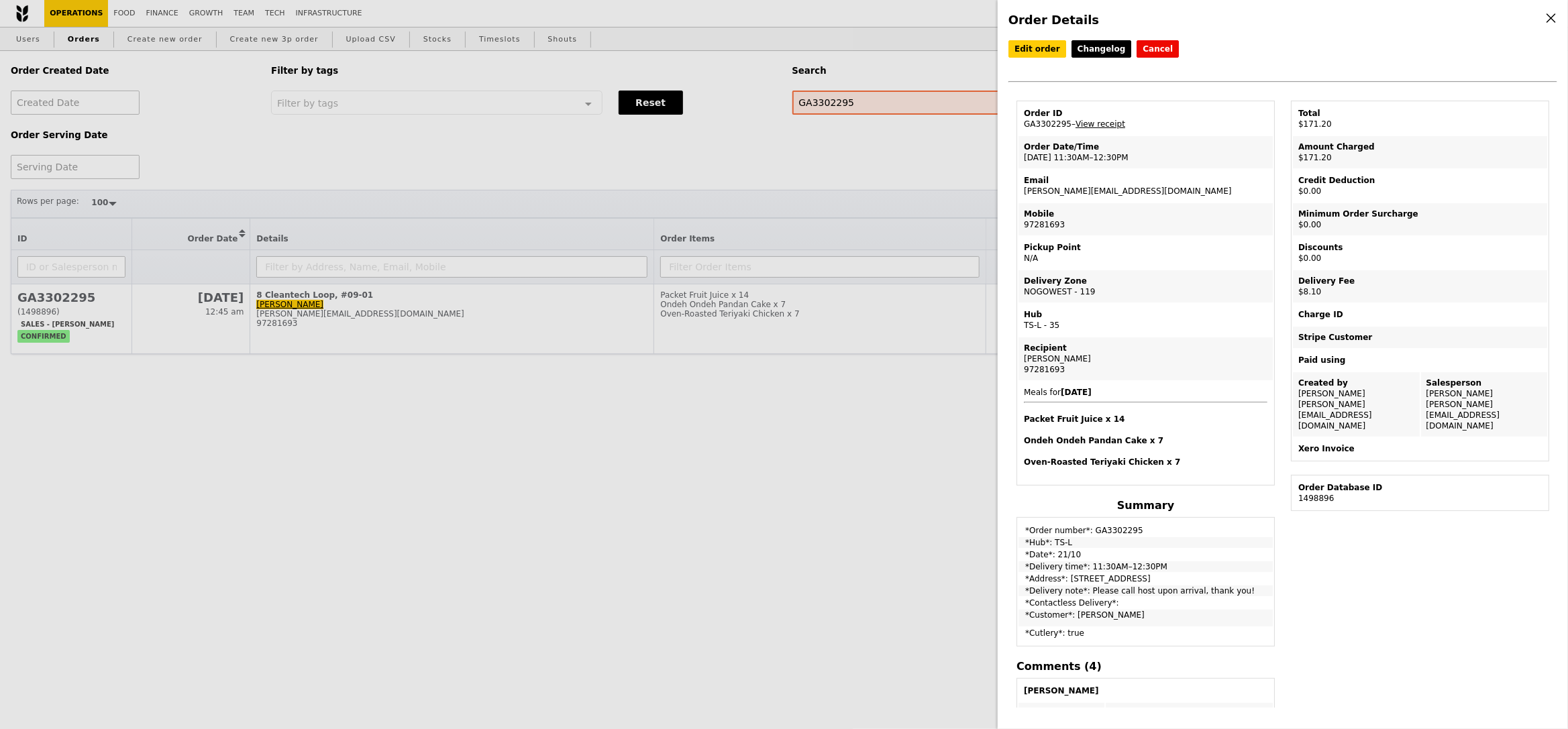
drag, startPoint x: 1068, startPoint y: 571, endPoint x: 1188, endPoint y: 569, distance: 120.0
click at [1188, 573] on td "*Address*: 8 Cleantech Loop, #09-01" at bounding box center [1145, 578] width 254 height 10
copy td "8 Cleantech Loop, #09-01"
click at [1067, 373] on td "Recipient Shirley Tng 97281693" at bounding box center [1145, 359] width 254 height 43
click at [682, 257] on div "Order Details Edit order Changelog Cancel Order ID GA3302295 – View receipt Ord…" at bounding box center [784, 364] width 1568 height 729
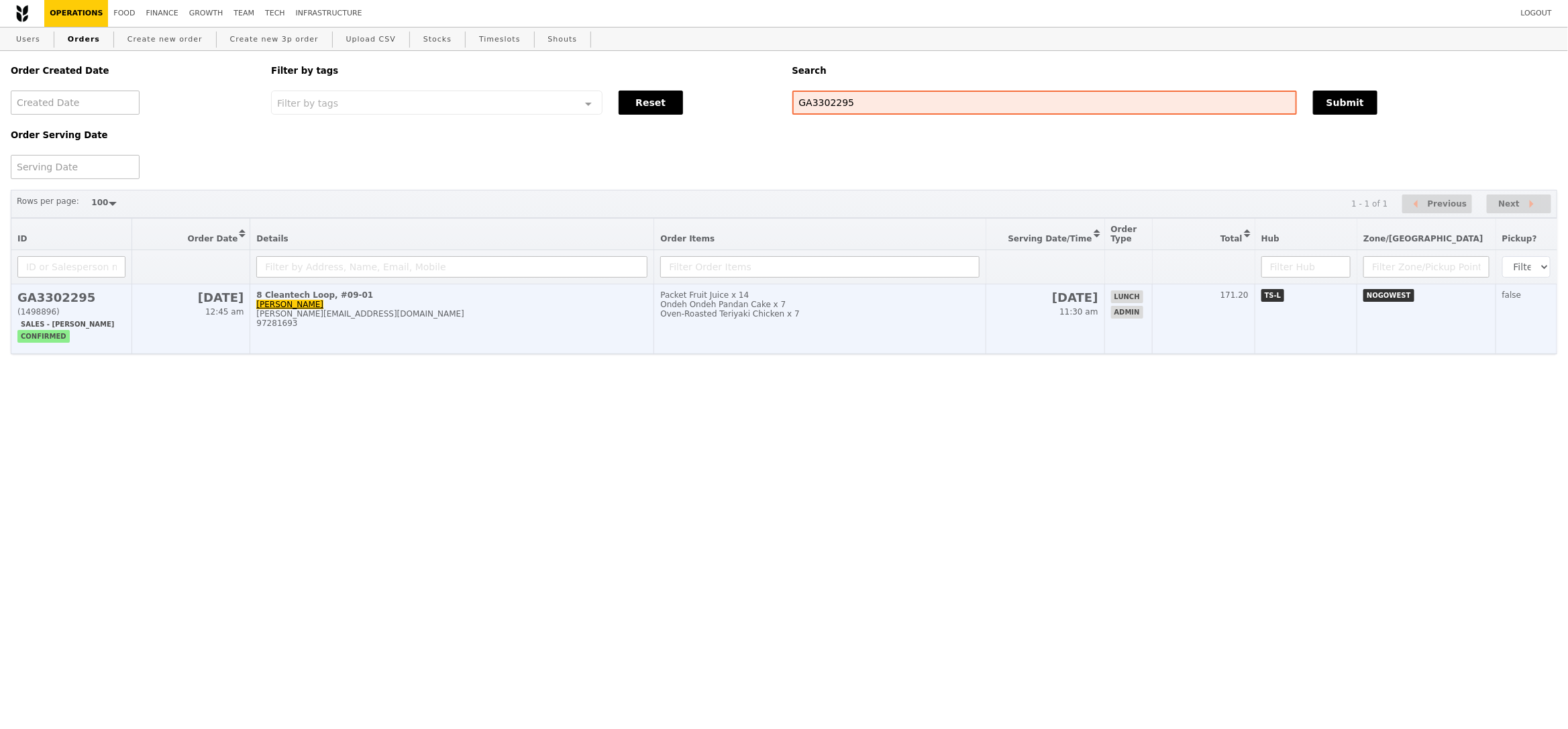
click at [475, 320] on div "97281693" at bounding box center [451, 323] width 391 height 9
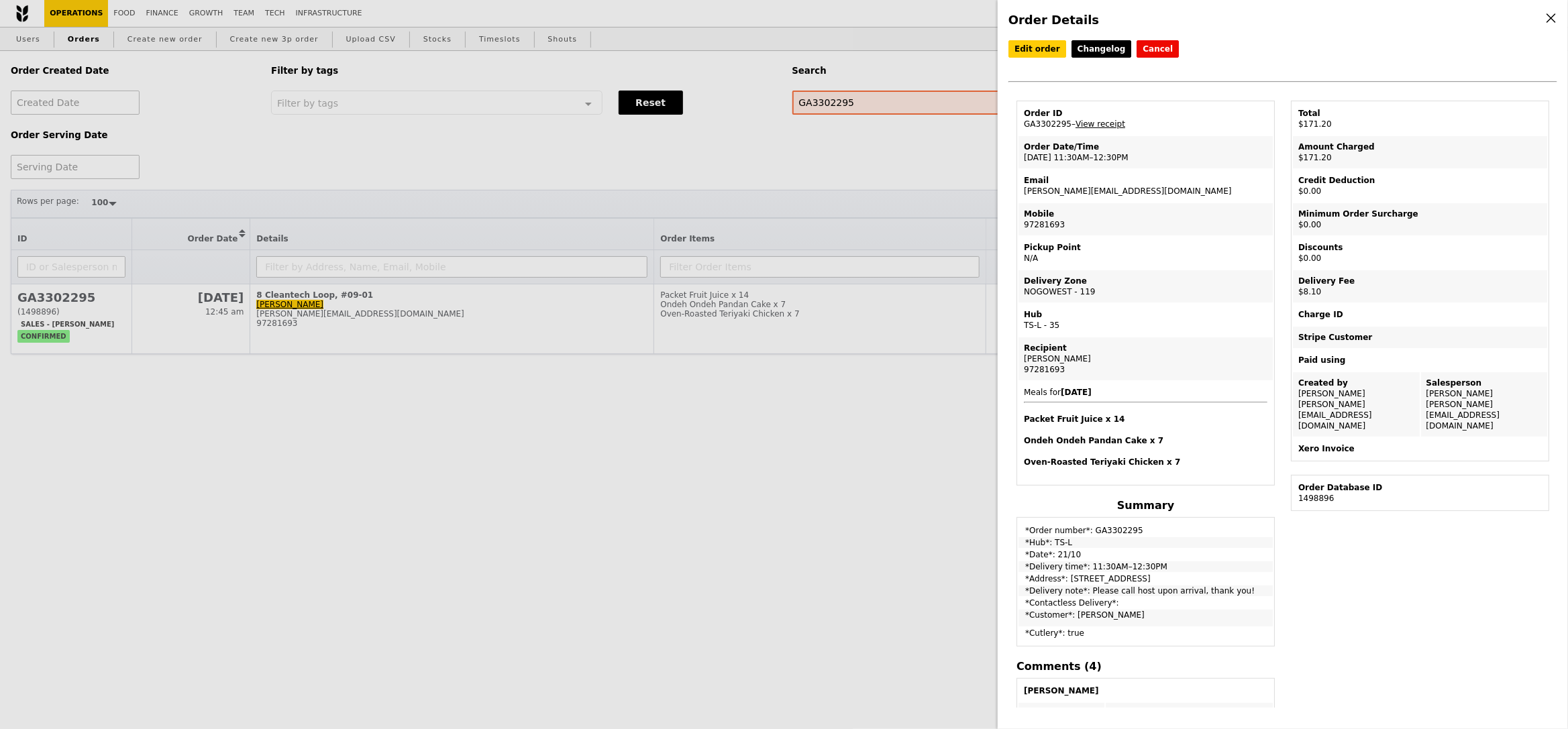
click at [1100, 193] on td "Email shirley_tng@a-star.edu.sg" at bounding box center [1145, 186] width 254 height 32
copy td "shirley_tng@a-star.edu.sg"
click at [383, 156] on div "Order Details Edit order Changelog Cancel Order ID GA3302295 – View receipt Ord…" at bounding box center [784, 364] width 1568 height 729
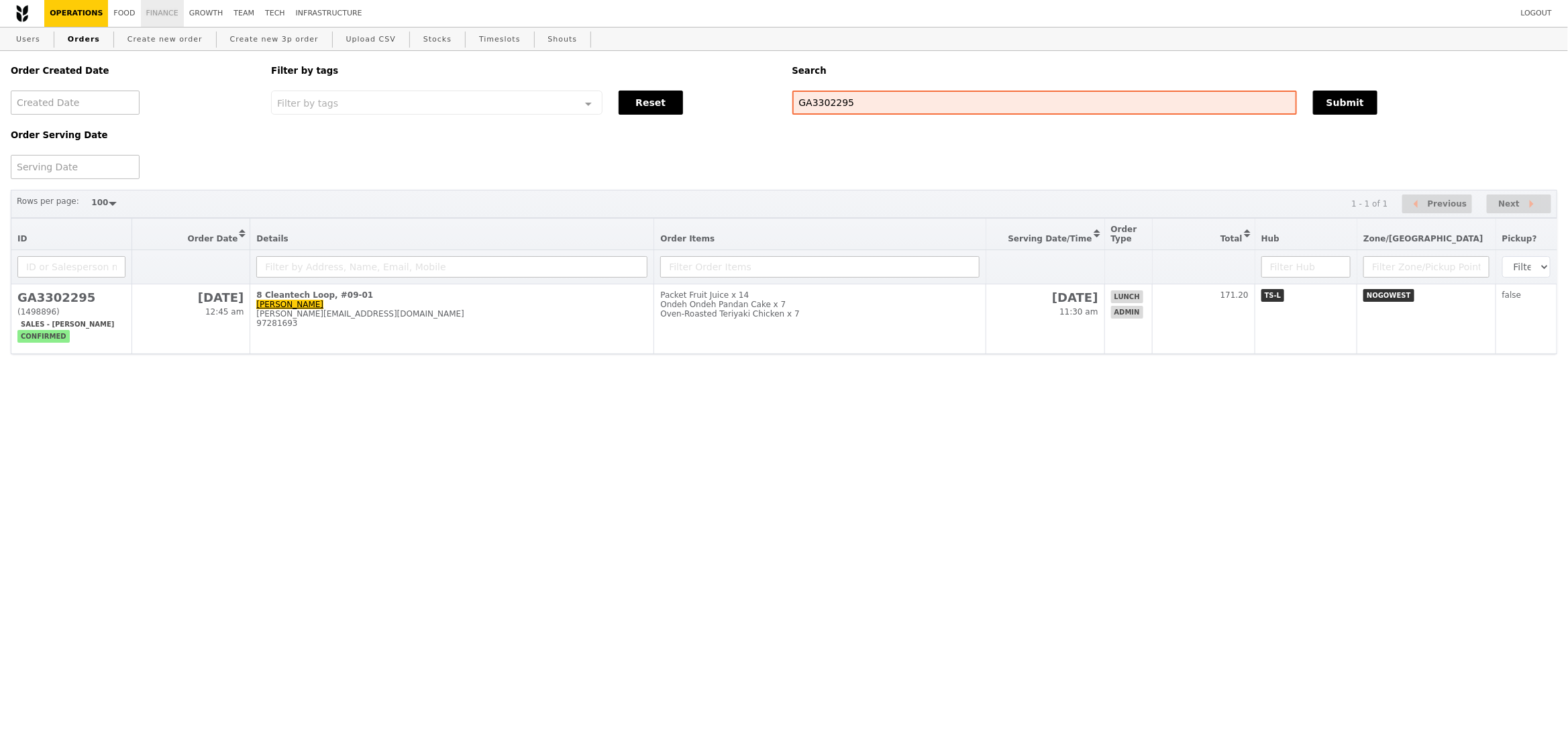
click at [167, 17] on link "Finance" at bounding box center [163, 13] width 43 height 27
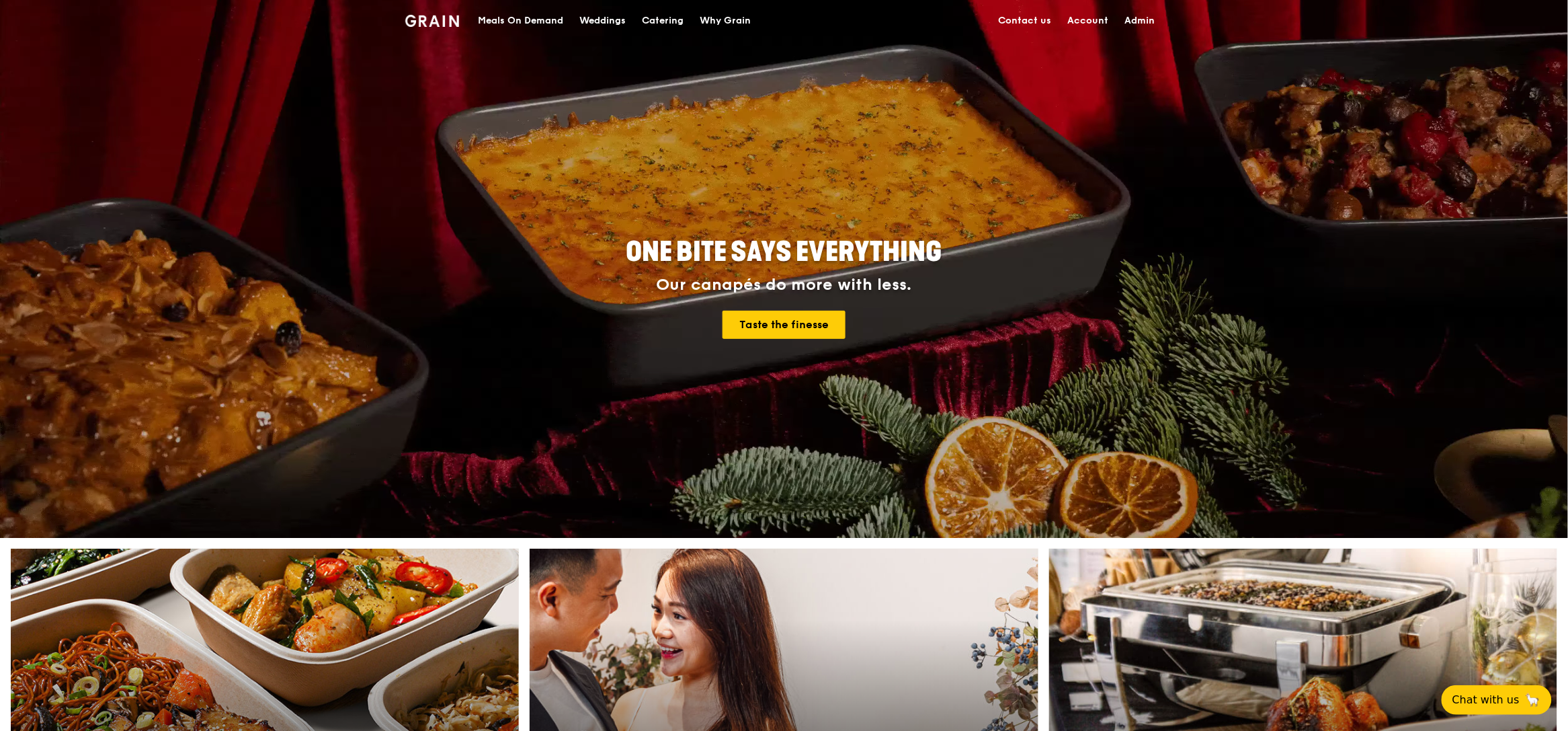
click at [515, 24] on div "Meals On Demand" at bounding box center [520, 21] width 85 height 41
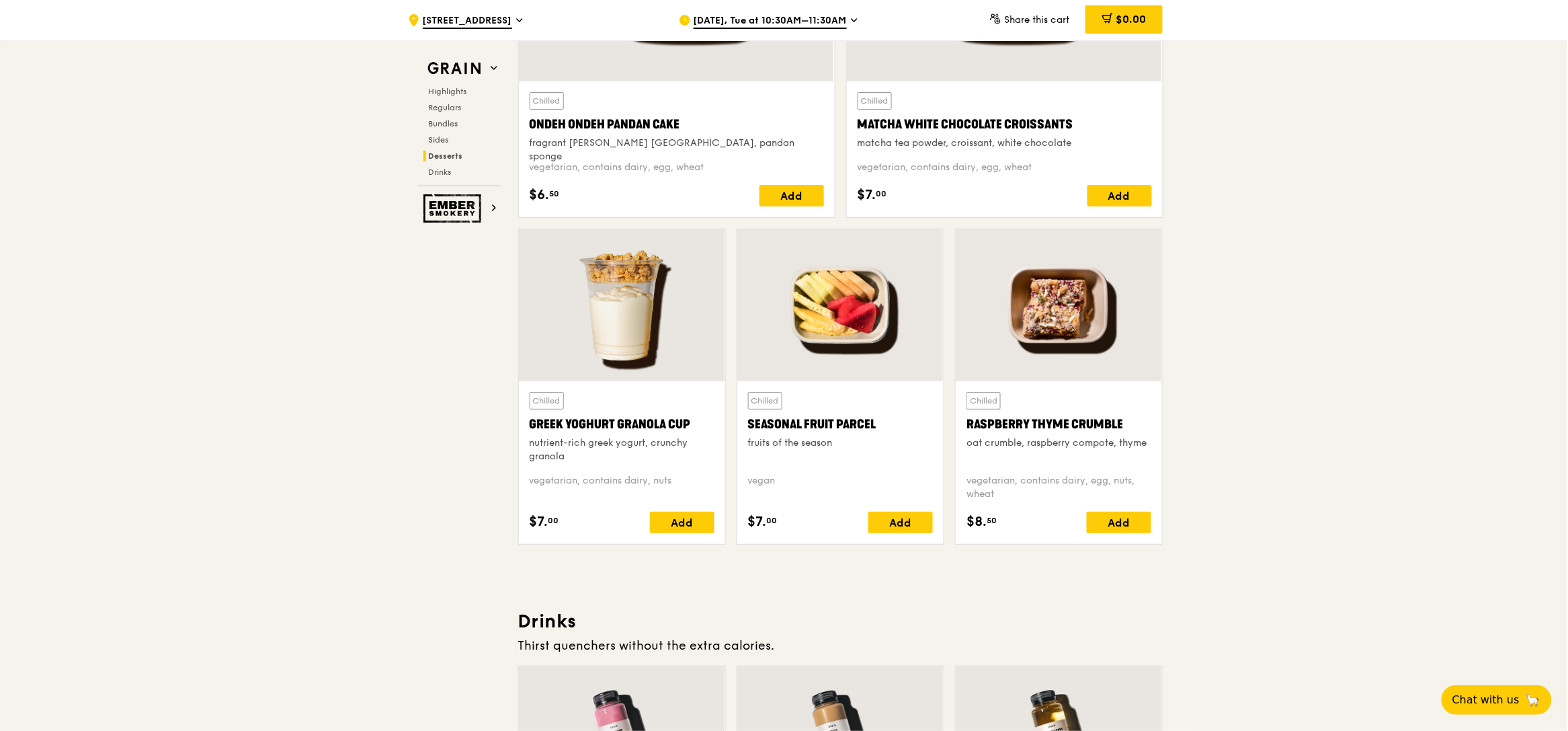
scroll to position [3799, 0]
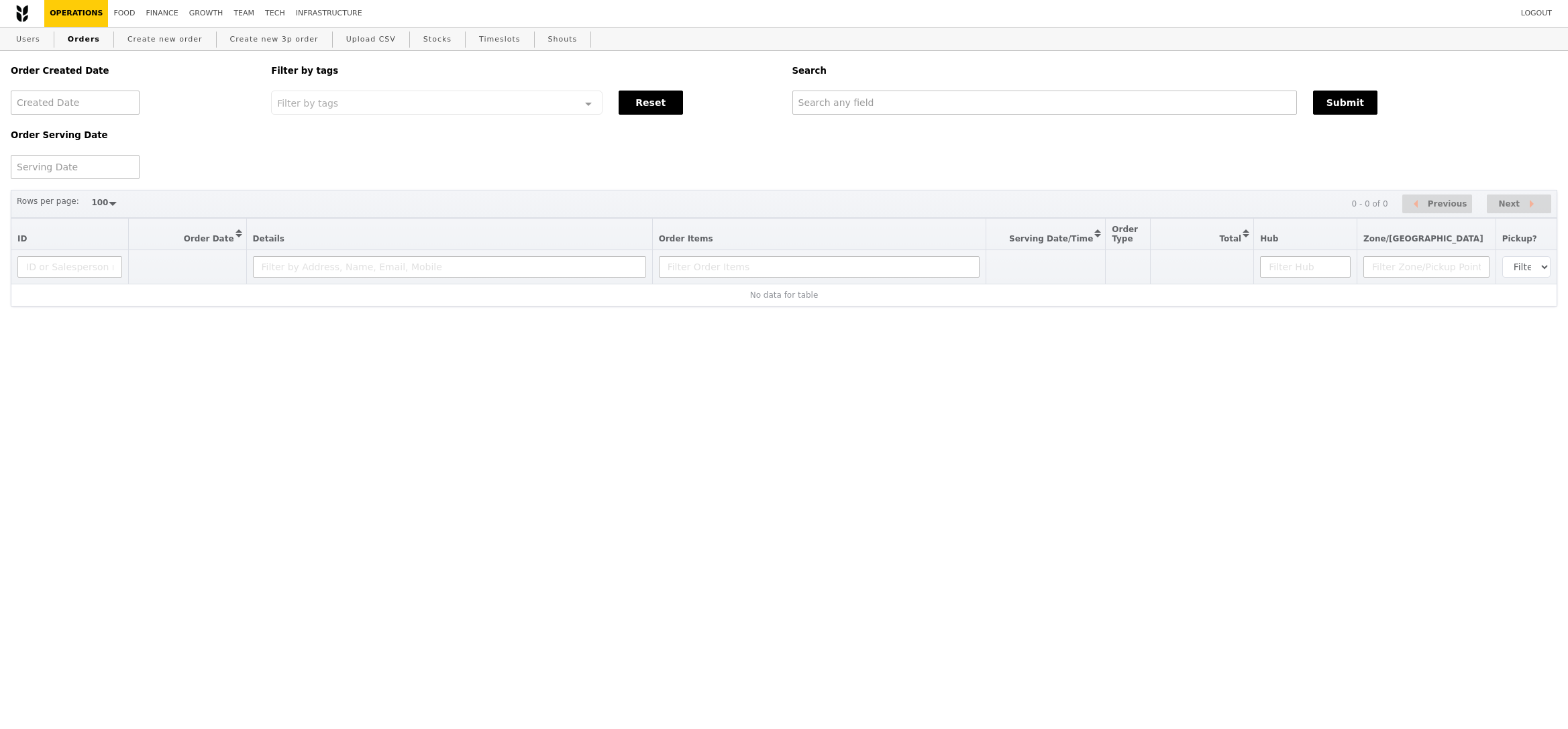
select select "100"
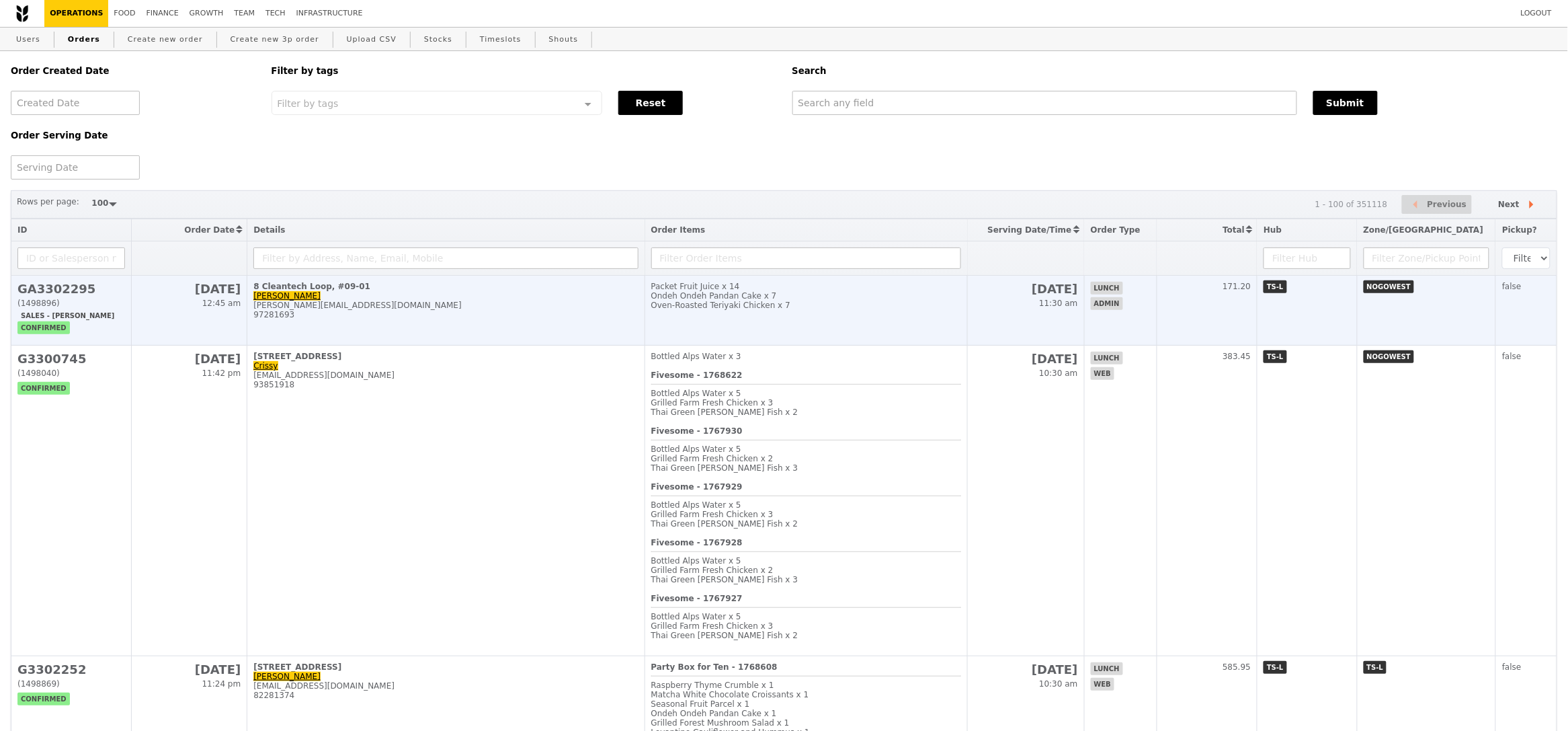
click at [465, 301] on div "shirley_tng@a-star.edu.sg" at bounding box center [445, 305] width 384 height 9
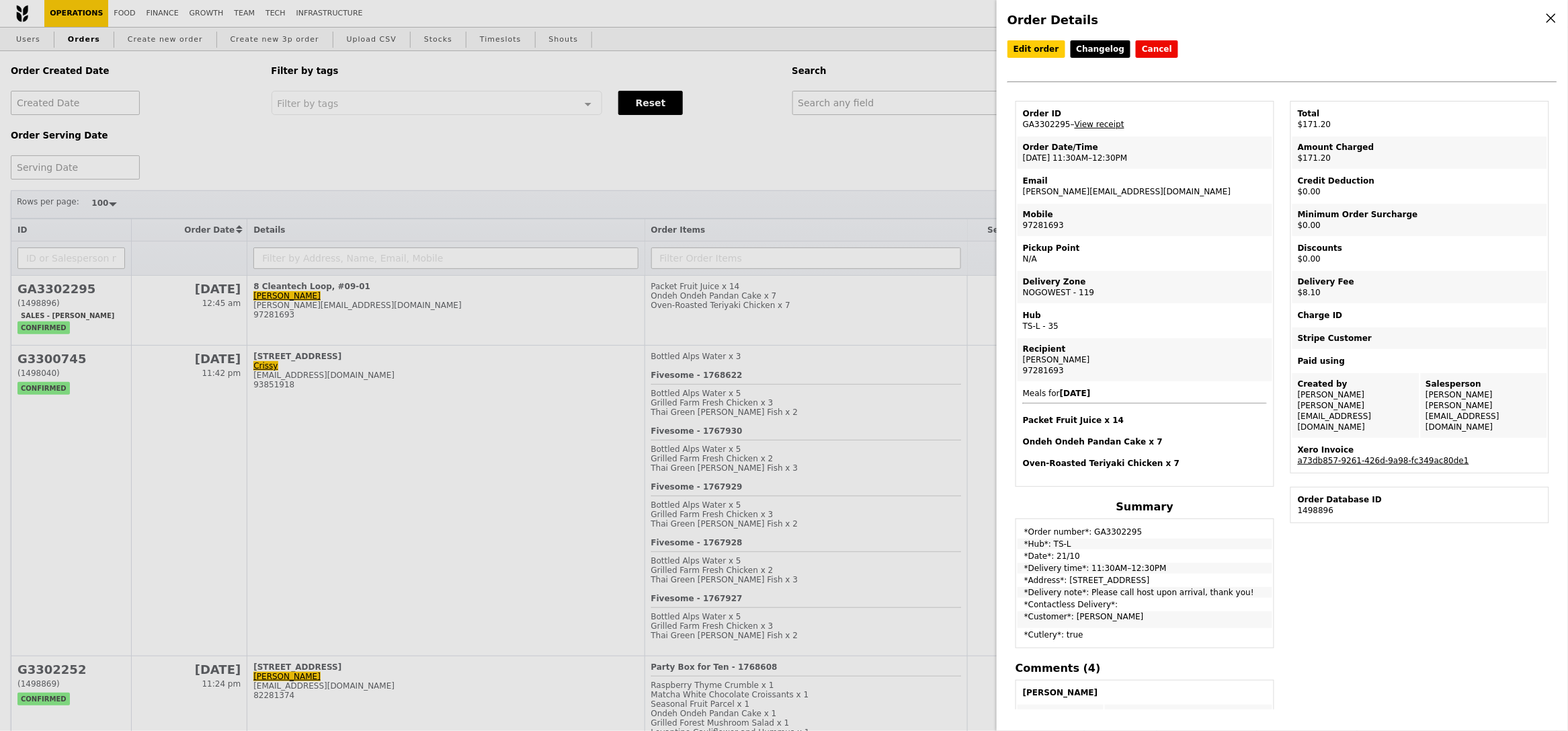
click at [1423, 444] on div "Xero Invoice" at bounding box center [1419, 449] width 244 height 10
click at [1423, 456] on link "a73db857-9261-426d-9a98-fc349ac80de1" at bounding box center [1383, 460] width 171 height 9
